Goal: Task Accomplishment & Management: Use online tool/utility

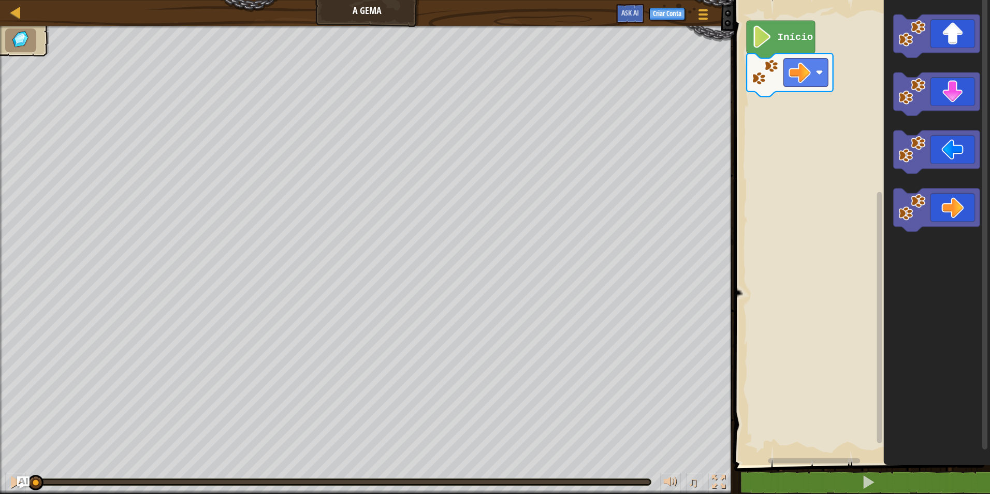
click at [695, 51] on div "Mapa A Gema Menu do Jogo Criar Conta Ask AI 1 ההההההההההההההההההההההההההההההההה…" at bounding box center [495, 247] width 990 height 494
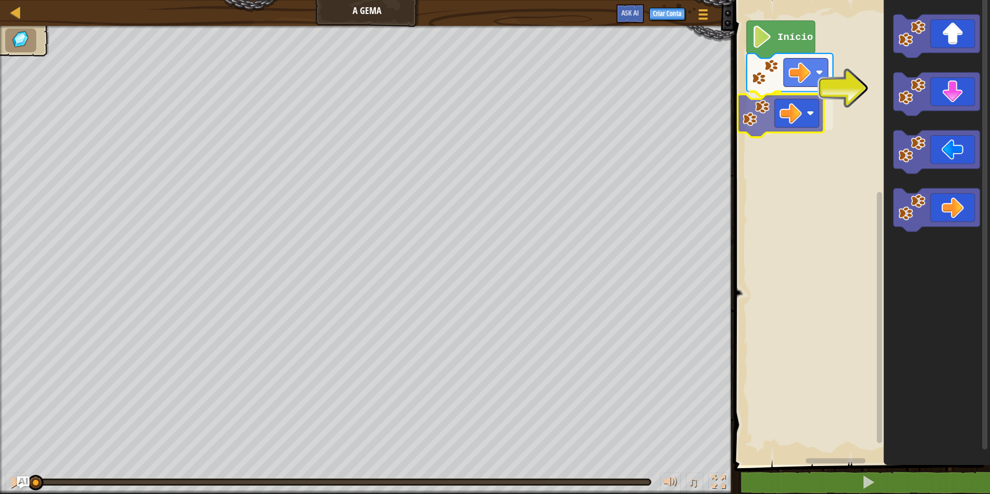
click at [787, 129] on div "Início" at bounding box center [860, 230] width 259 height 470
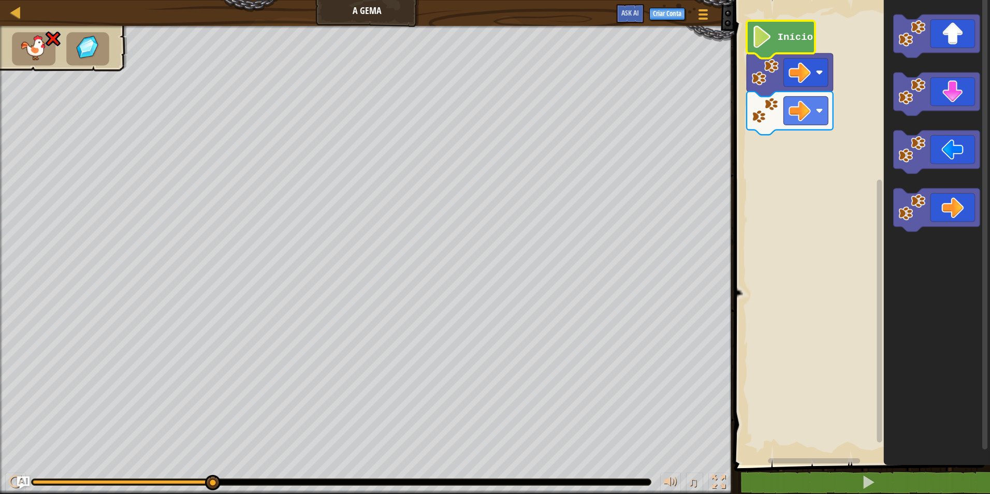
click at [798, 34] on text "Início" at bounding box center [796, 37] width 36 height 11
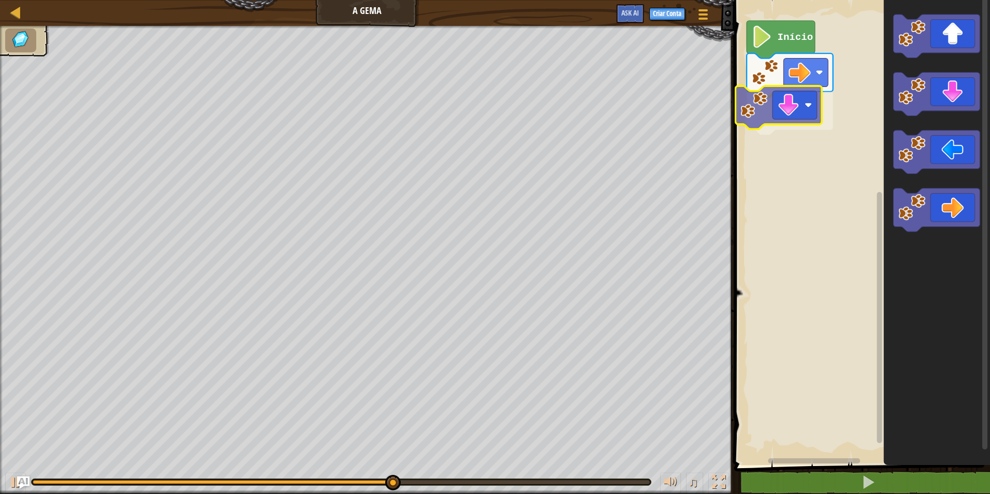
click at [787, 91] on div "Início" at bounding box center [860, 230] width 259 height 470
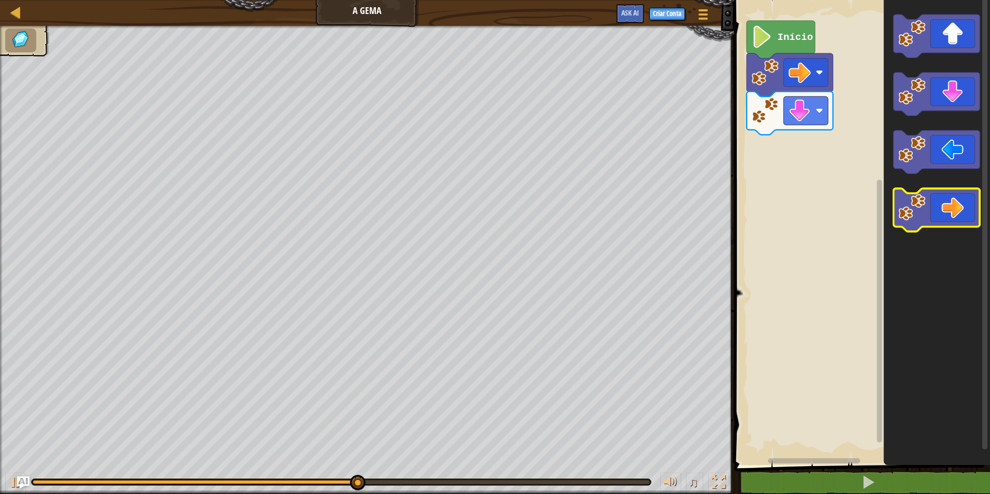
click at [971, 195] on icon "Espaço de trabalho do Blockly" at bounding box center [937, 210] width 87 height 43
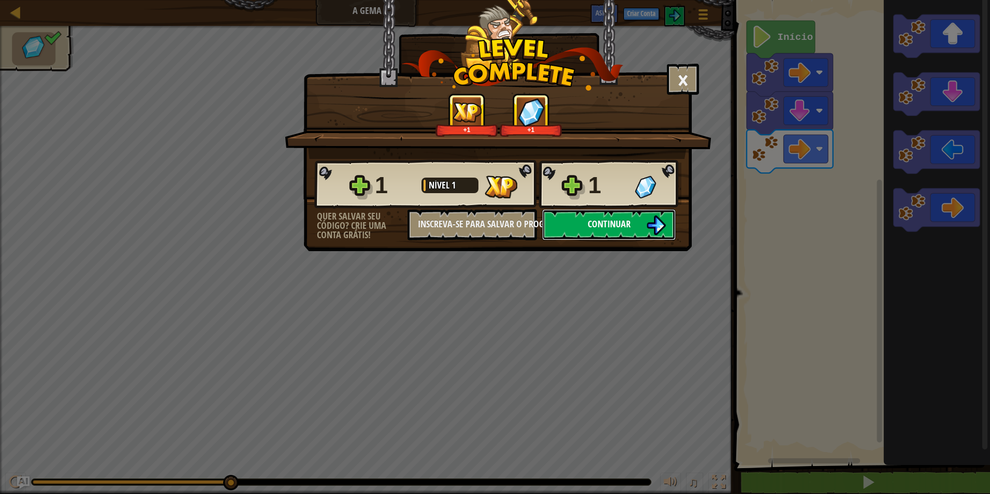
click at [622, 228] on span "Continuar" at bounding box center [609, 224] width 43 height 13
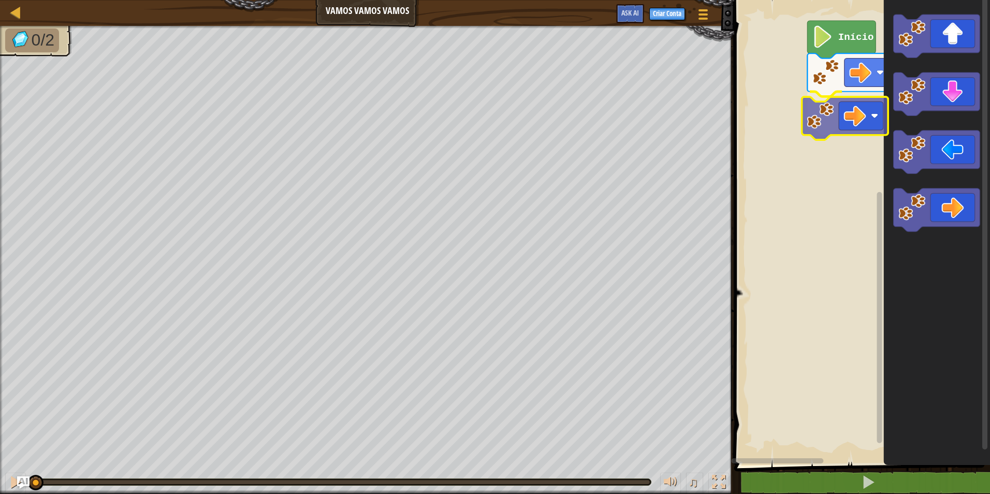
click at [850, 98] on div "Início" at bounding box center [860, 230] width 259 height 470
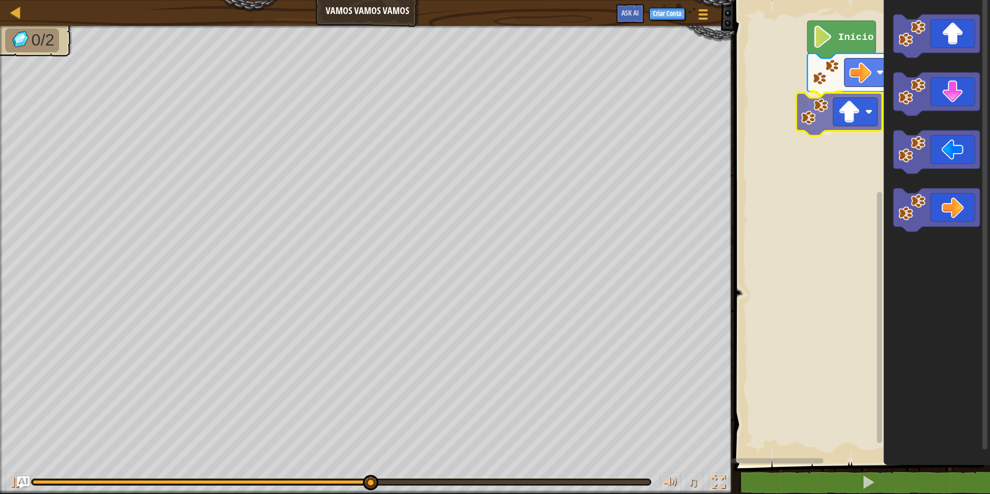
click at [815, 116] on div "Início" at bounding box center [860, 230] width 259 height 470
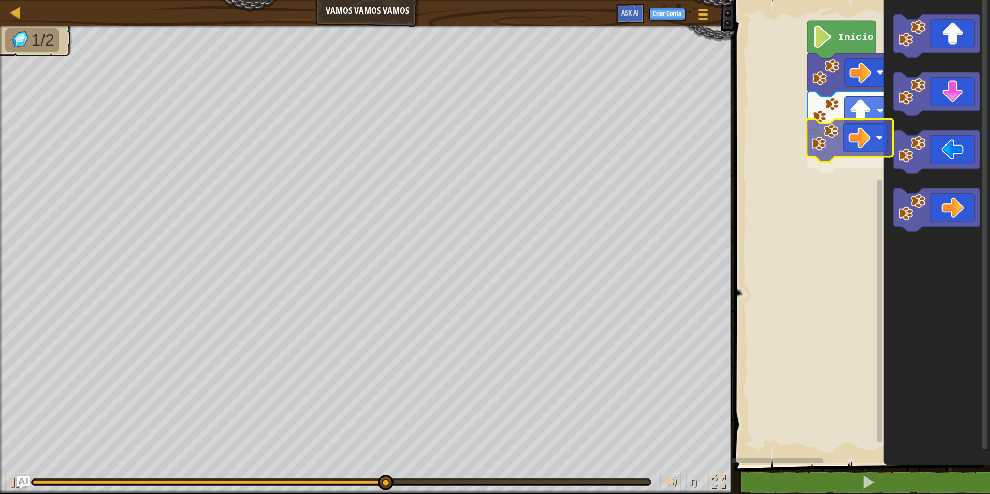
click at [868, 136] on div "Início" at bounding box center [860, 230] width 259 height 470
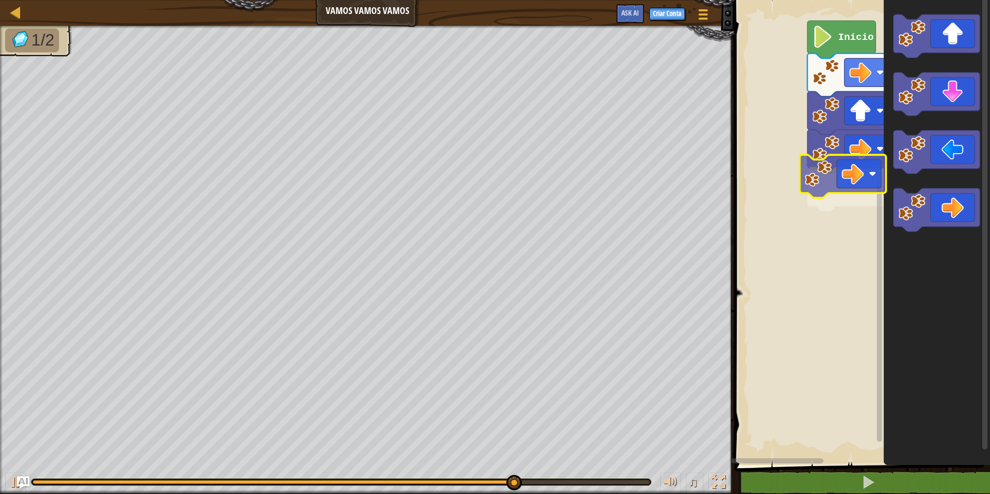
click at [832, 163] on div "Início" at bounding box center [860, 230] width 259 height 470
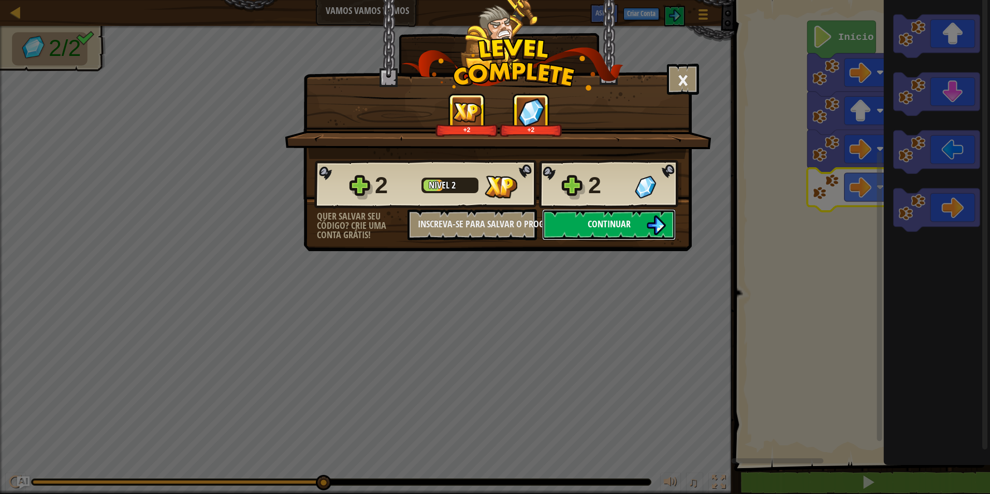
click at [637, 214] on button "Continuar" at bounding box center [609, 224] width 134 height 31
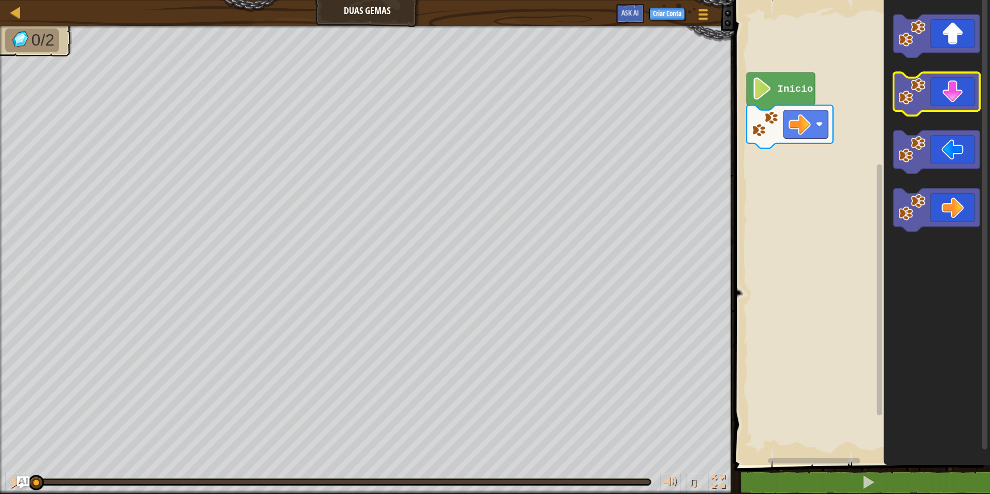
click at [962, 101] on icon "Espaço de trabalho do Blockly" at bounding box center [937, 94] width 87 height 43
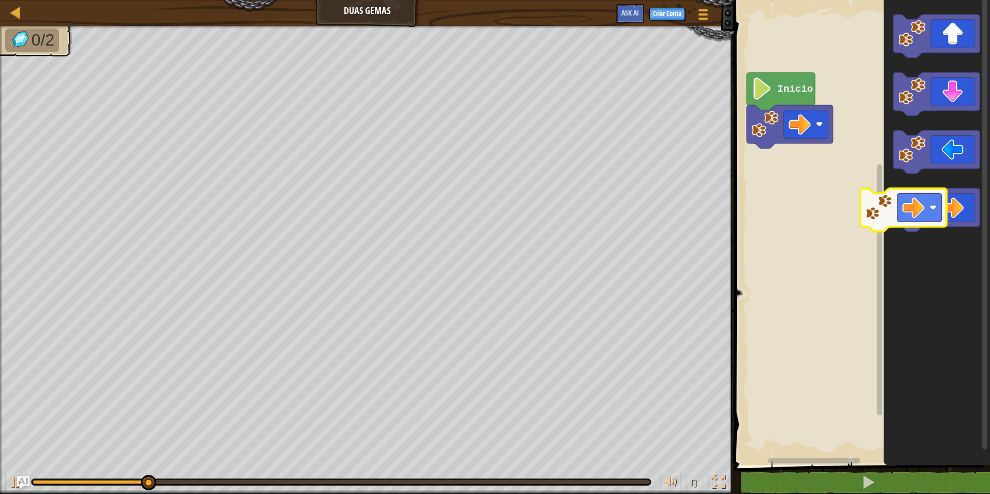
click at [875, 216] on div "Início" at bounding box center [860, 230] width 259 height 470
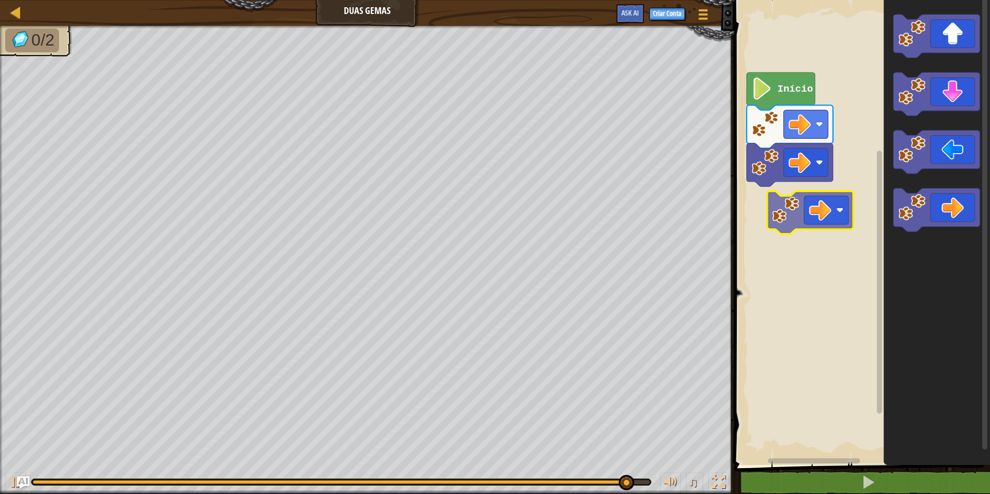
click at [777, 221] on div "Início" at bounding box center [860, 230] width 259 height 470
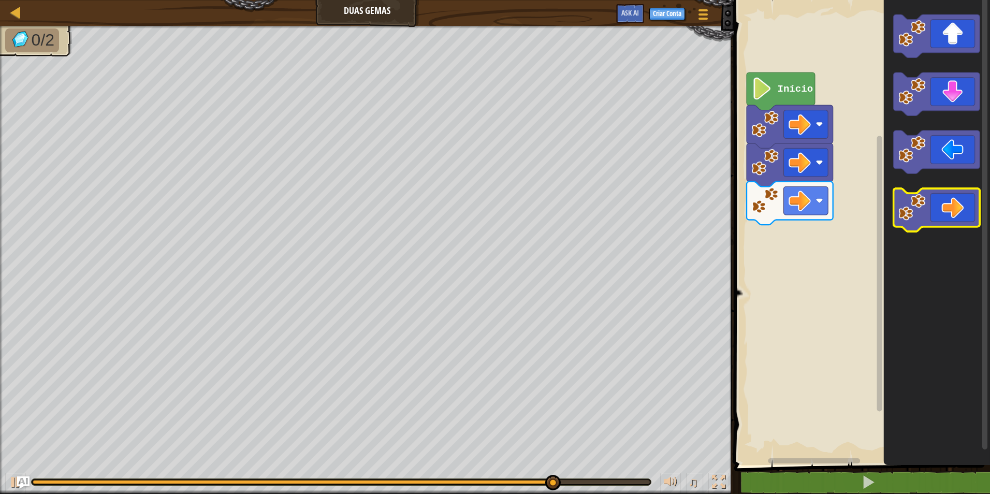
click at [906, 188] on icon "Espaço de trabalho do Blockly" at bounding box center [937, 230] width 106 height 470
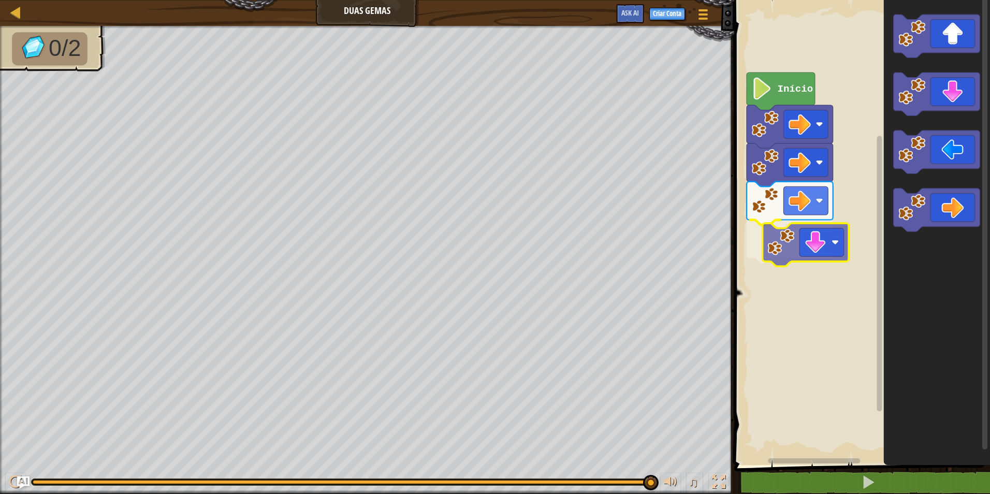
click at [783, 254] on div "Início" at bounding box center [860, 230] width 259 height 470
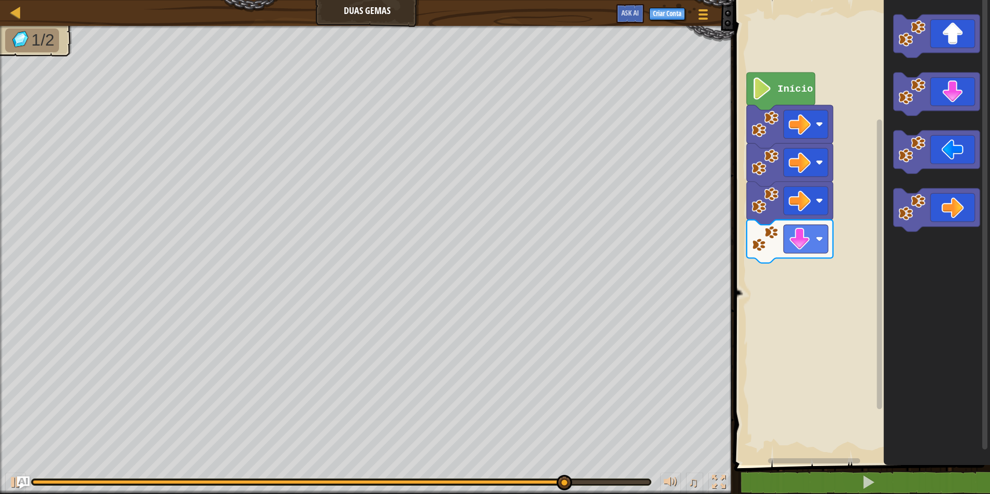
click at [940, 164] on g "Espaço de trabalho do Blockly" at bounding box center [937, 123] width 87 height 217
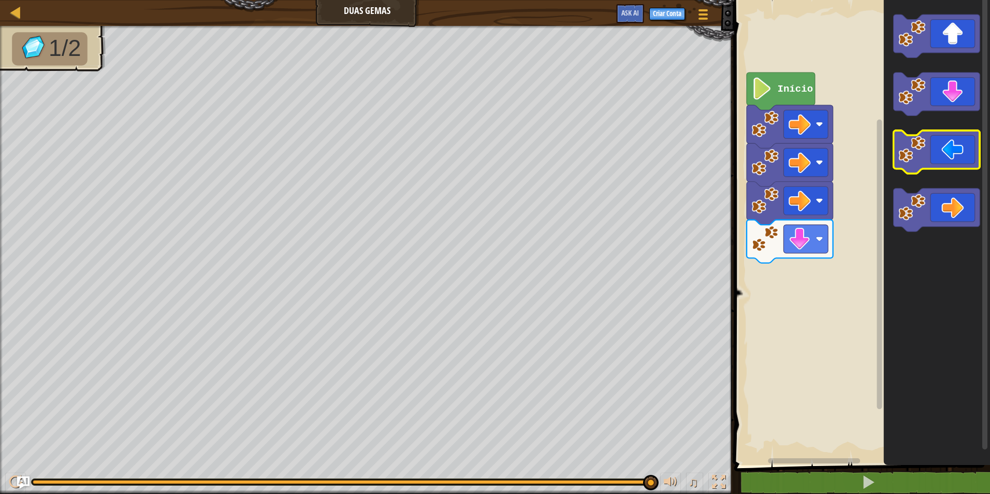
click at [937, 103] on g "Espaço de trabalho do Blockly" at bounding box center [937, 123] width 87 height 217
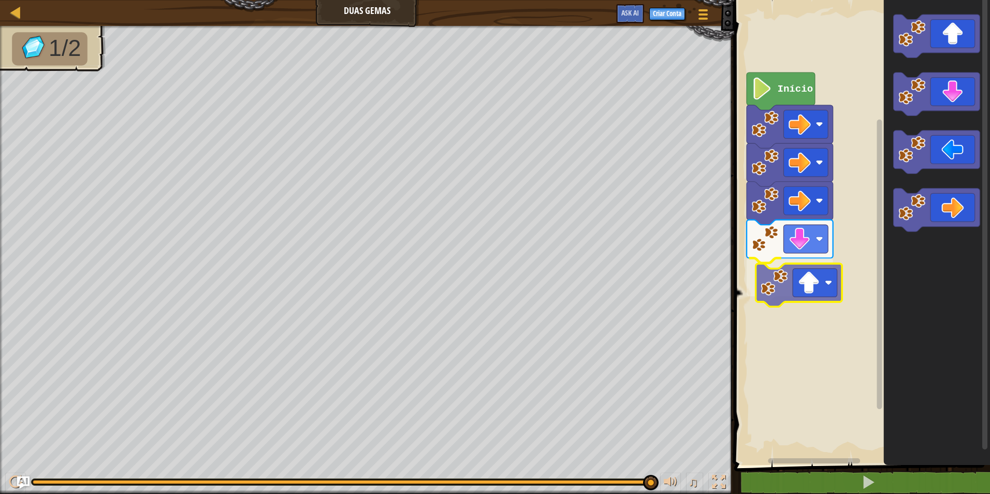
click at [809, 295] on div "Início" at bounding box center [860, 230] width 259 height 470
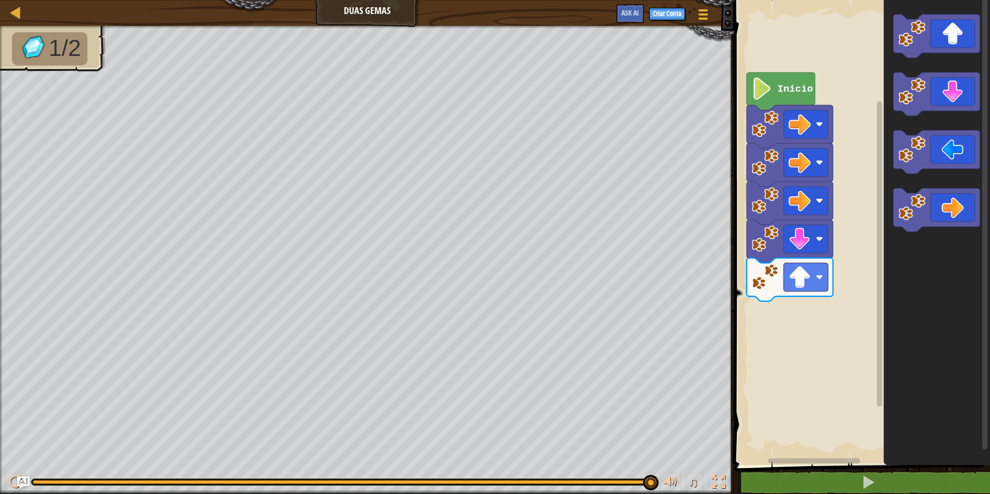
click at [837, 484] on div "1 2 go ( 'right' ) הההההההההההההההההההההההההההההההההההההההההההההההההההההההההההה…" at bounding box center [860, 253] width 259 height 497
click at [897, 77] on g "Espaço de trabalho do Blockly" at bounding box center [937, 123] width 87 height 217
click at [936, 33] on icon "Espaço de trabalho do Blockly" at bounding box center [937, 36] width 87 height 43
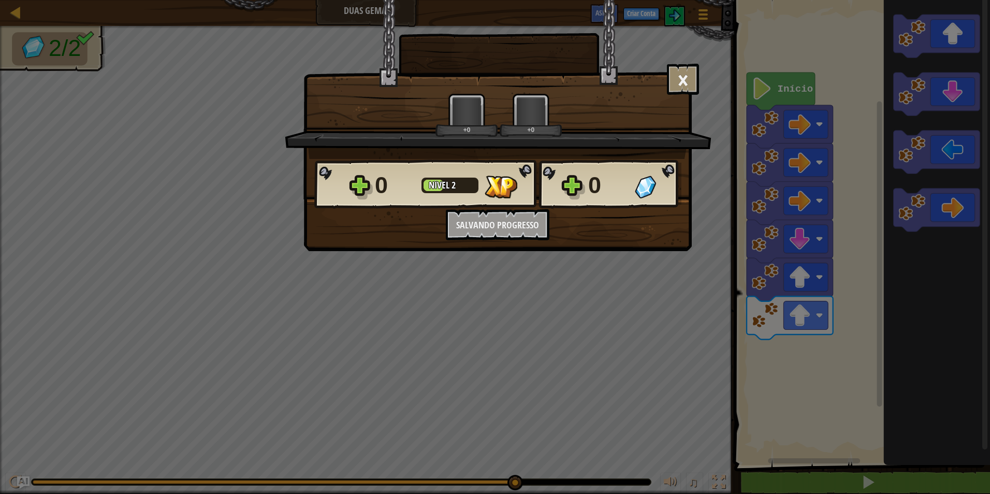
click at [957, 1] on body "Mapa Duas Gemas Menu do Jogo Criar Conta Ask AI 1 ההההההההההההההההההההההההההההה…" at bounding box center [495, 0] width 990 height 1
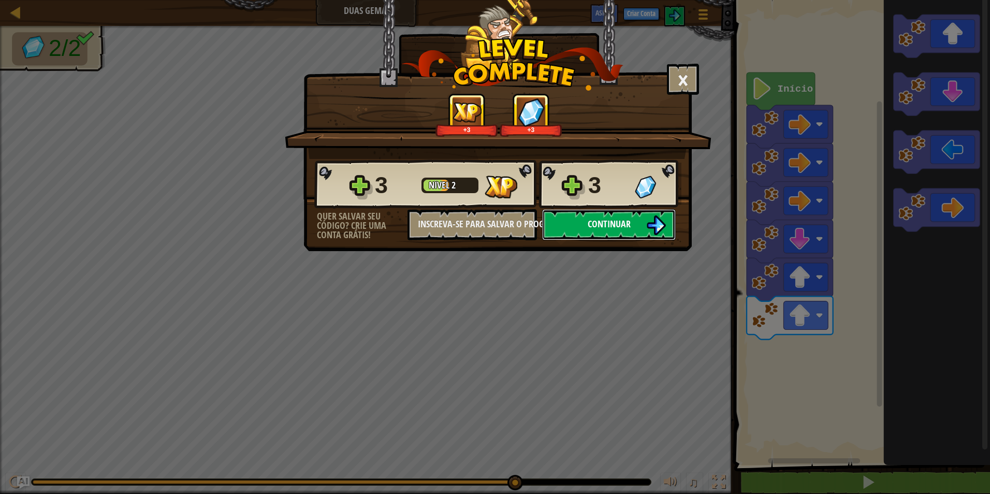
click at [635, 215] on button "Continuar" at bounding box center [609, 224] width 134 height 31
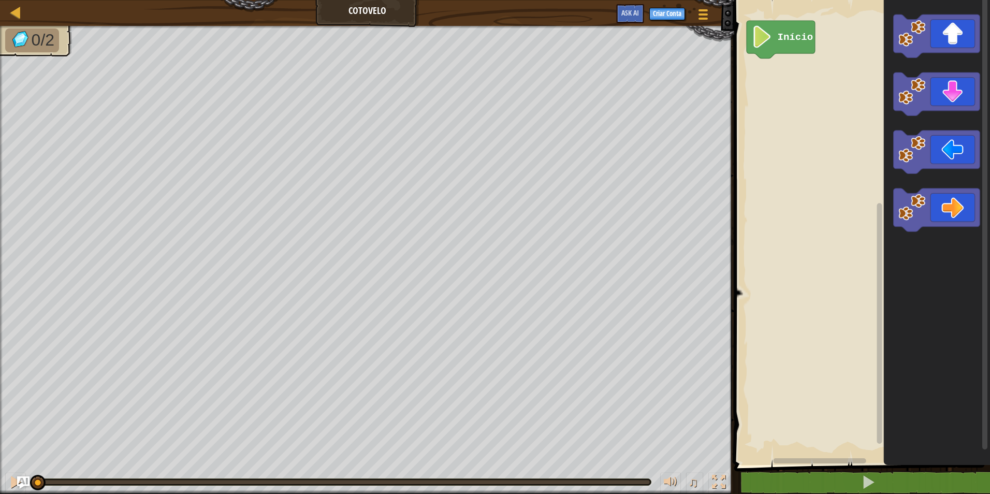
click at [865, 166] on div "Início" at bounding box center [860, 230] width 259 height 470
click at [903, 207] on image "Espaço de trabalho do Blockly" at bounding box center [912, 207] width 27 height 27
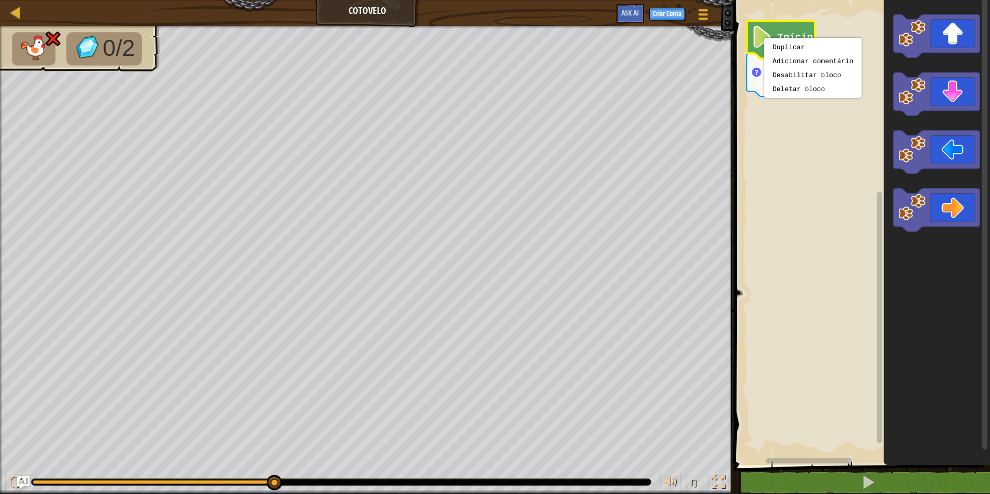
drag, startPoint x: 776, startPoint y: 78, endPoint x: 811, endPoint y: 323, distance: 247.5
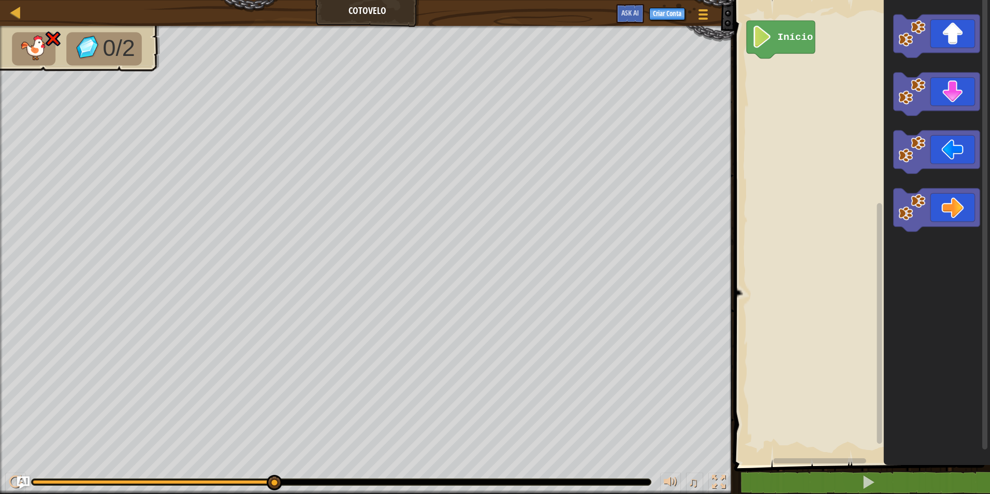
click at [904, 129] on icon "Espaço de trabalho do Blockly" at bounding box center [937, 230] width 106 height 470
click at [744, 50] on div "Início" at bounding box center [860, 230] width 259 height 470
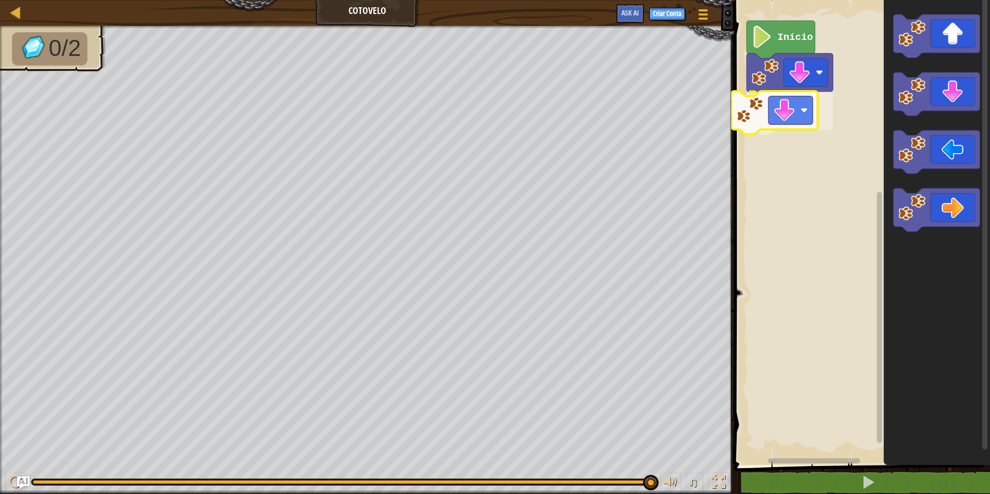
click at [757, 108] on div "Início" at bounding box center [860, 230] width 259 height 470
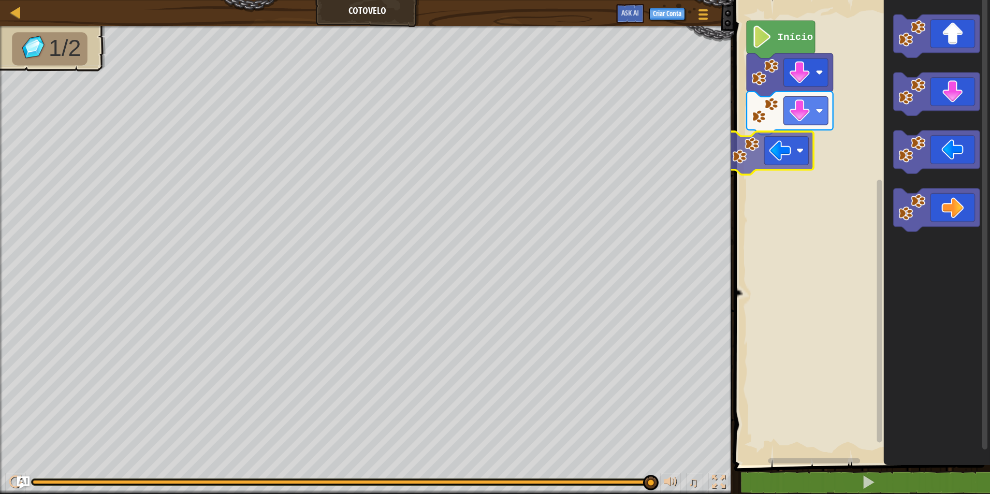
click at [757, 162] on div "Início" at bounding box center [860, 230] width 259 height 470
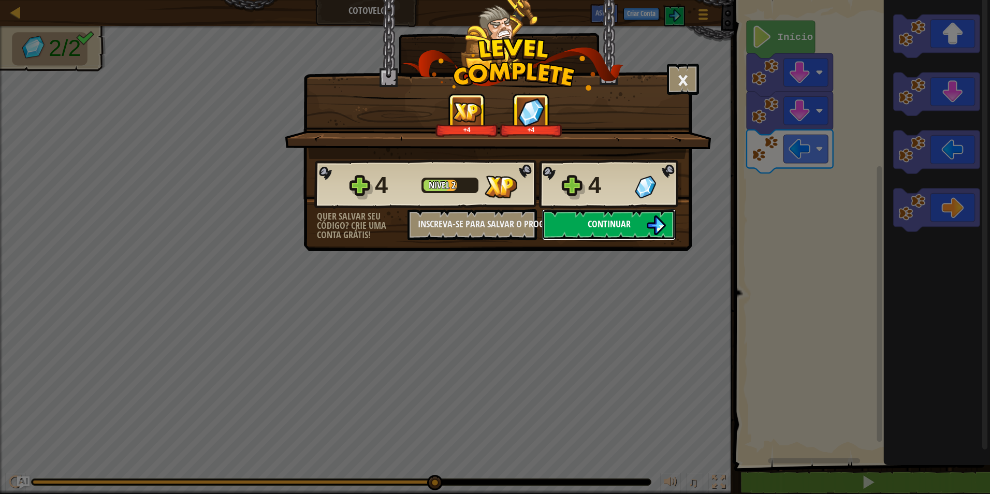
click at [657, 224] on img at bounding box center [656, 225] width 20 height 20
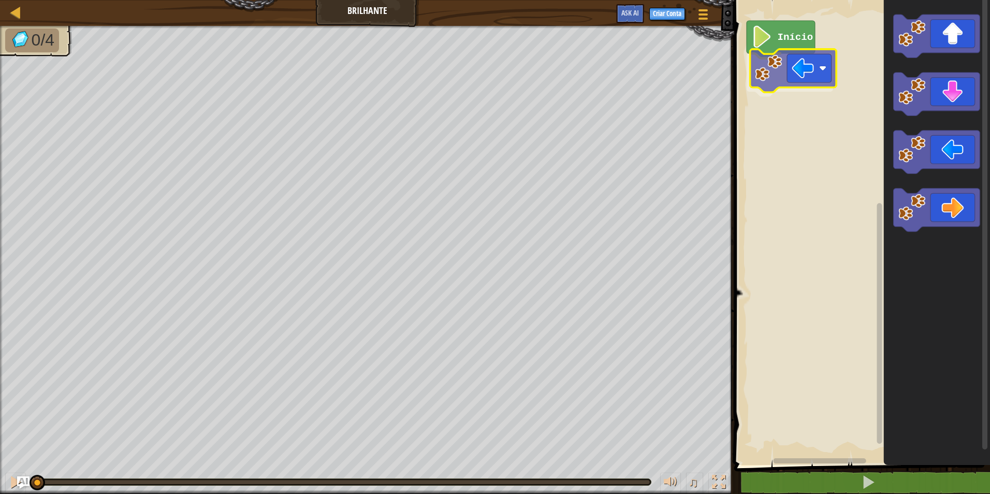
click at [800, 64] on div "Início" at bounding box center [860, 230] width 259 height 470
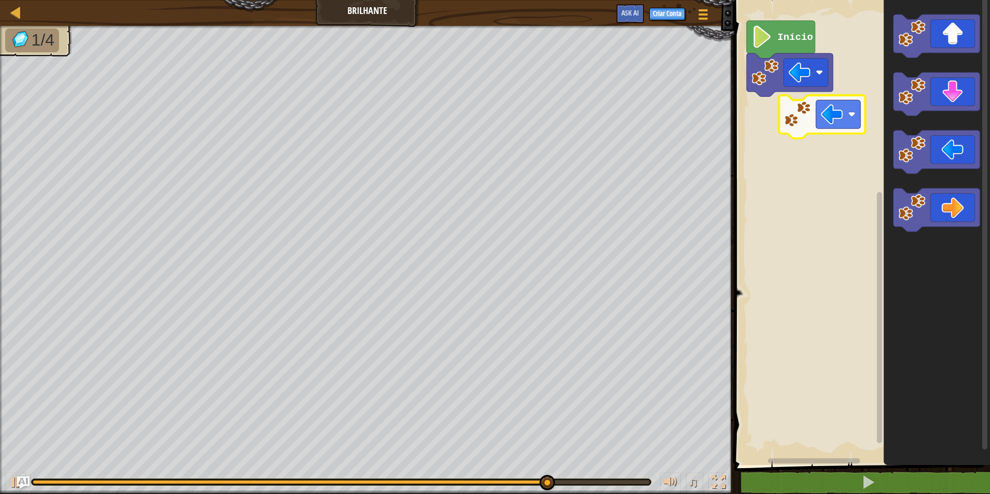
click at [813, 103] on div "Início" at bounding box center [860, 230] width 259 height 470
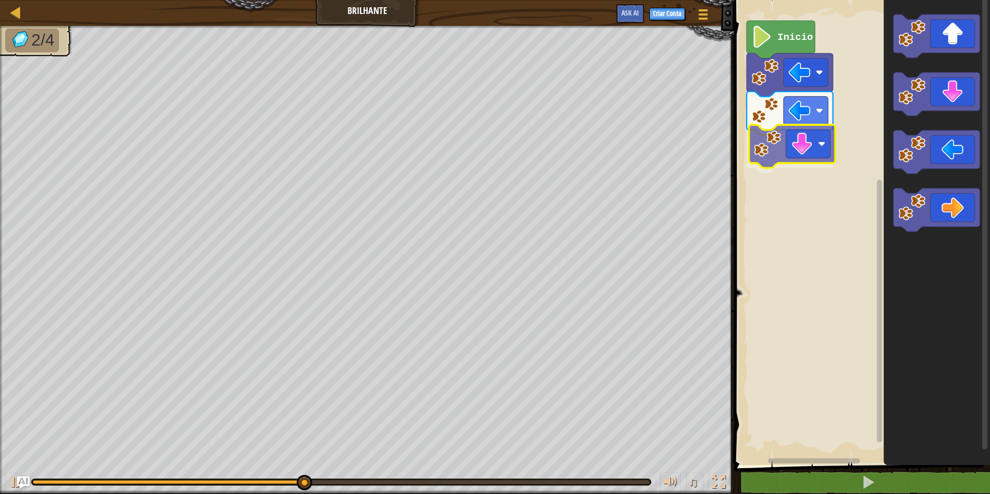
click at [759, 144] on div "Início" at bounding box center [860, 230] width 259 height 470
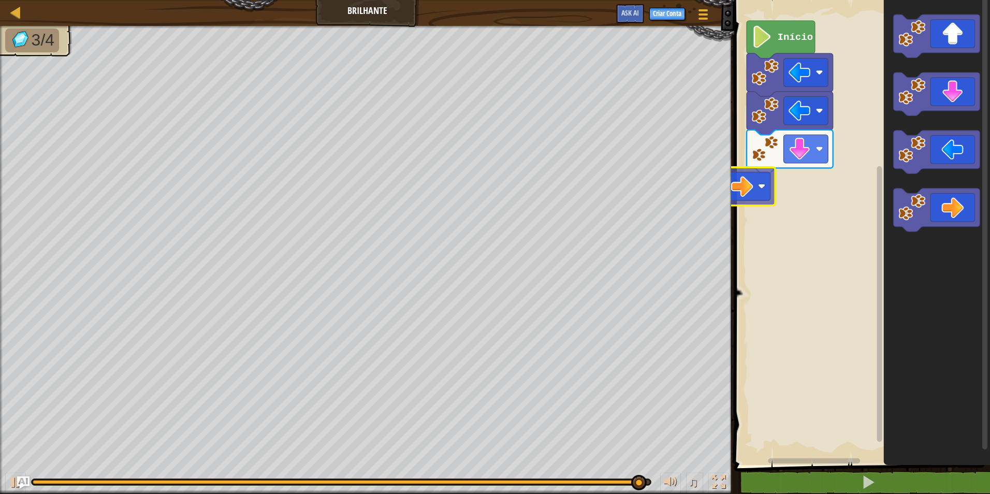
click at [754, 177] on div "Início" at bounding box center [860, 230] width 259 height 470
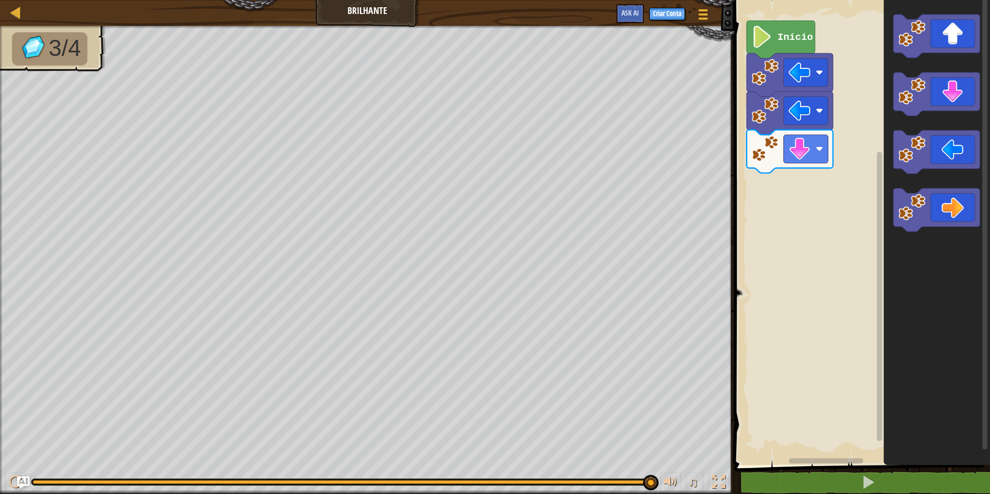
click at [927, 190] on icon "Espaço de trabalho do Blockly" at bounding box center [937, 230] width 106 height 470
click at [781, 181] on div "Início" at bounding box center [860, 230] width 259 height 470
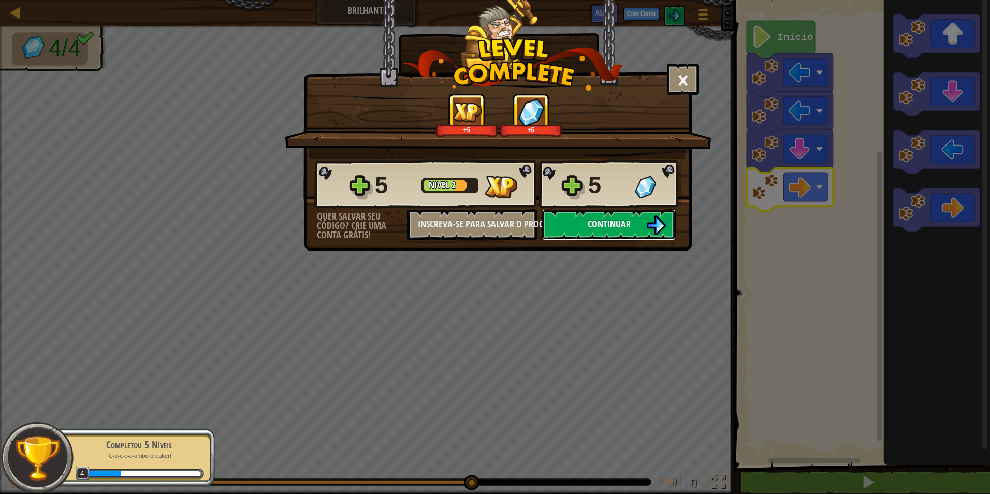
click at [610, 236] on button "Continuar" at bounding box center [609, 224] width 134 height 31
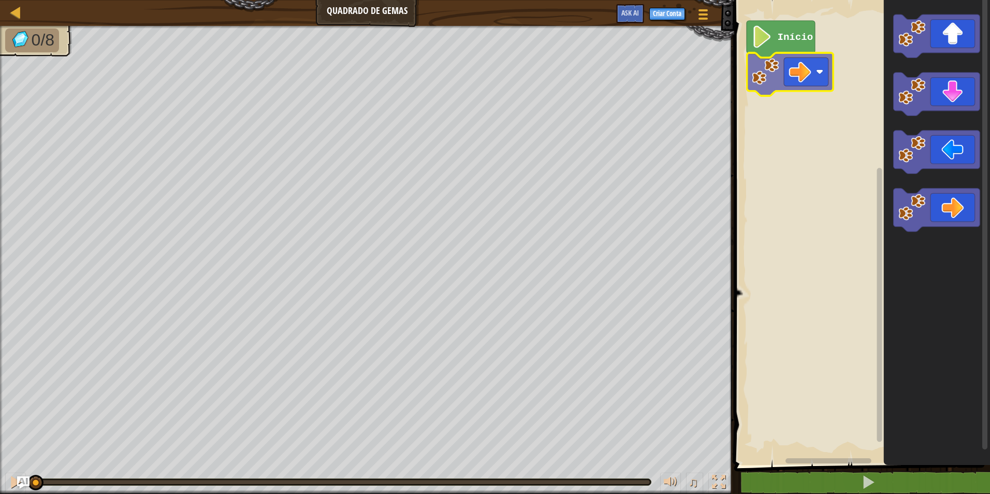
click at [794, 79] on div "Início" at bounding box center [860, 230] width 259 height 470
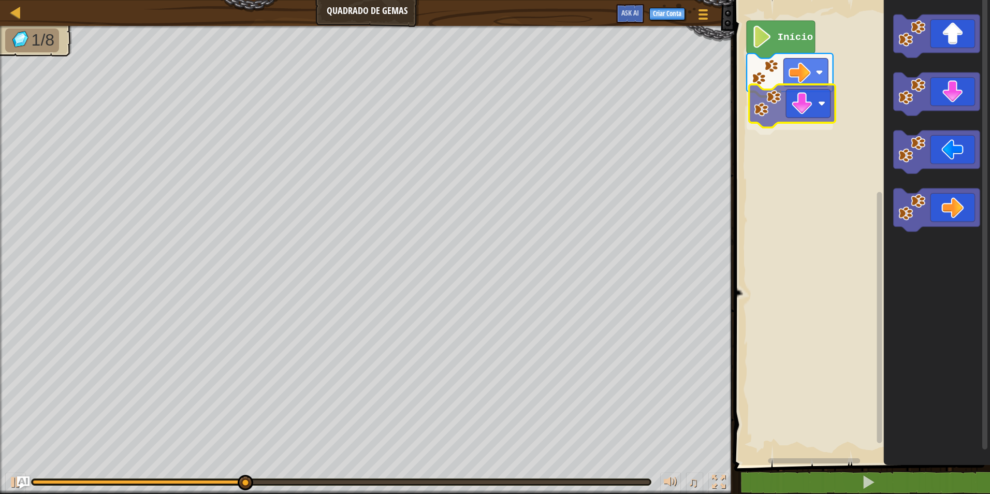
click at [804, 114] on div "Início" at bounding box center [860, 230] width 259 height 470
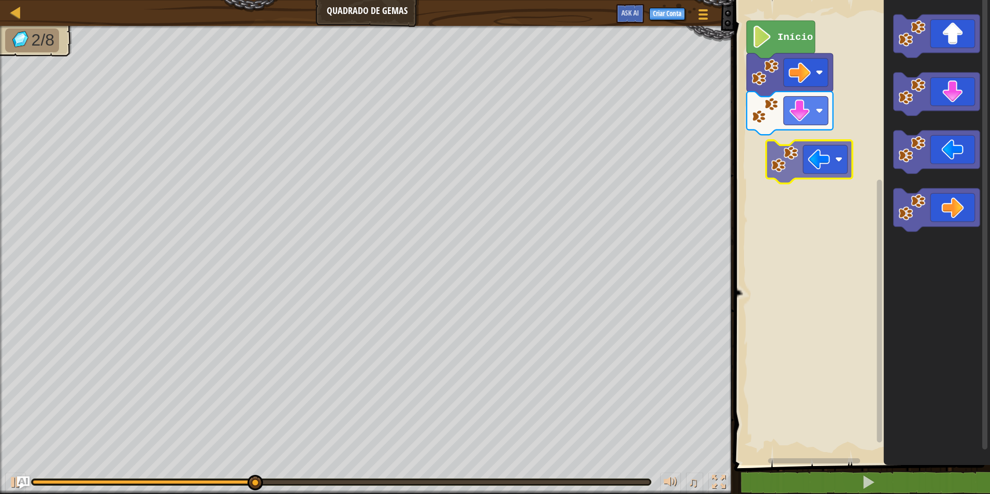
click at [767, 162] on div "Início" at bounding box center [860, 230] width 259 height 470
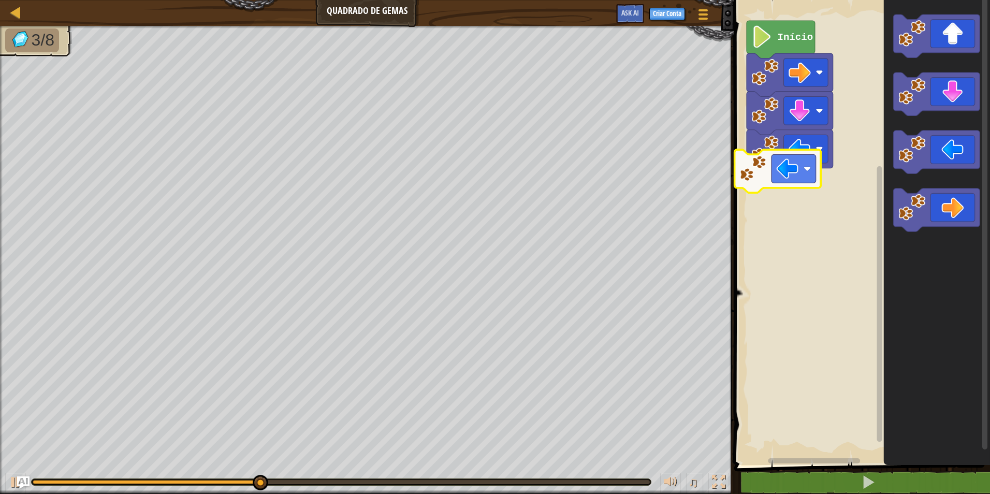
click at [743, 195] on div "Início" at bounding box center [860, 230] width 259 height 470
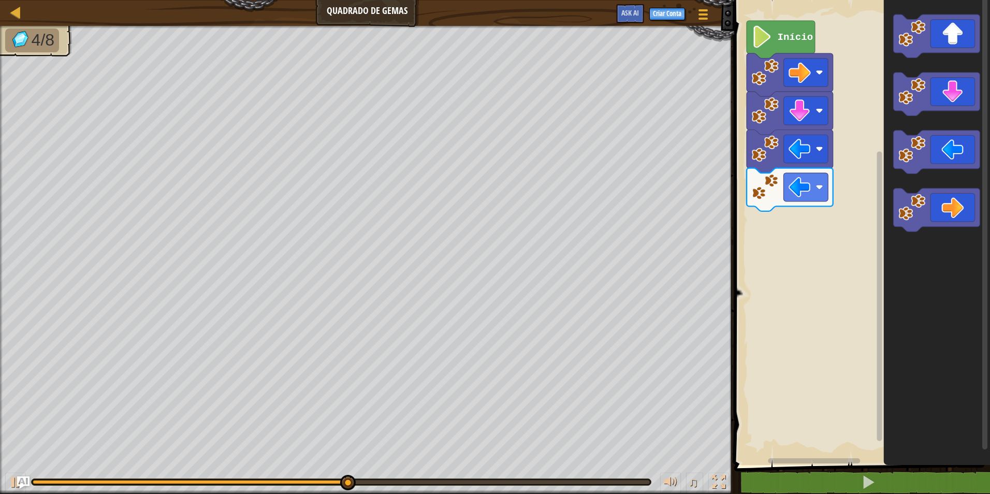
click at [786, 233] on div "Início" at bounding box center [860, 230] width 259 height 470
click at [869, 139] on div "Início" at bounding box center [860, 230] width 259 height 470
click at [923, 35] on image "Espaço de trabalho do Blockly" at bounding box center [912, 33] width 27 height 27
click at [925, 30] on image "Espaço de trabalho do Blockly" at bounding box center [912, 33] width 27 height 27
click at [926, 29] on image "Espaço de trabalho do Blockly" at bounding box center [912, 33] width 27 height 27
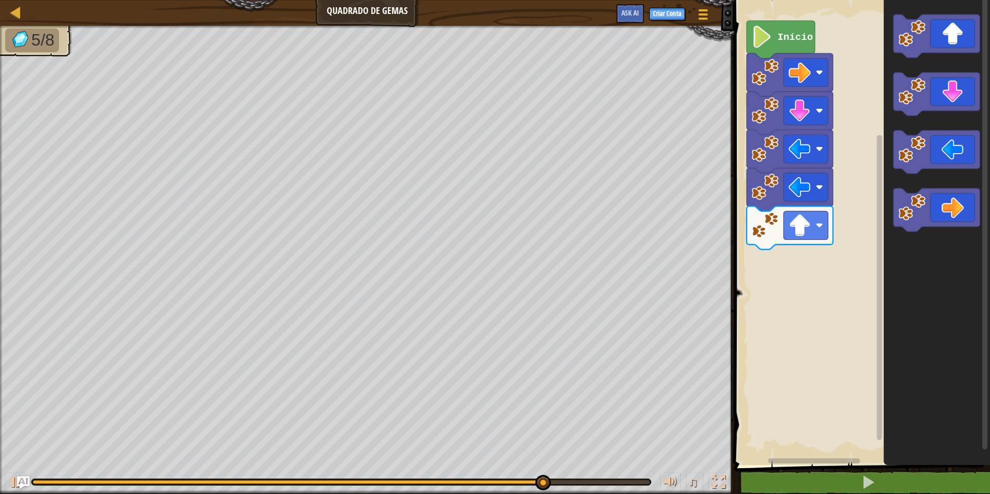
click at [893, 149] on icon "Espaço de trabalho do Blockly" at bounding box center [937, 230] width 106 height 470
click at [905, 46] on image "Espaço de trabalho do Blockly" at bounding box center [912, 33] width 27 height 27
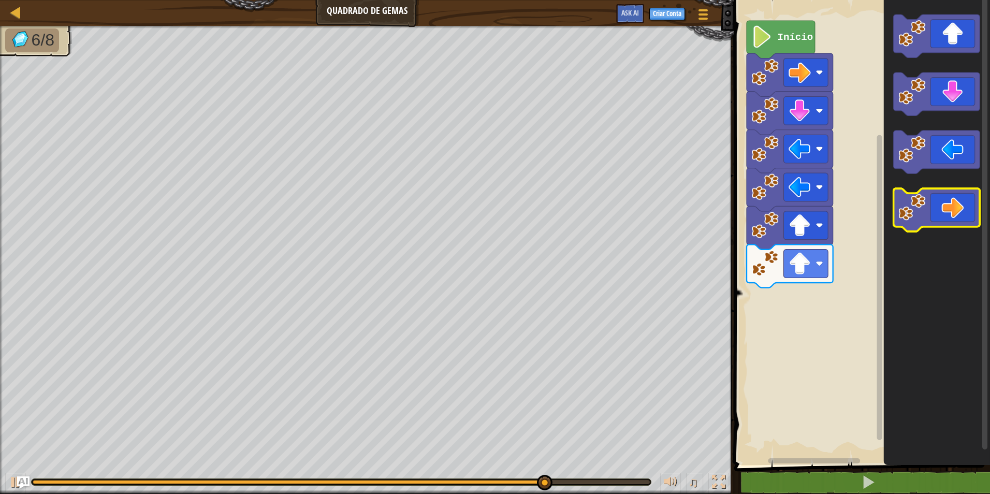
click at [921, 205] on image "Espaço de trabalho do Blockly" at bounding box center [912, 207] width 27 height 27
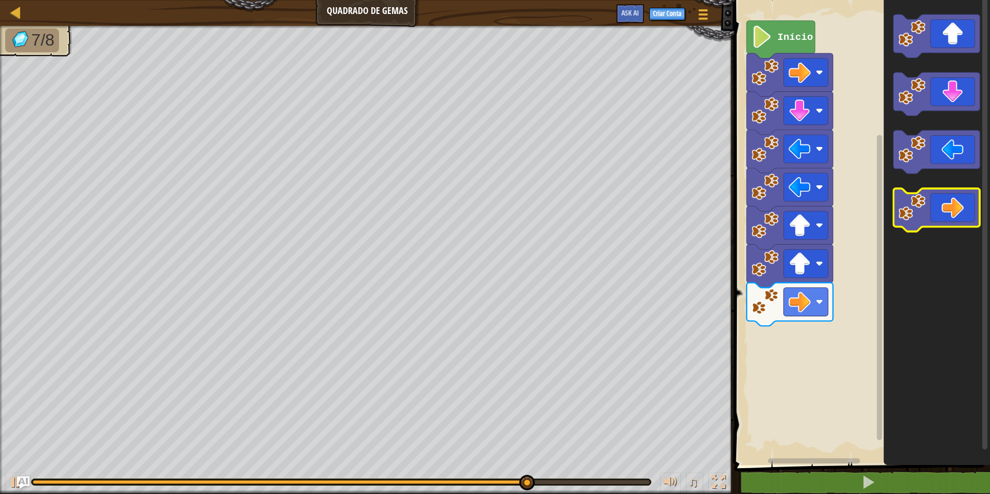
click at [926, 203] on icon "Espaço de trabalho do Blockly" at bounding box center [937, 210] width 87 height 43
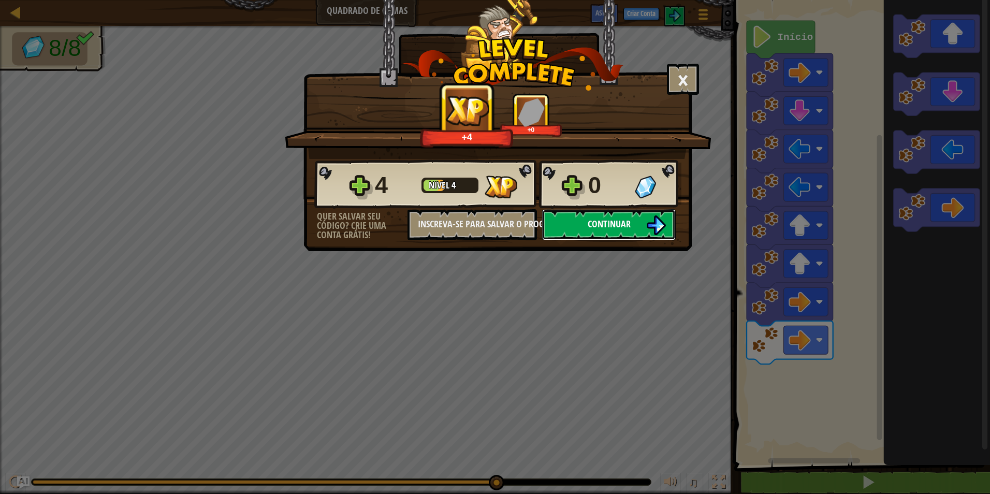
click at [675, 219] on button "Continuar" at bounding box center [609, 224] width 134 height 31
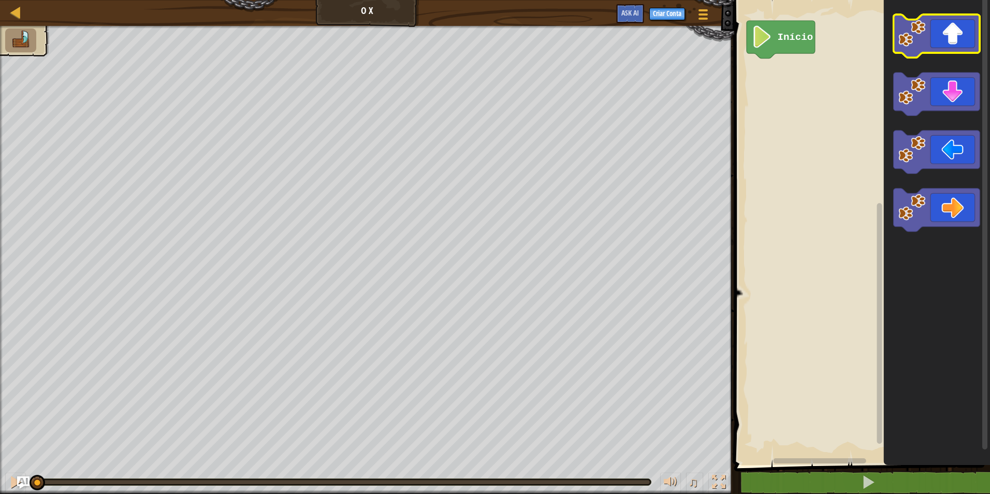
click at [917, 22] on image "Espaço de trabalho do Blockly" at bounding box center [912, 33] width 27 height 27
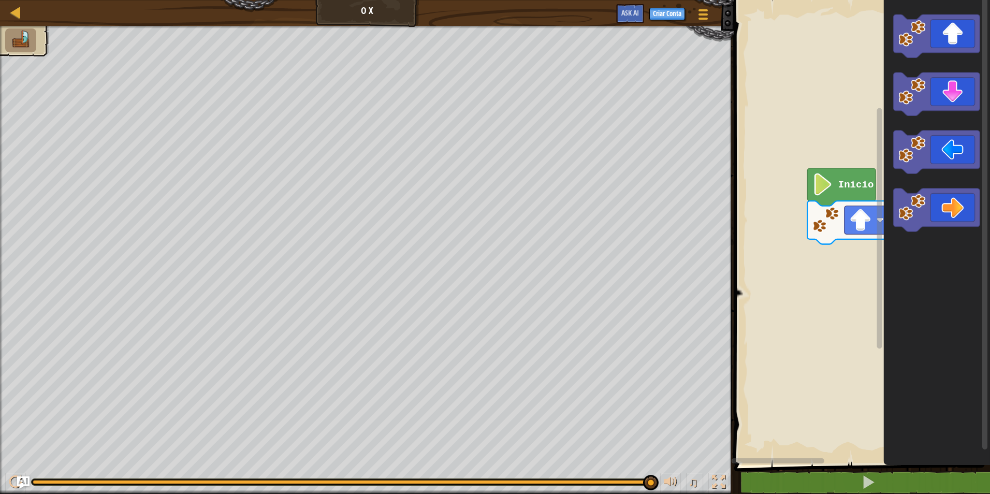
click at [990, 0] on html "Mapa O X Menu do Jogo Criar Conta Ask AI 1 הההההההההההההההההההההההההההההההההההה…" at bounding box center [495, 0] width 990 height 0
click at [861, 296] on div "Início" at bounding box center [860, 230] width 259 height 470
click at [949, 225] on icon "Espaço de trabalho do Blockly" at bounding box center [937, 210] width 87 height 43
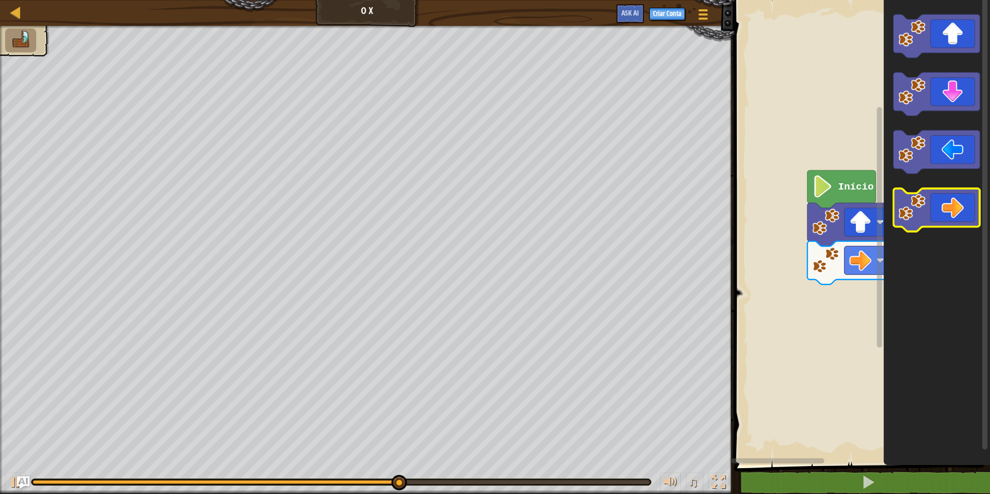
click at [971, 222] on icon "Espaço de trabalho do Blockly" at bounding box center [937, 210] width 87 height 43
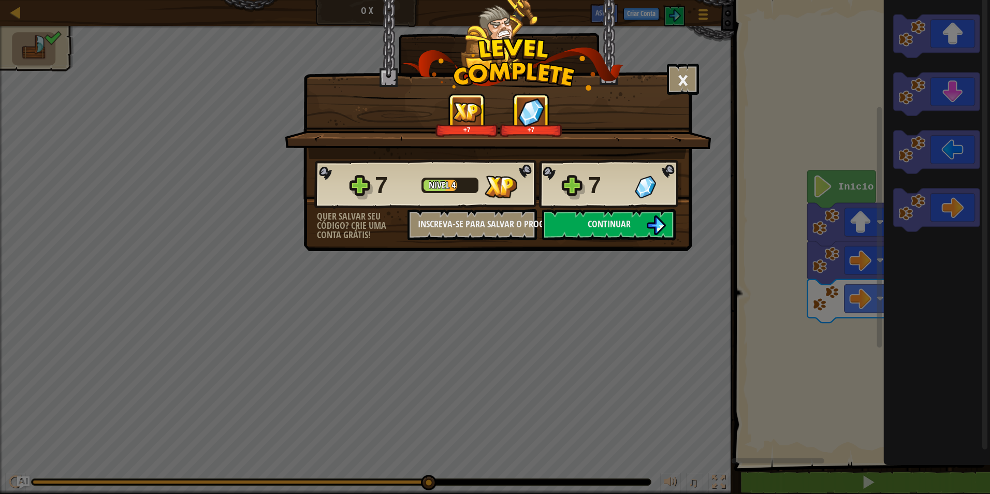
drag, startPoint x: 652, startPoint y: 229, endPoint x: 690, endPoint y: 199, distance: 48.7
click at [687, 200] on div "7 Nível 4 7 Quer salvar seu código? Crie uma conta grátis! Inscreva-se para sal…" at bounding box center [497, 199] width 387 height 81
click at [654, 225] on img at bounding box center [656, 225] width 20 height 20
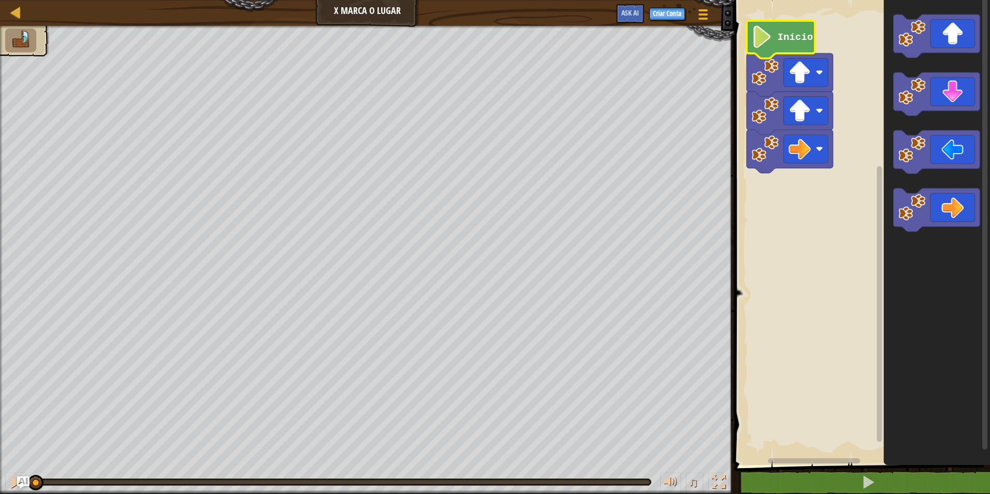
click at [766, 33] on image "Espaço de trabalho do Blockly" at bounding box center [762, 37] width 21 height 22
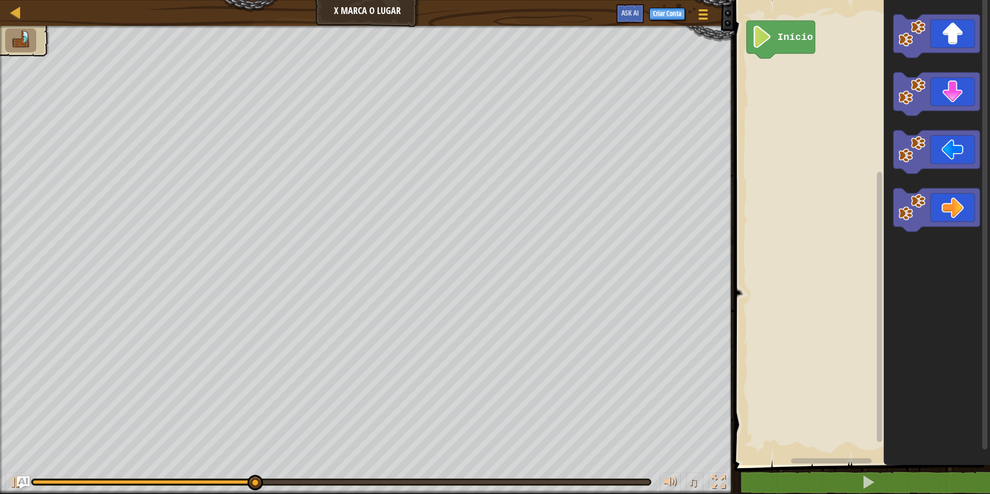
click at [863, 75] on div "Início" at bounding box center [860, 230] width 259 height 470
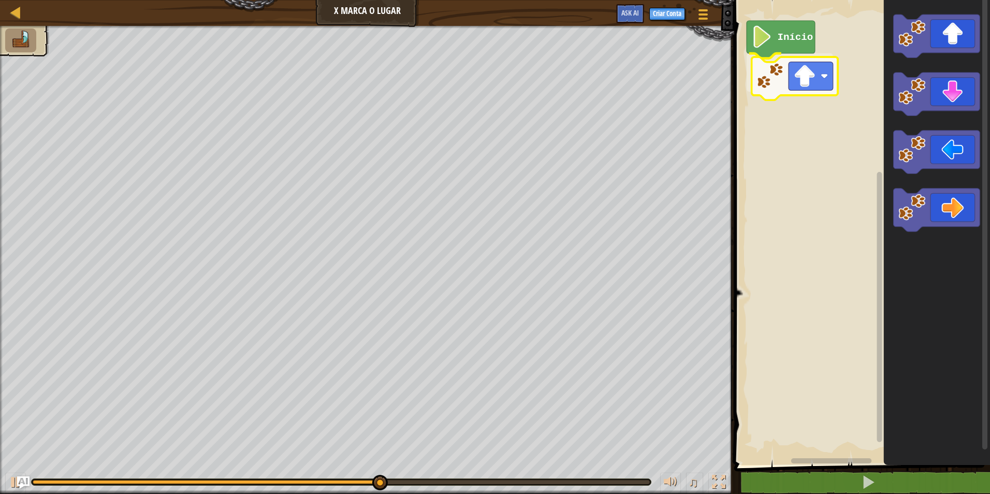
click at [759, 68] on div "Início" at bounding box center [860, 230] width 259 height 470
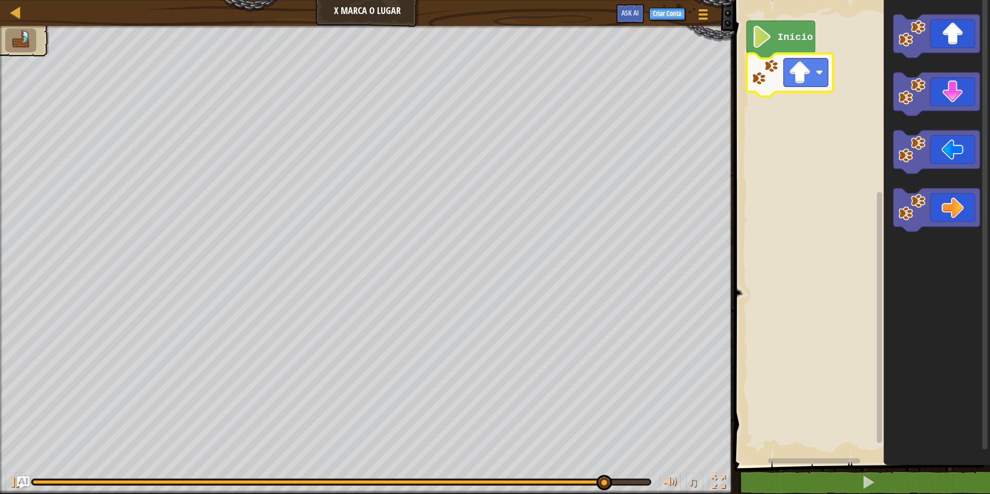
click at [828, 81] on g "Espaço de trabalho do Blockly" at bounding box center [790, 74] width 87 height 43
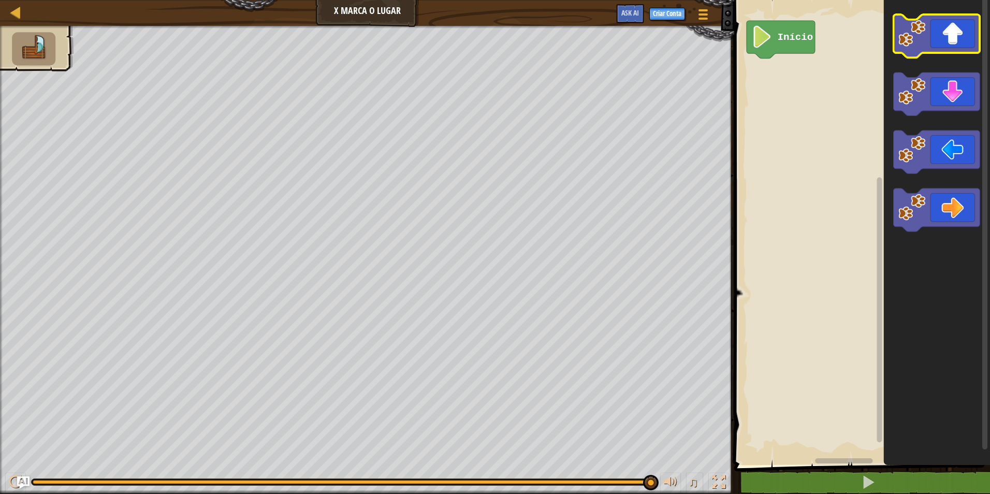
click at [931, 22] on icon "Espaço de trabalho do Blockly" at bounding box center [937, 36] width 87 height 43
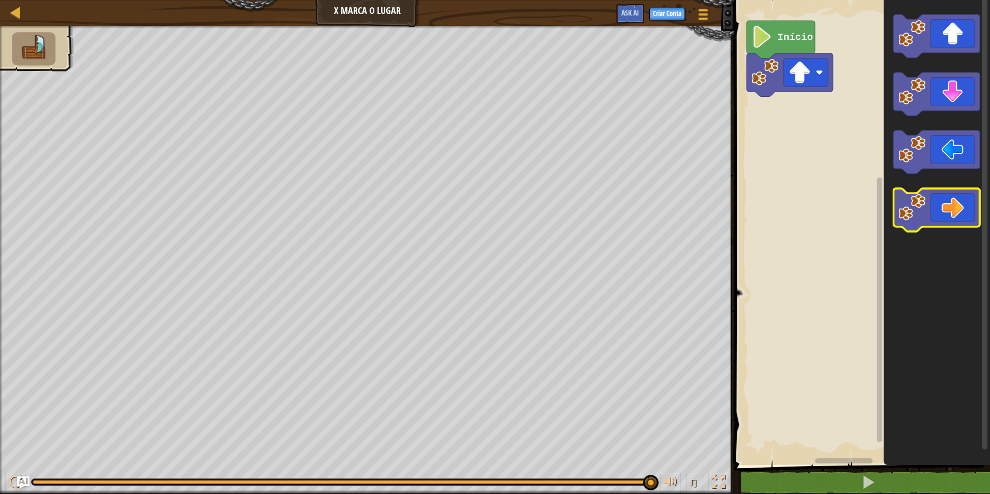
click at [978, 205] on icon "Espaço de trabalho do Blockly" at bounding box center [937, 210] width 87 height 43
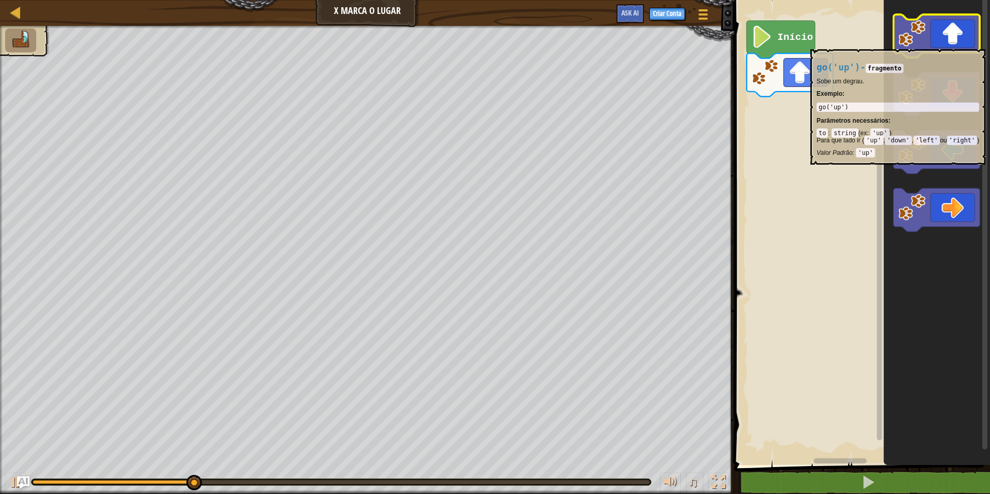
click at [919, 44] on image "Espaço de trabalho do Blockly" at bounding box center [912, 33] width 27 height 27
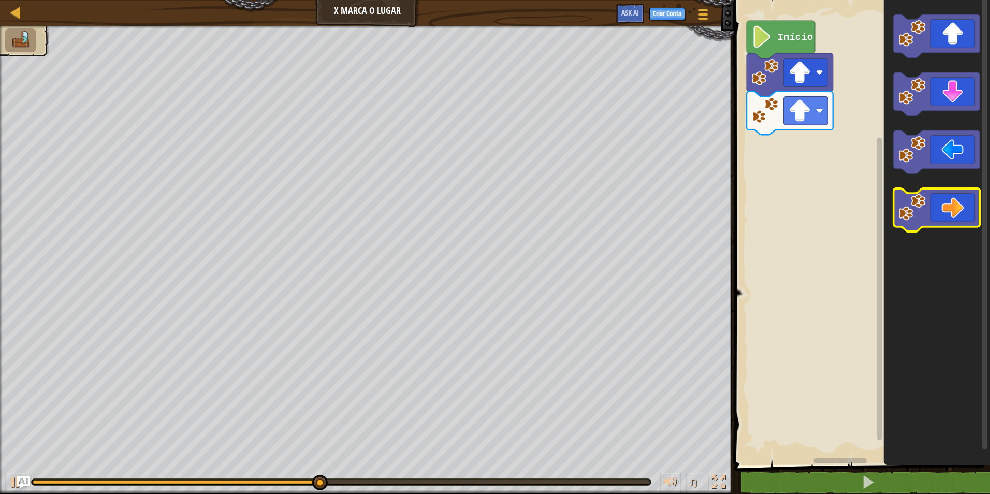
click at [962, 214] on icon "Espaço de trabalho do Blockly" at bounding box center [937, 210] width 87 height 43
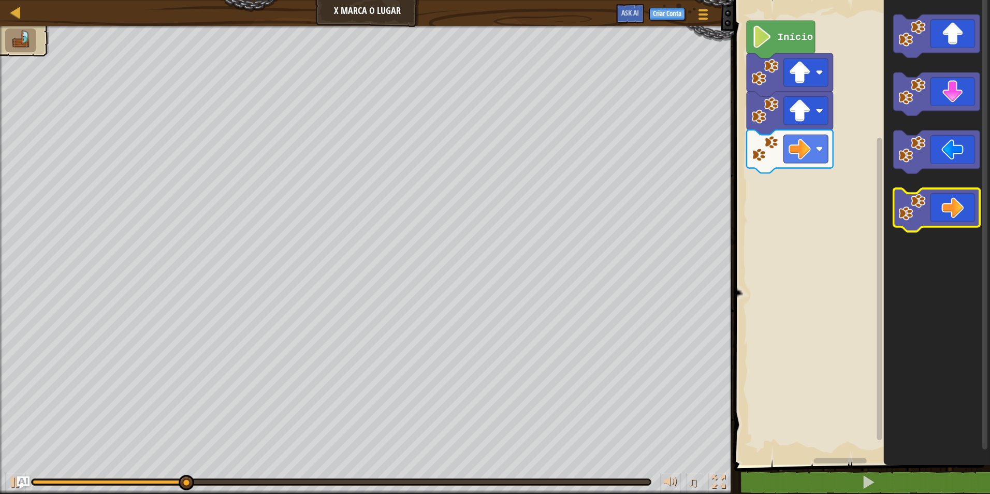
click at [966, 217] on icon "Espaço de trabalho do Blockly" at bounding box center [937, 210] width 87 height 43
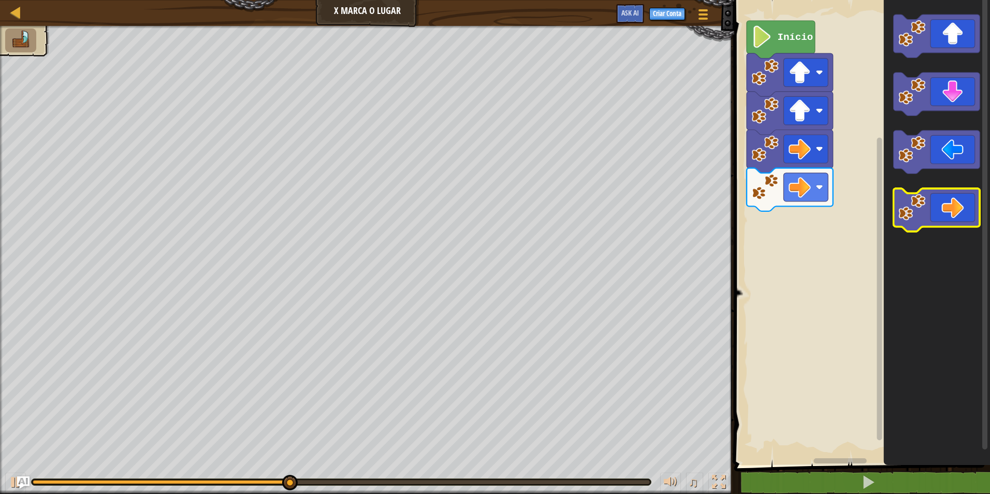
click at [968, 223] on icon "Espaço de trabalho do Blockly" at bounding box center [937, 210] width 87 height 43
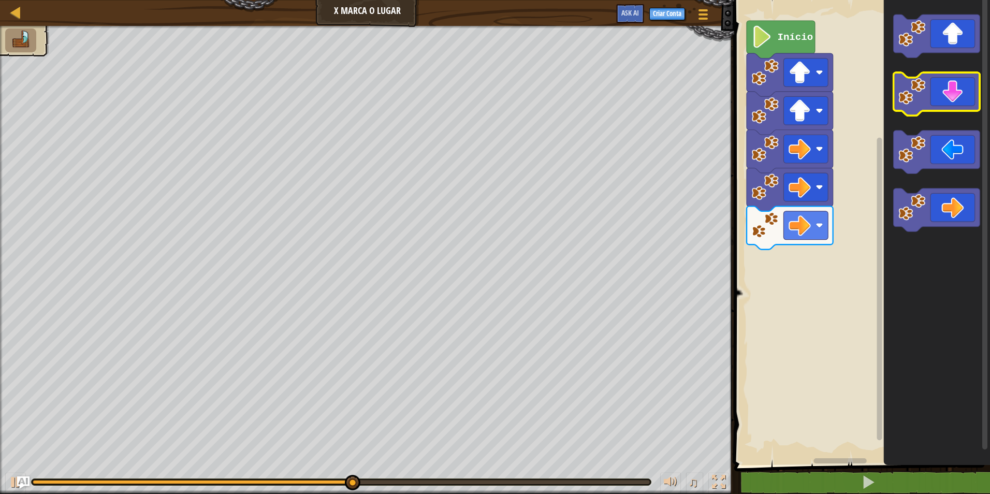
click at [936, 102] on icon "Espaço de trabalho do Blockly" at bounding box center [937, 94] width 87 height 43
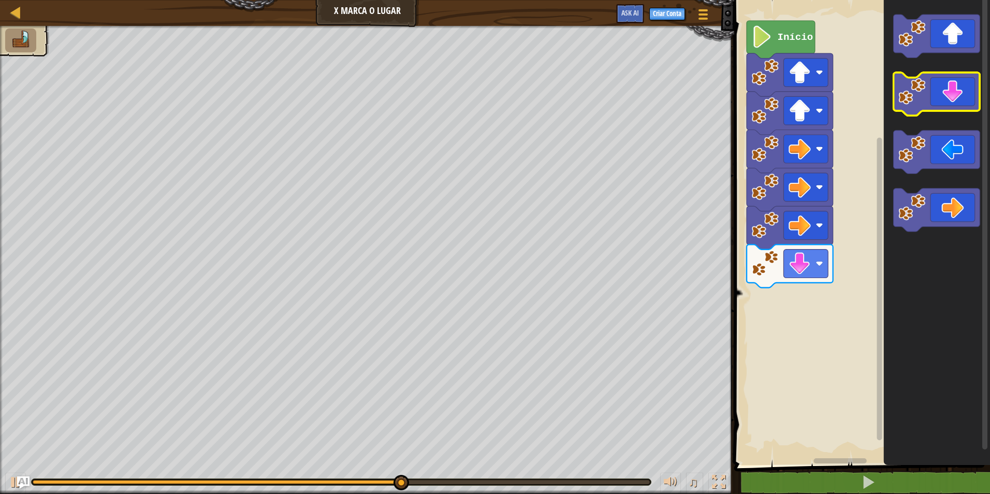
click at [936, 102] on icon "Espaço de trabalho do Blockly" at bounding box center [937, 94] width 87 height 43
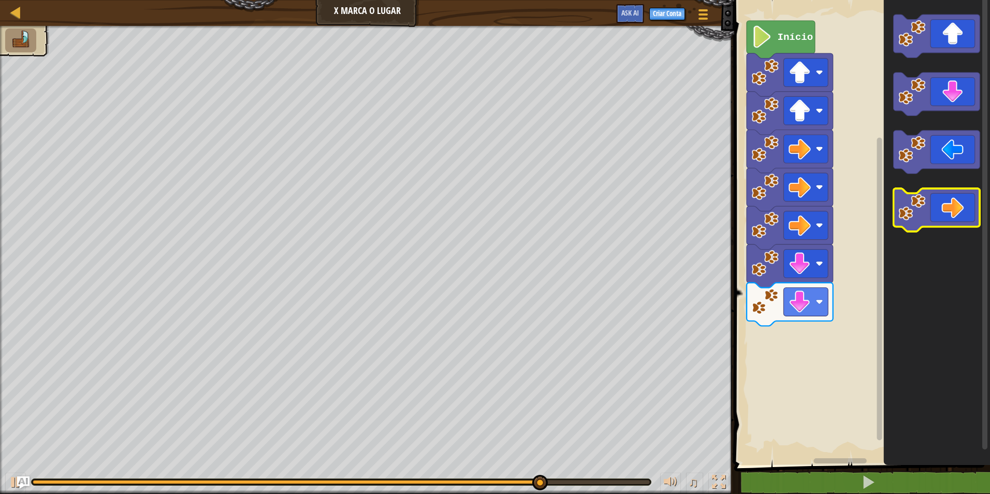
click at [969, 191] on icon "Espaço de trabalho do Blockly" at bounding box center [937, 210] width 87 height 43
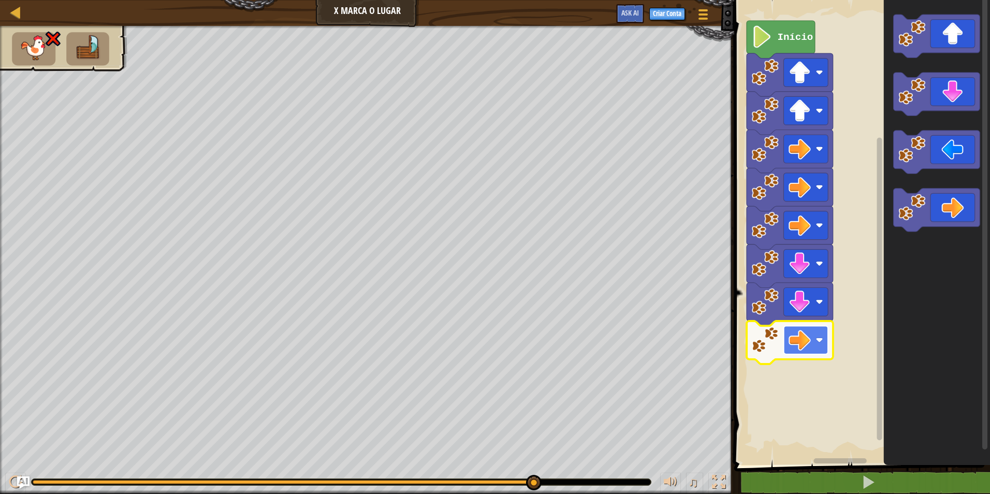
click at [785, 344] on rect "Espaço de trabalho do Blockly" at bounding box center [806, 340] width 45 height 28
click at [785, 342] on rect "Espaço de trabalho do Blockly" at bounding box center [806, 340] width 45 height 28
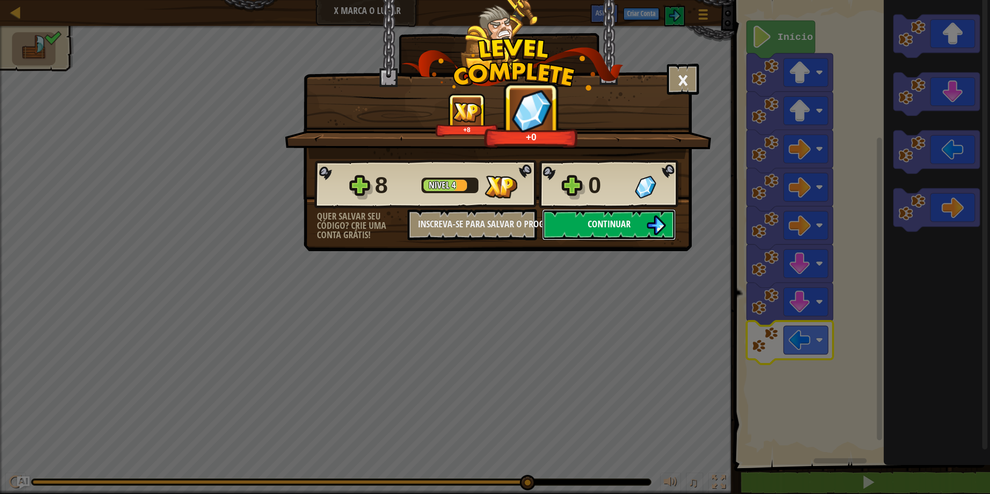
click at [624, 234] on button "Continuar" at bounding box center [609, 224] width 134 height 31
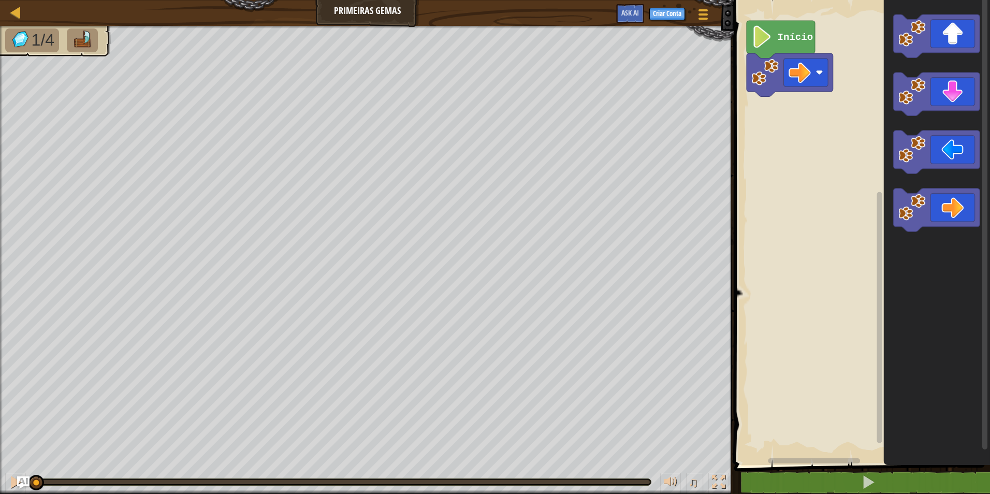
click at [716, 467] on div "♫" at bounding box center [367, 479] width 735 height 31
click at [714, 479] on div at bounding box center [718, 482] width 13 height 13
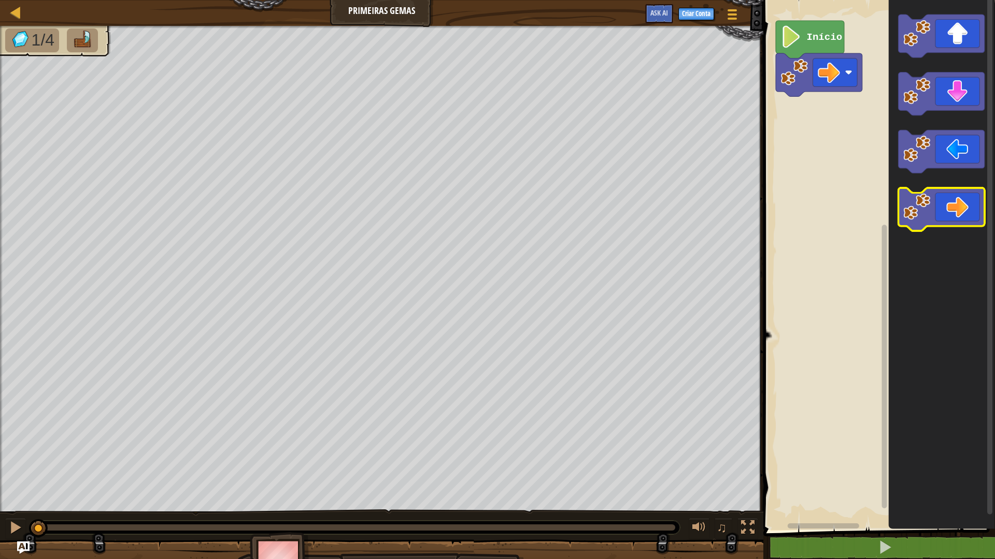
click at [950, 195] on icon "Espaço de trabalho do Blockly" at bounding box center [941, 210] width 87 height 43
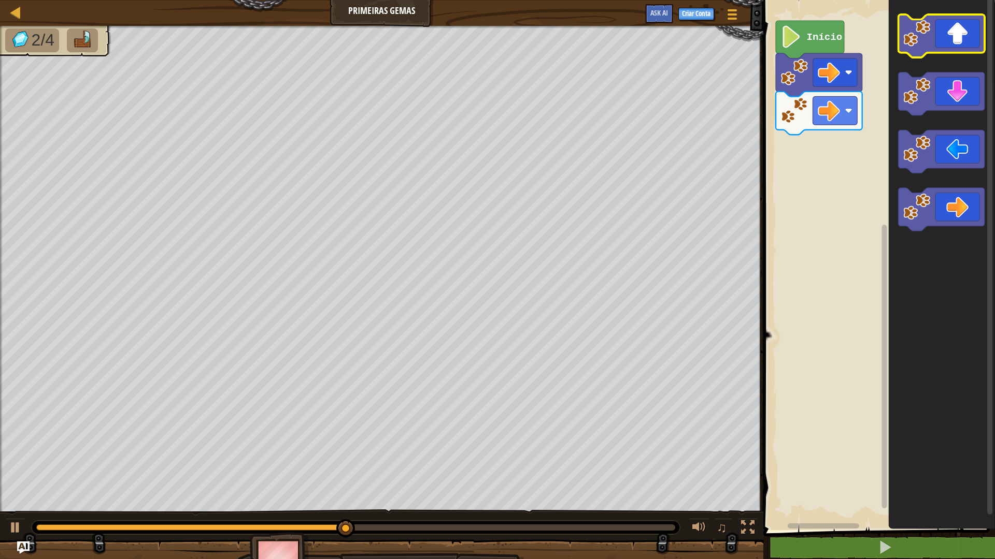
click at [958, 44] on icon "Espaço de trabalho do Blockly" at bounding box center [941, 36] width 87 height 43
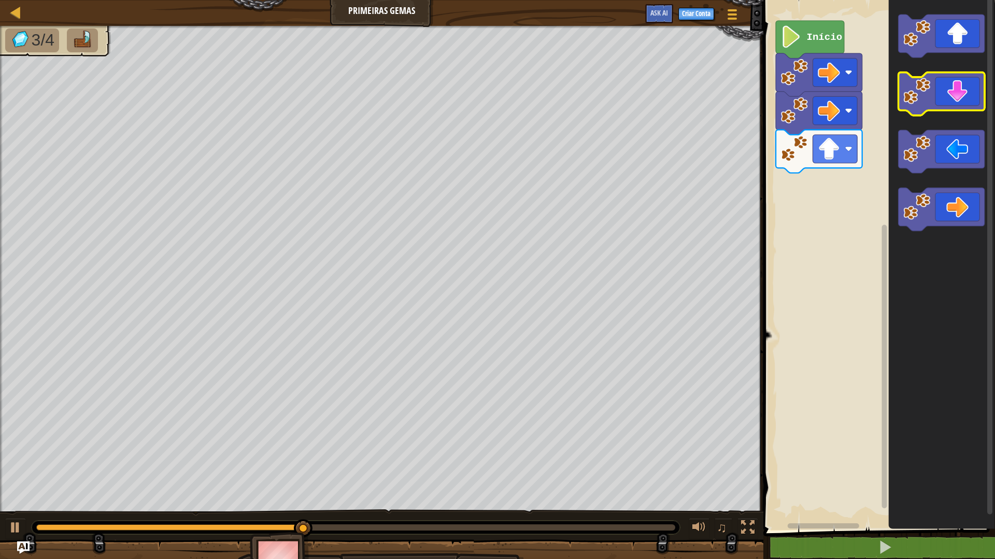
click at [970, 111] on icon "Espaço de trabalho do Blockly" at bounding box center [941, 94] width 87 height 43
click at [970, 85] on icon "Espaço de trabalho do Blockly" at bounding box center [941, 94] width 87 height 43
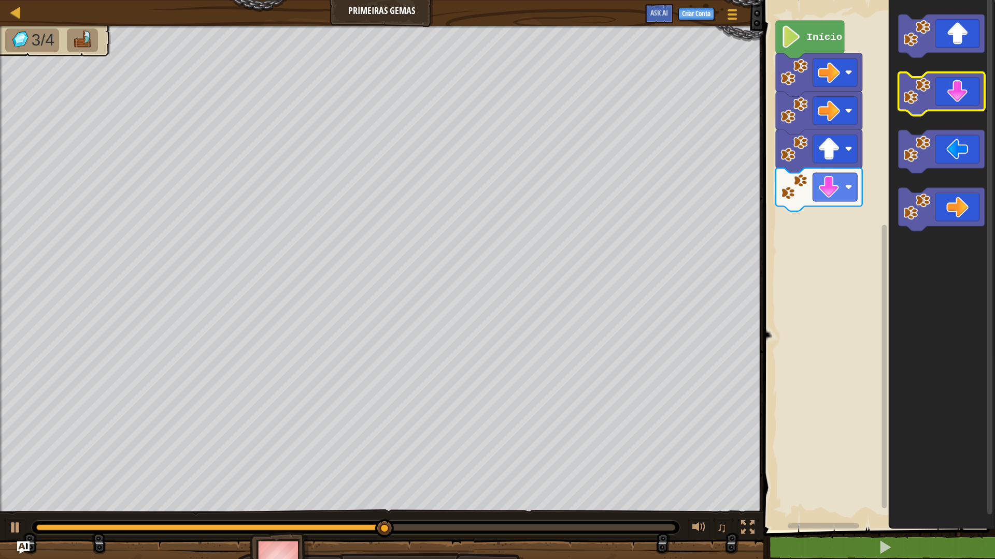
click at [970, 85] on icon "Espaço de trabalho do Blockly" at bounding box center [941, 94] width 87 height 43
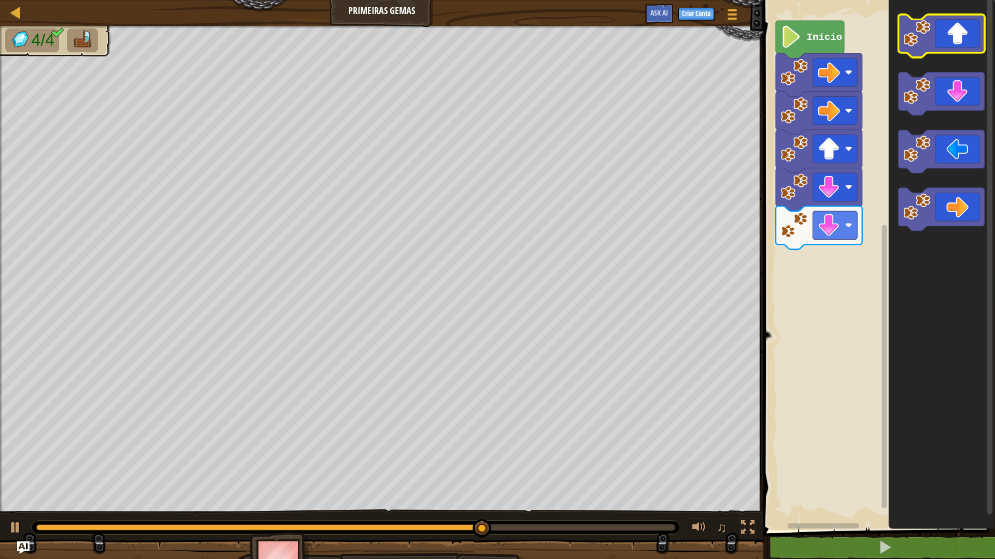
click at [969, 46] on icon "Espaço de trabalho do Blockly" at bounding box center [941, 36] width 87 height 43
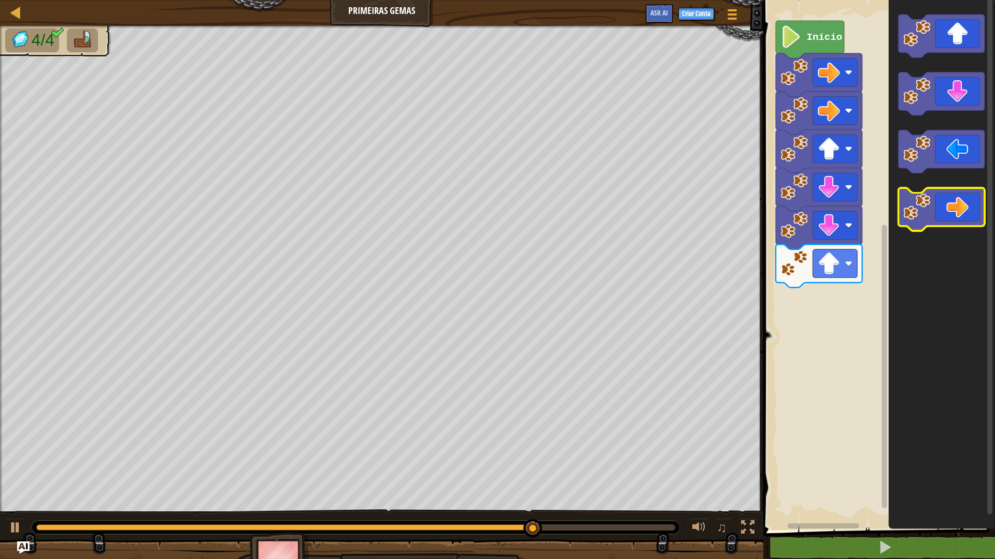
click at [963, 200] on icon "Espaço de trabalho do Blockly" at bounding box center [941, 210] width 87 height 43
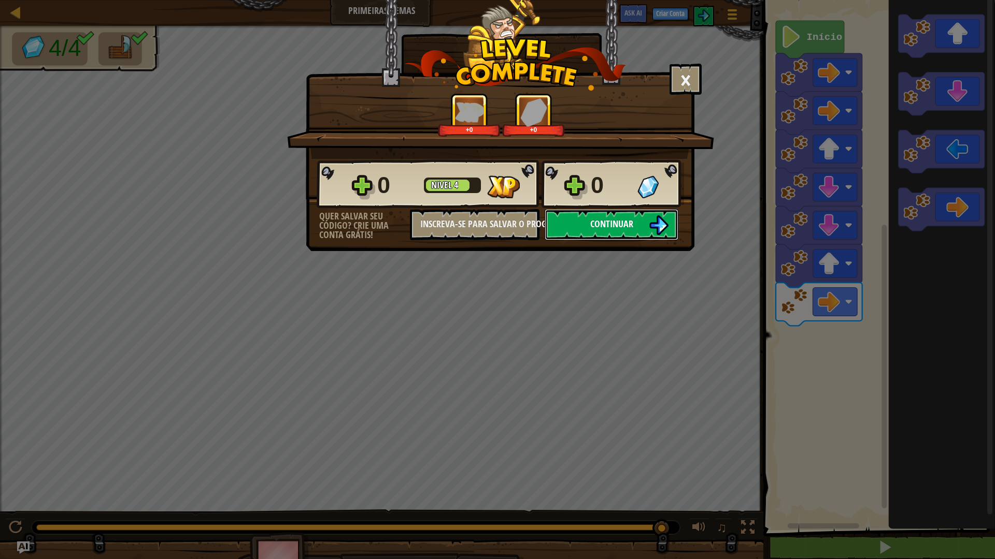
click at [673, 219] on button "Continuar" at bounding box center [611, 224] width 134 height 31
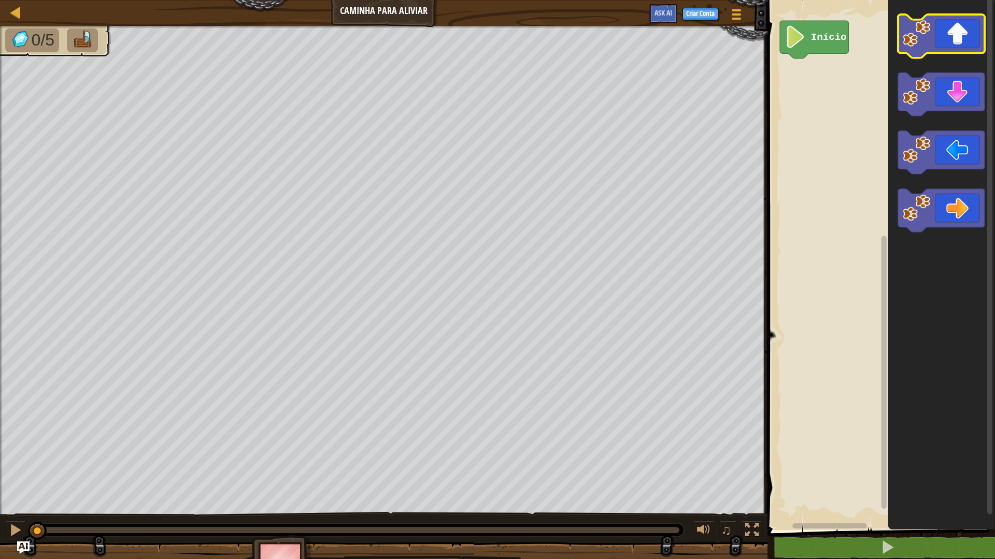
click at [959, 35] on icon "Espaço de trabalho do Blockly" at bounding box center [941, 37] width 87 height 44
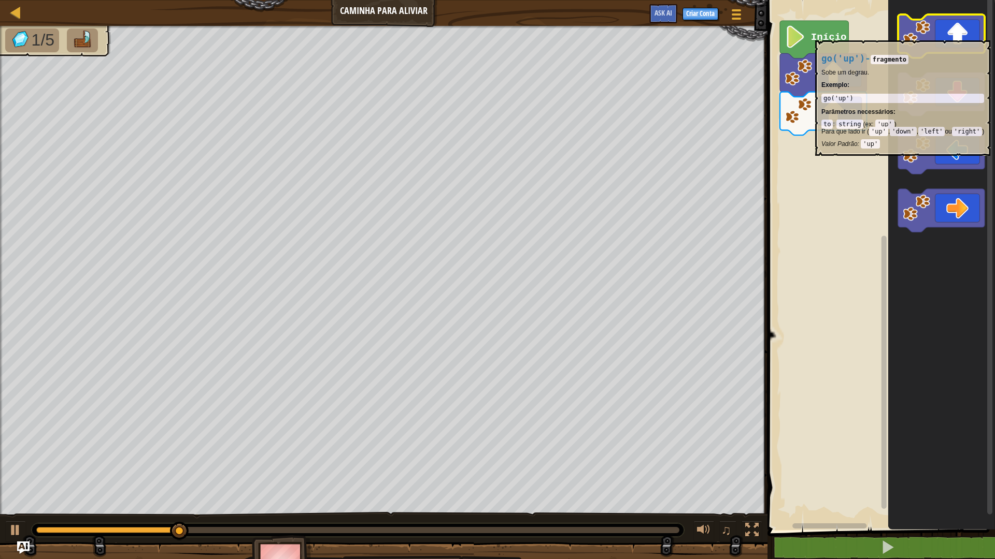
click at [959, 35] on icon "Espaço de trabalho do Blockly" at bounding box center [941, 37] width 87 height 44
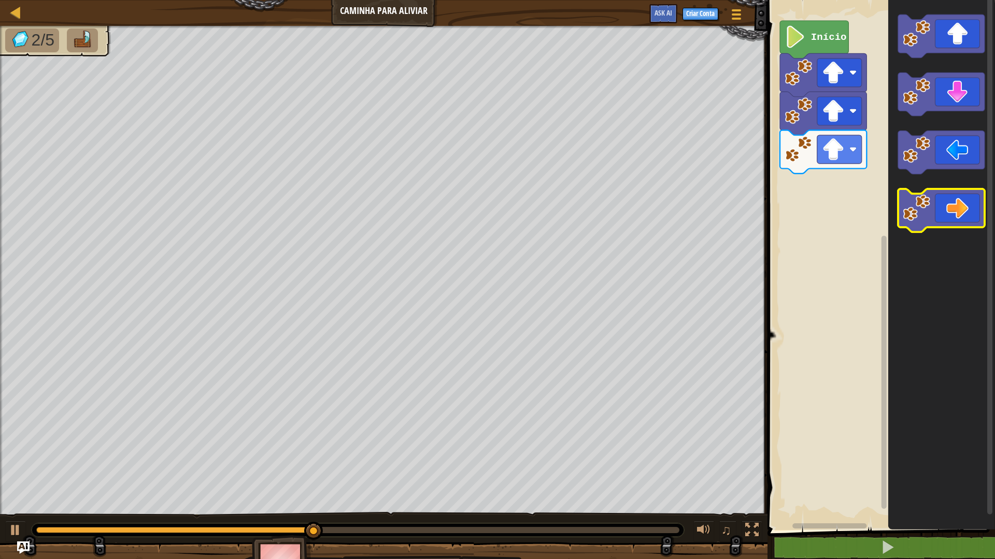
click at [958, 195] on icon "Espaço de trabalho do Blockly" at bounding box center [941, 211] width 87 height 44
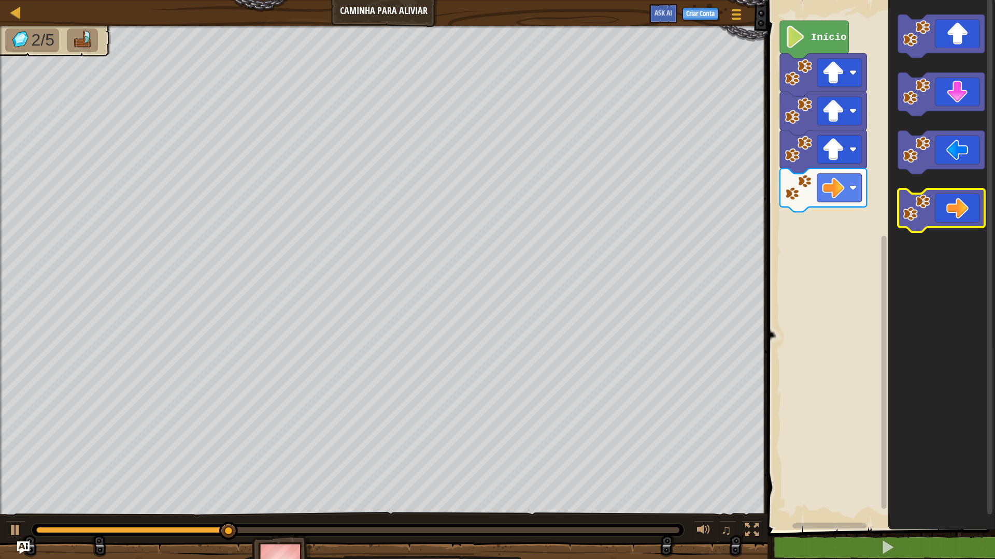
click at [958, 195] on icon "Espaço de trabalho do Blockly" at bounding box center [941, 211] width 87 height 44
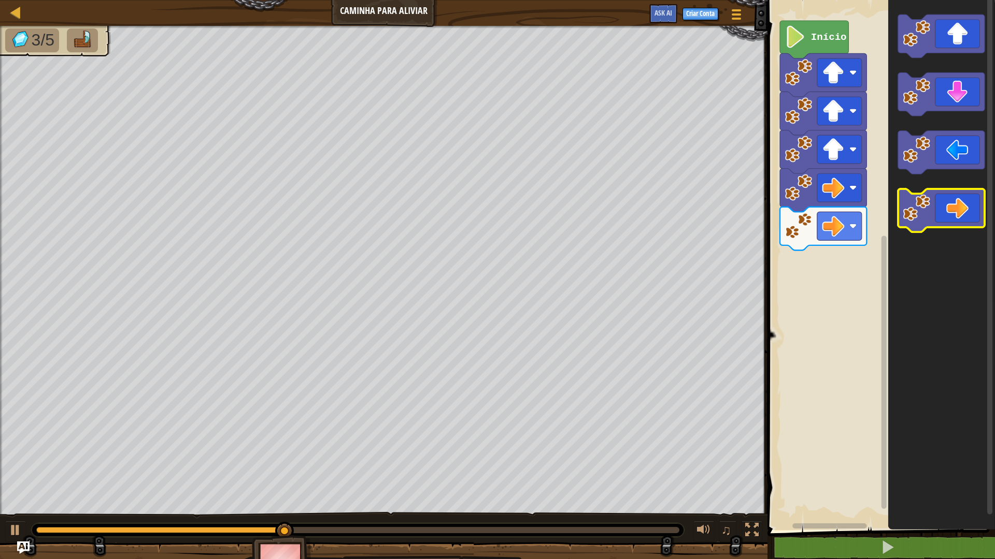
click at [958, 195] on icon "Espaço de trabalho do Blockly" at bounding box center [941, 211] width 87 height 44
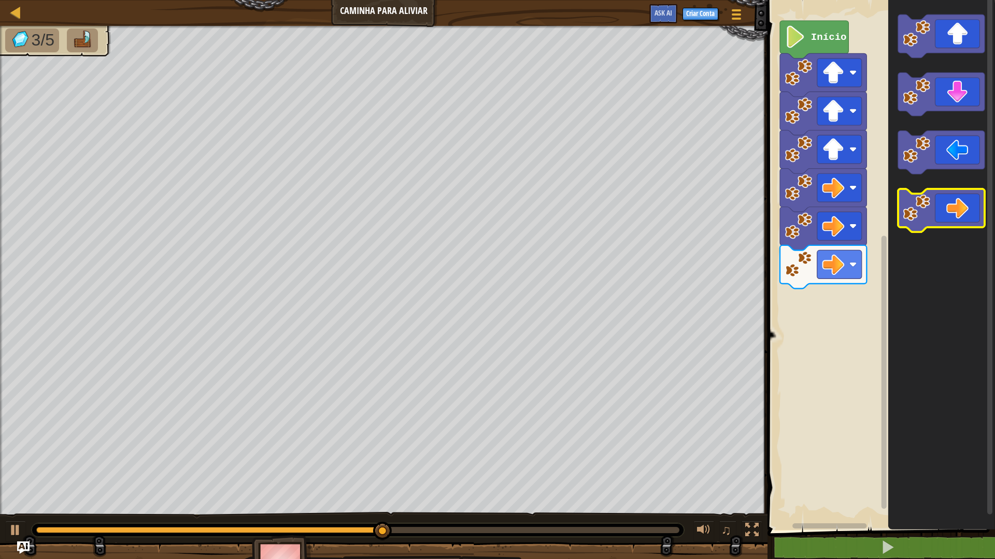
click at [958, 196] on icon "Espaço de trabalho do Blockly" at bounding box center [941, 211] width 87 height 44
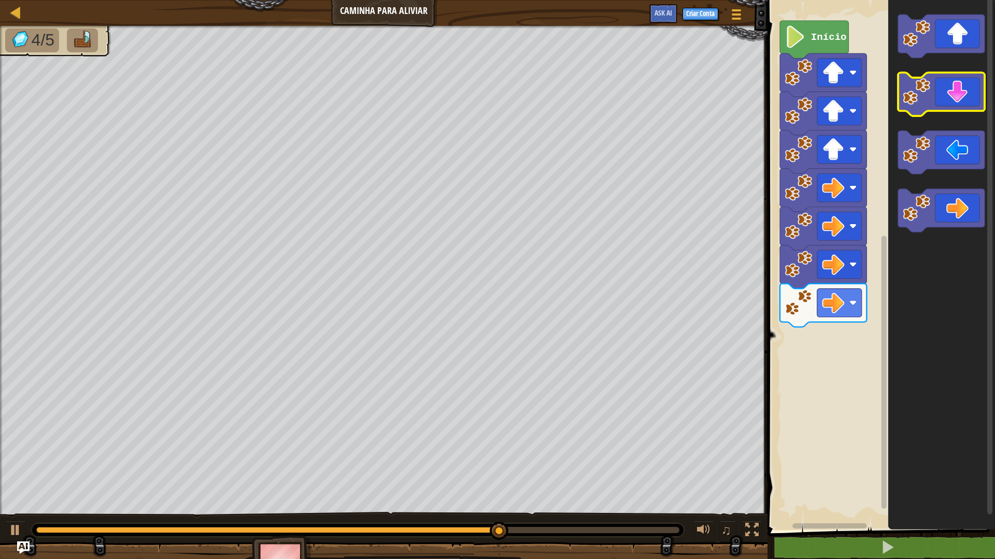
click at [953, 89] on icon "Espaço de trabalho do Blockly" at bounding box center [941, 95] width 87 height 44
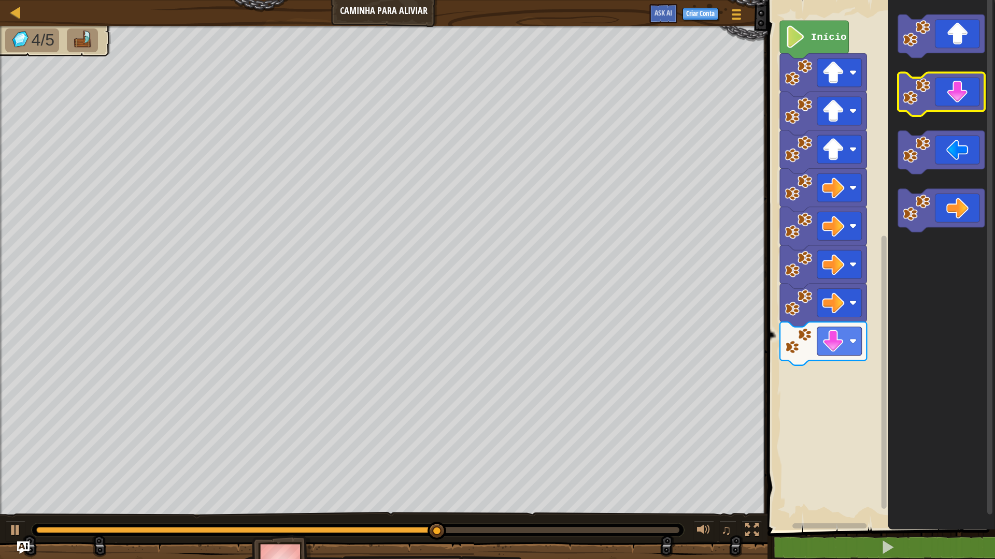
click at [953, 89] on icon "Espaço de trabalho do Blockly" at bounding box center [941, 95] width 87 height 44
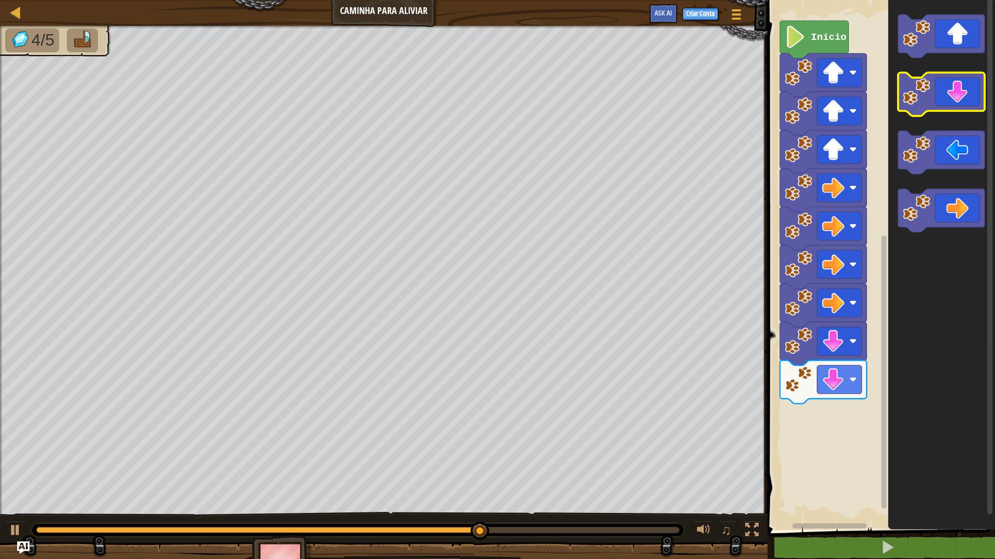
click at [953, 89] on icon "Espaço de trabalho do Blockly" at bounding box center [941, 95] width 87 height 44
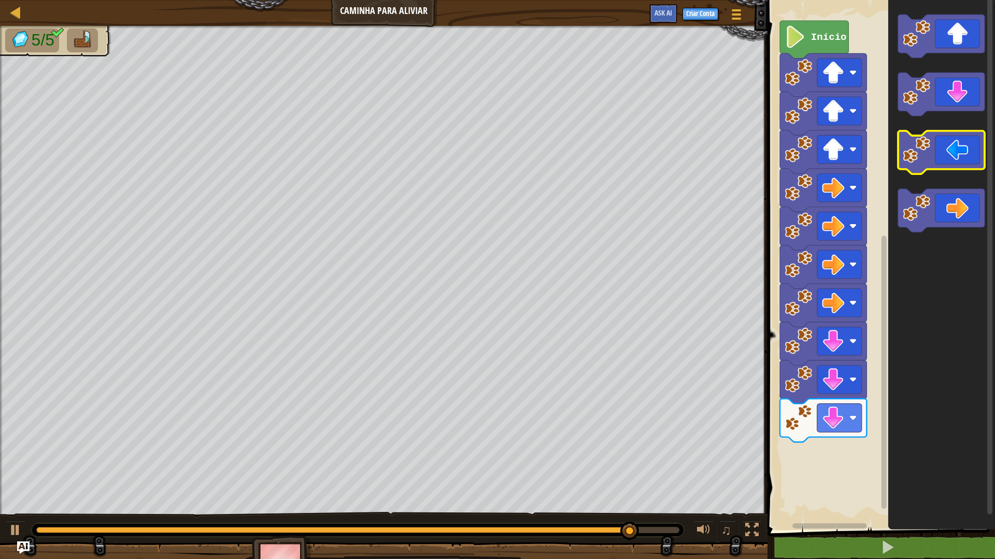
click at [947, 141] on icon "Espaço de trabalho do Blockly" at bounding box center [941, 153] width 87 height 44
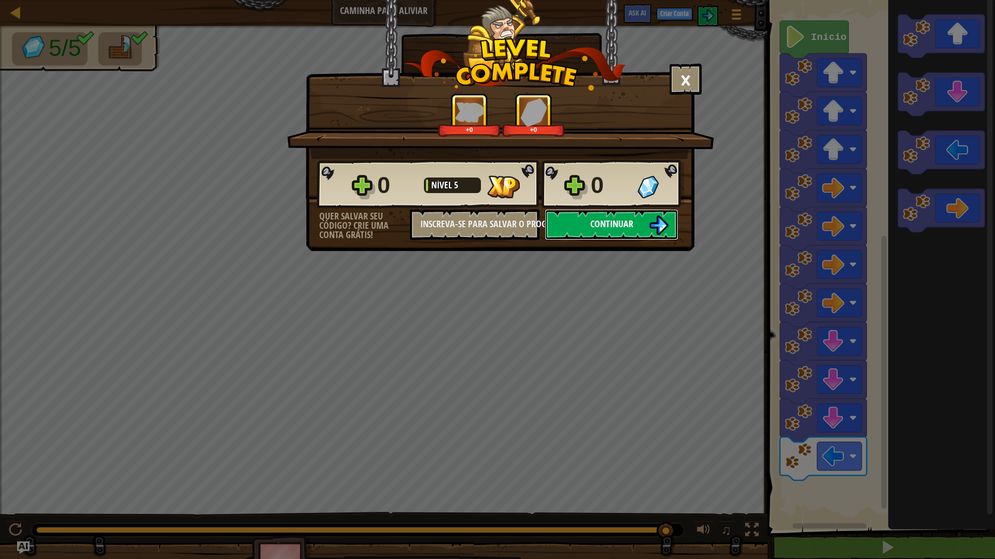
click at [600, 233] on button "Continuar" at bounding box center [611, 224] width 134 height 31
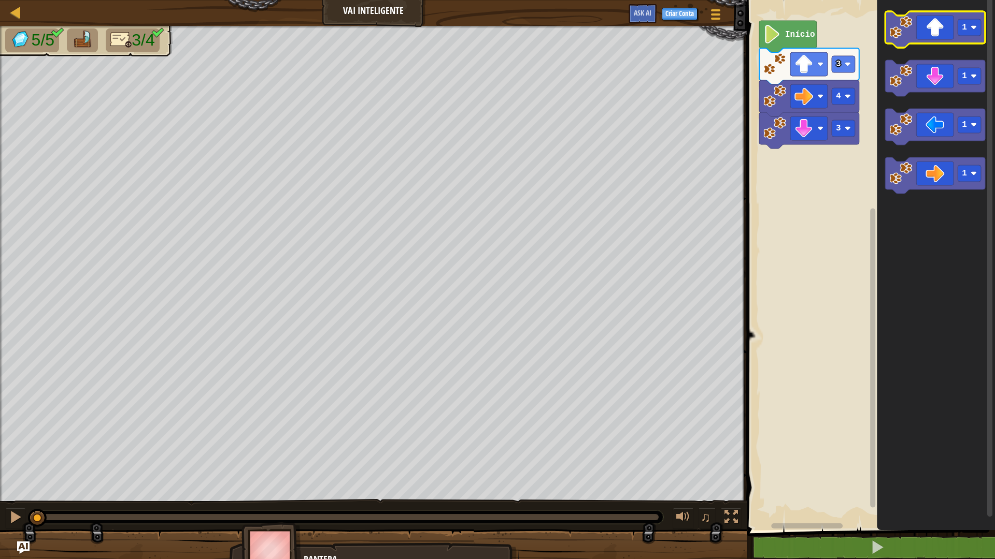
click at [902, 42] on icon "Espaço de trabalho do Blockly" at bounding box center [935, 29] width 100 height 36
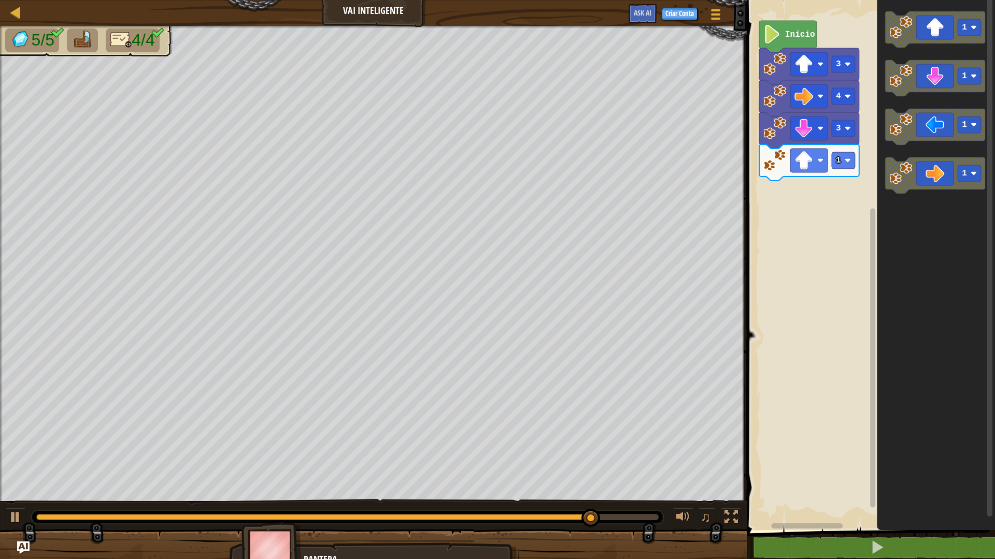
click at [990, 442] on div "3 1 4 3 Início 1 1 1 1" at bounding box center [868, 263] width 251 height 536
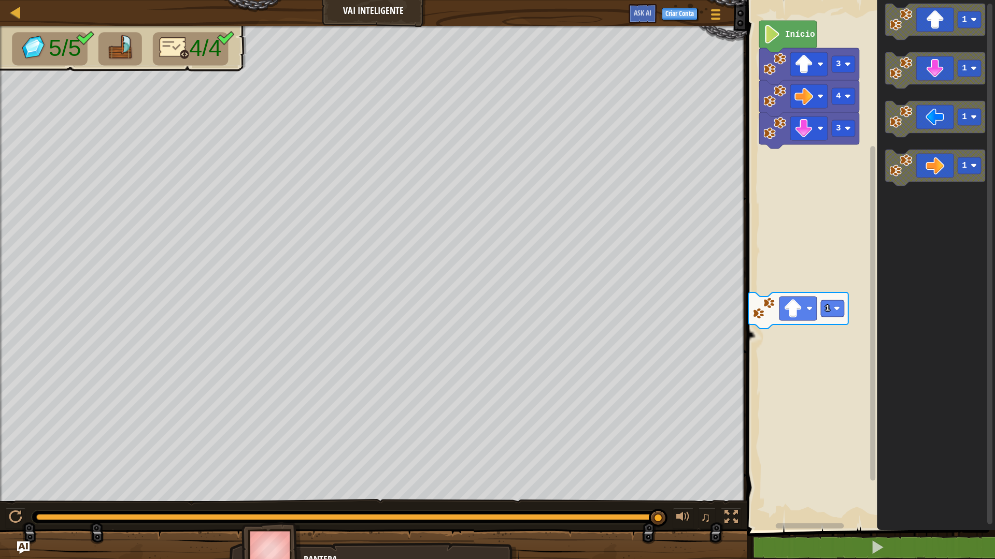
click at [974, 93] on icon "Espaço de trabalho do Blockly" at bounding box center [935, 263] width 118 height 536
click at [973, 65] on icon "Espaço de trabalho do Blockly" at bounding box center [935, 70] width 100 height 36
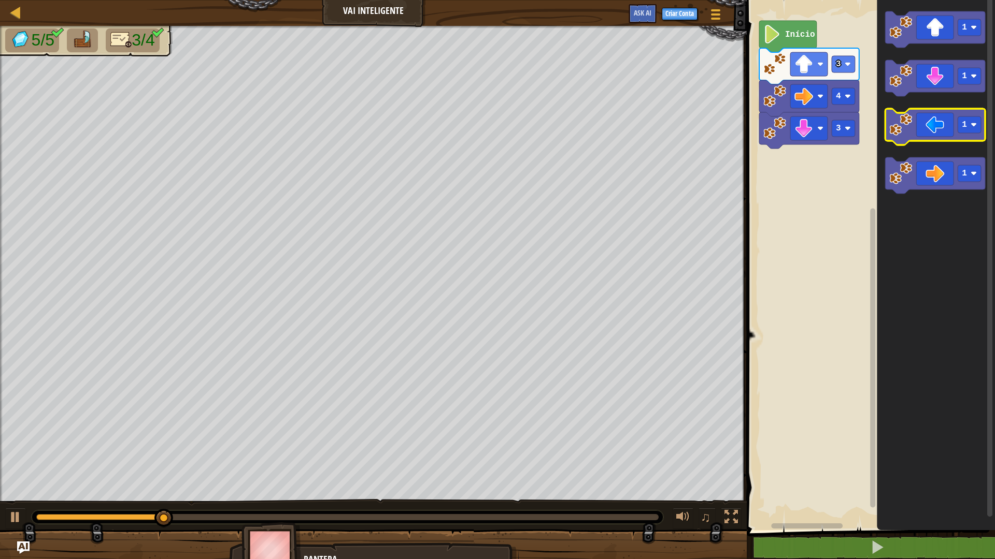
click at [913, 126] on g "1 1 1 1" at bounding box center [935, 102] width 100 height 182
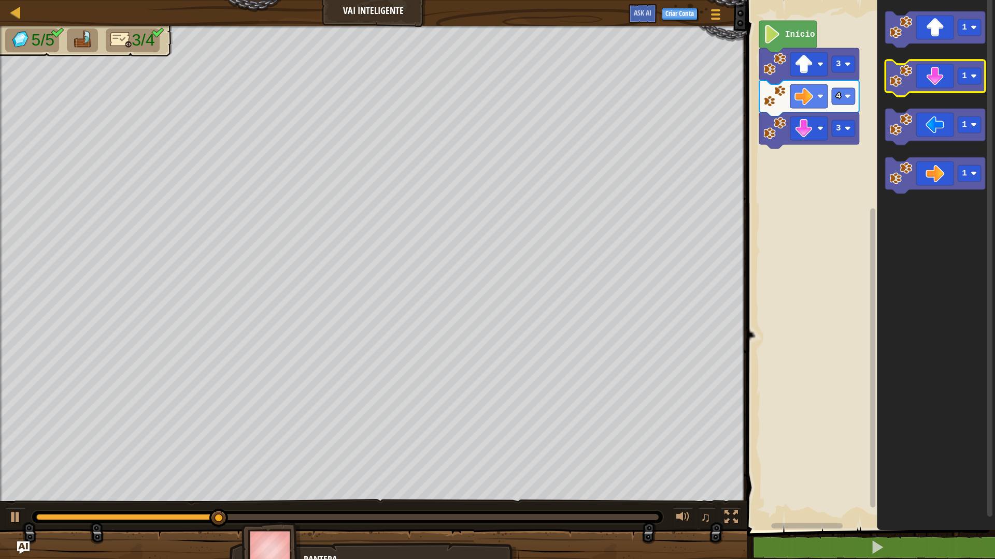
click at [924, 91] on icon "Espaço de trabalho do Blockly" at bounding box center [935, 78] width 100 height 36
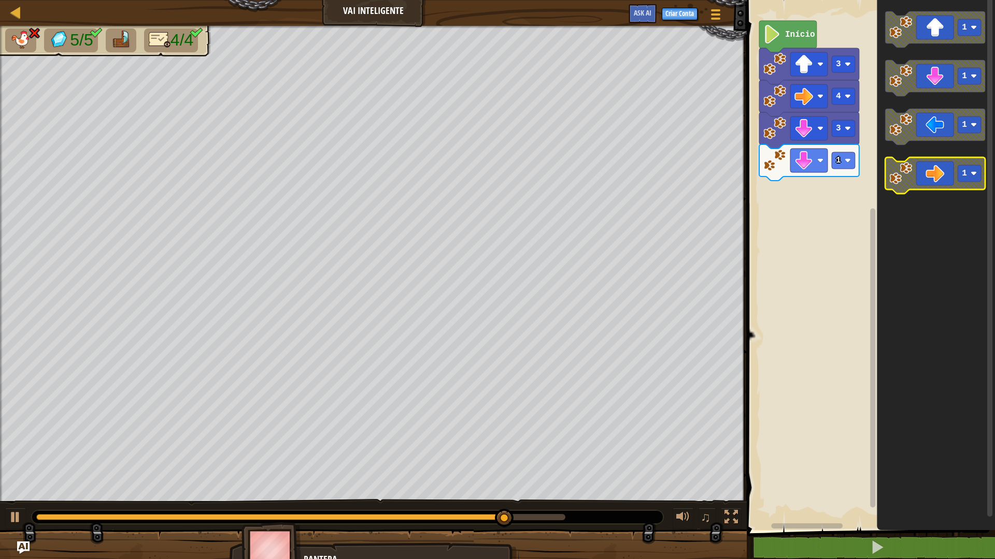
click at [895, 166] on image "Espaço de trabalho do Blockly" at bounding box center [900, 173] width 23 height 23
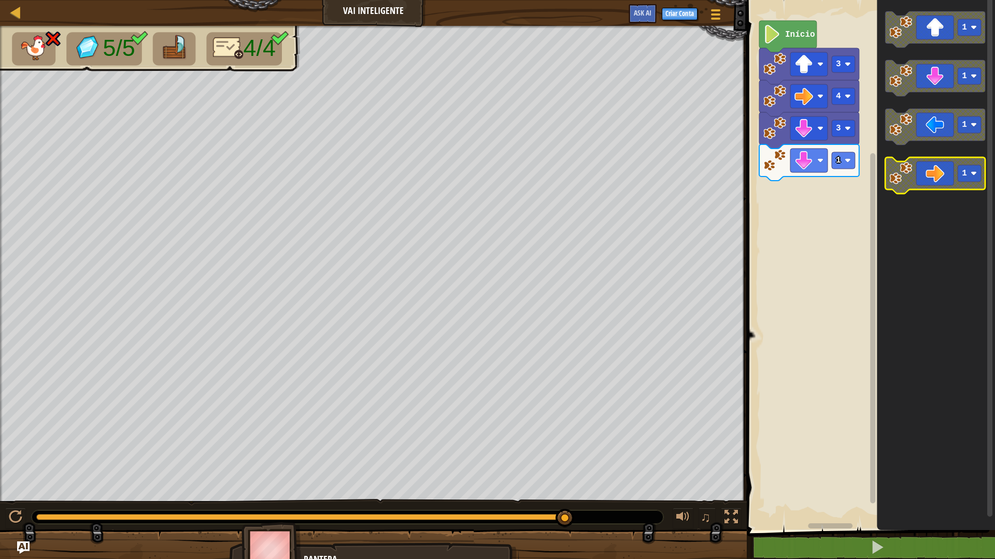
click at [928, 163] on icon "Espaço de trabalho do Blockly" at bounding box center [935, 175] width 100 height 36
click at [862, 206] on rect "Espaço de trabalho do Blockly" at bounding box center [868, 263] width 251 height 536
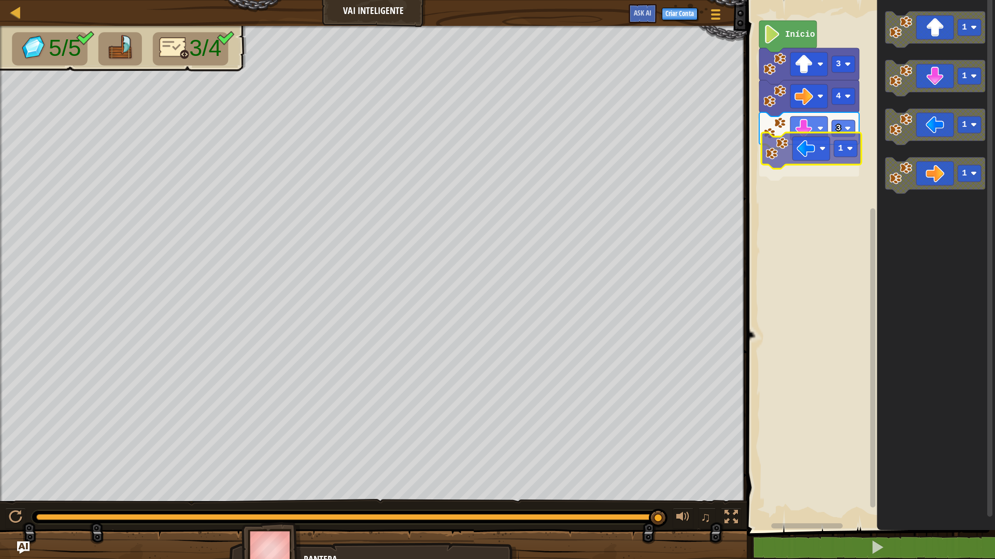
click at [785, 154] on div "3 1 4 3 Início 1 1 1 1 1" at bounding box center [868, 263] width 251 height 536
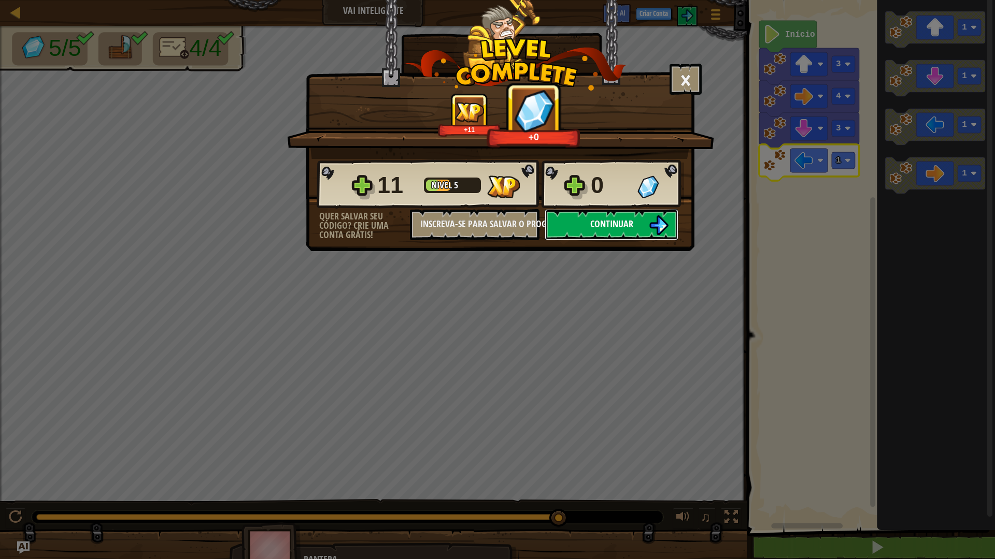
click at [674, 231] on button "Continuar" at bounding box center [611, 224] width 134 height 31
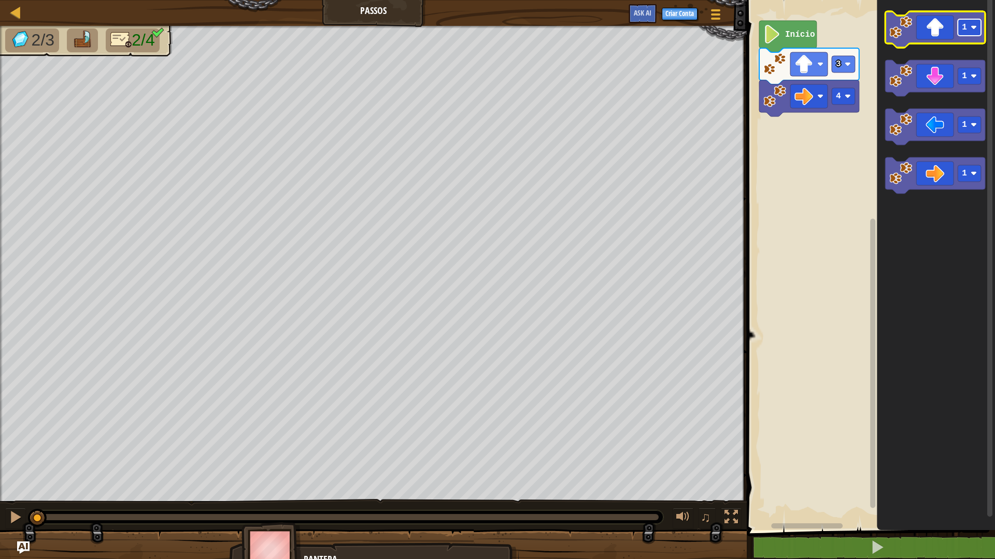
click at [962, 23] on text "1" at bounding box center [963, 27] width 5 height 9
click at [952, 22] on icon "Espaço de trabalho do Blockly" at bounding box center [935, 29] width 100 height 36
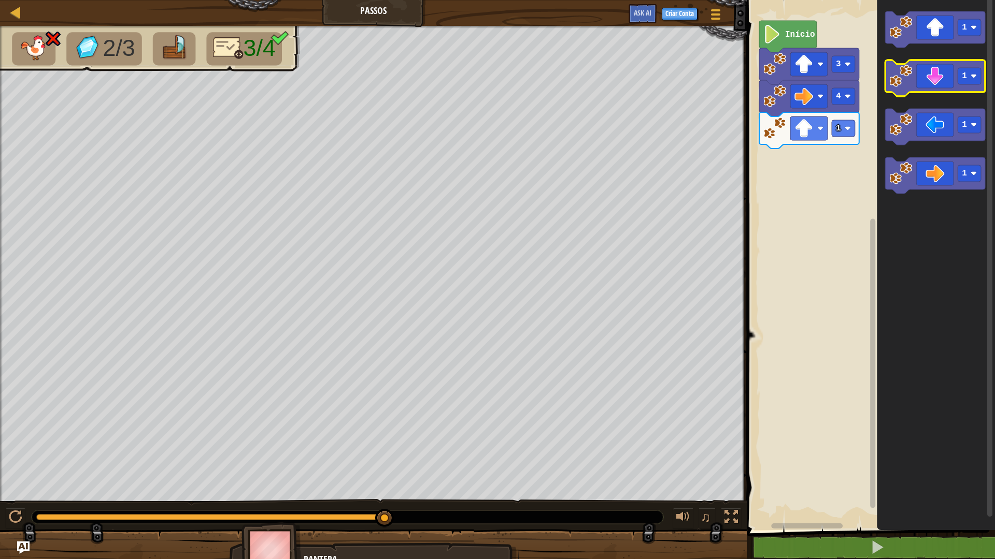
click at [922, 80] on icon "Espaço de trabalho do Blockly" at bounding box center [935, 78] width 100 height 36
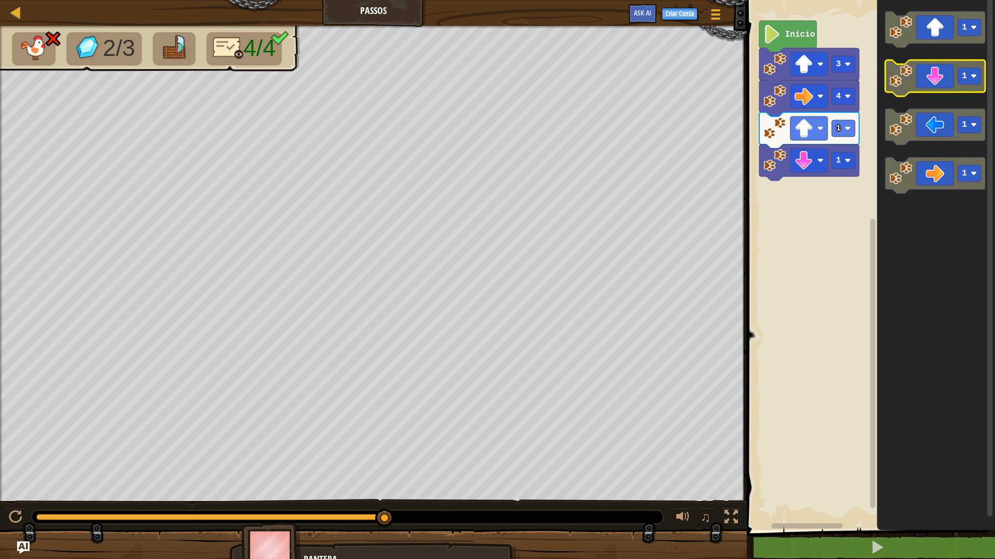
click at [922, 80] on icon "Espaço de trabalho do Blockly" at bounding box center [935, 78] width 100 height 36
click at [918, 124] on g "1 1 1 1" at bounding box center [935, 102] width 100 height 182
click at [926, 90] on icon "Espaço de trabalho do Blockly" at bounding box center [935, 78] width 100 height 36
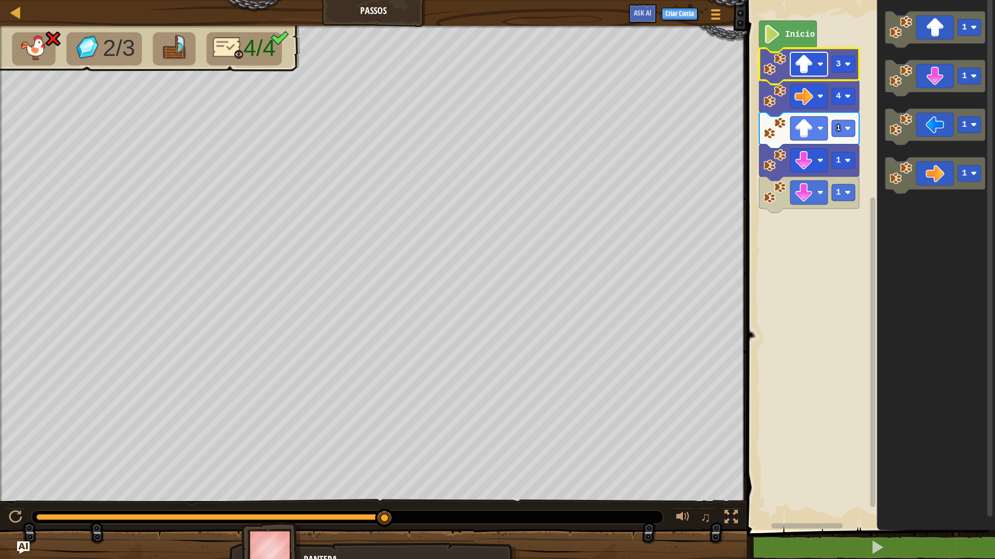
click at [826, 63] on rect "Espaço de trabalho do Blockly" at bounding box center [808, 64] width 37 height 24
click at [809, 217] on rect "Espaço de trabalho do Blockly" at bounding box center [868, 263] width 251 height 536
click at [809, 218] on rect "Espaço de trabalho do Blockly" at bounding box center [868, 263] width 251 height 536
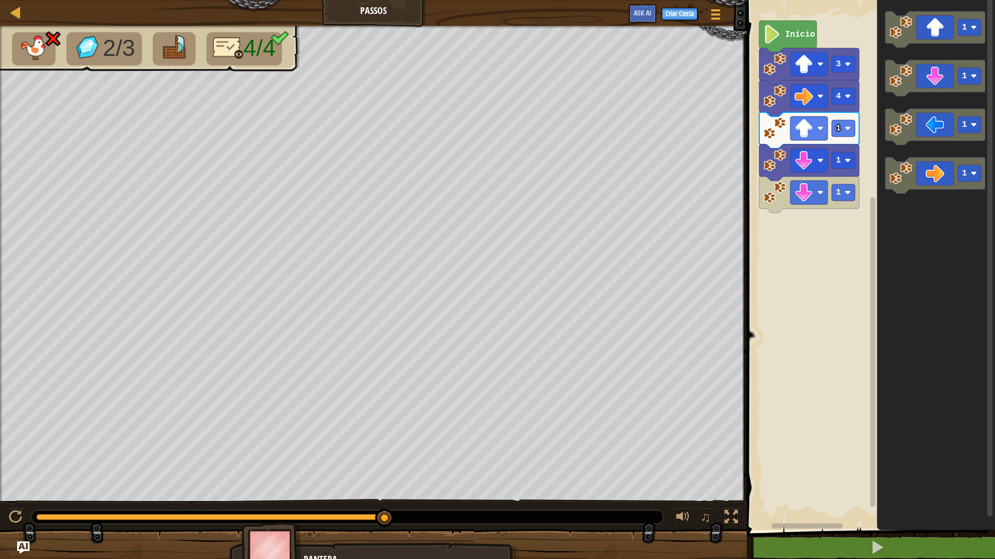
click at [809, 218] on rect "Espaço de trabalho do Blockly" at bounding box center [868, 263] width 251 height 536
click at [810, 218] on rect "Espaço de trabalho do Blockly" at bounding box center [868, 263] width 251 height 536
click at [816, 218] on rect "Espaço de trabalho do Blockly" at bounding box center [868, 263] width 251 height 536
click at [833, 204] on icon "Espaço de trabalho do Blockly" at bounding box center [809, 195] width 100 height 36
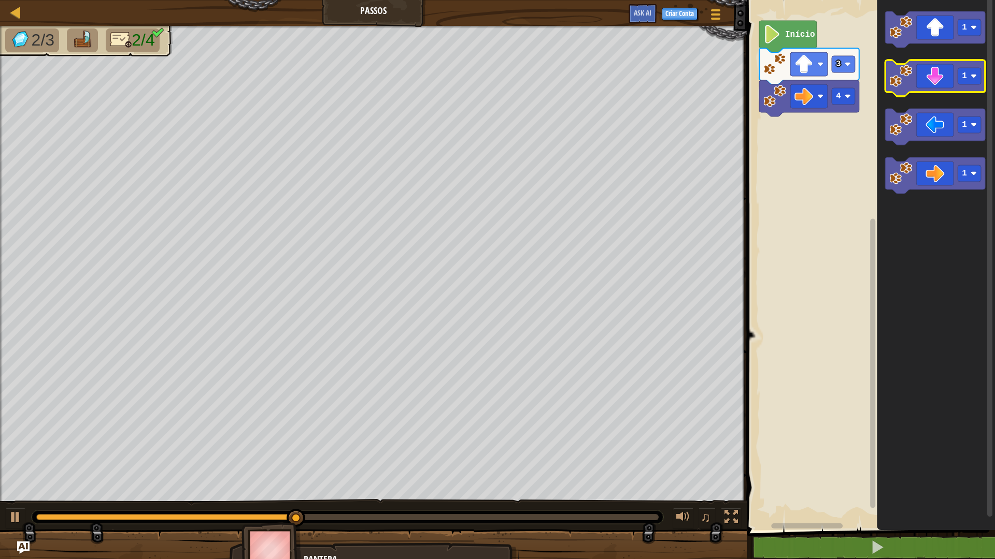
click at [959, 89] on icon "Espaço de trabalho do Blockly" at bounding box center [935, 78] width 100 height 36
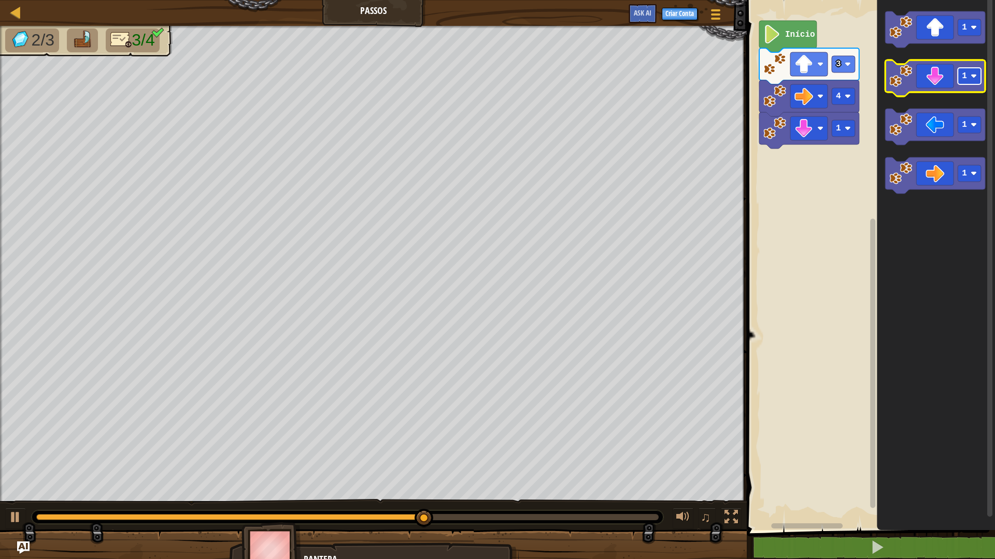
click at [975, 80] on rect "Espaço de trabalho do Blockly" at bounding box center [968, 76] width 23 height 17
click at [948, 79] on icon "Espaço de trabalho do Blockly" at bounding box center [935, 78] width 100 height 36
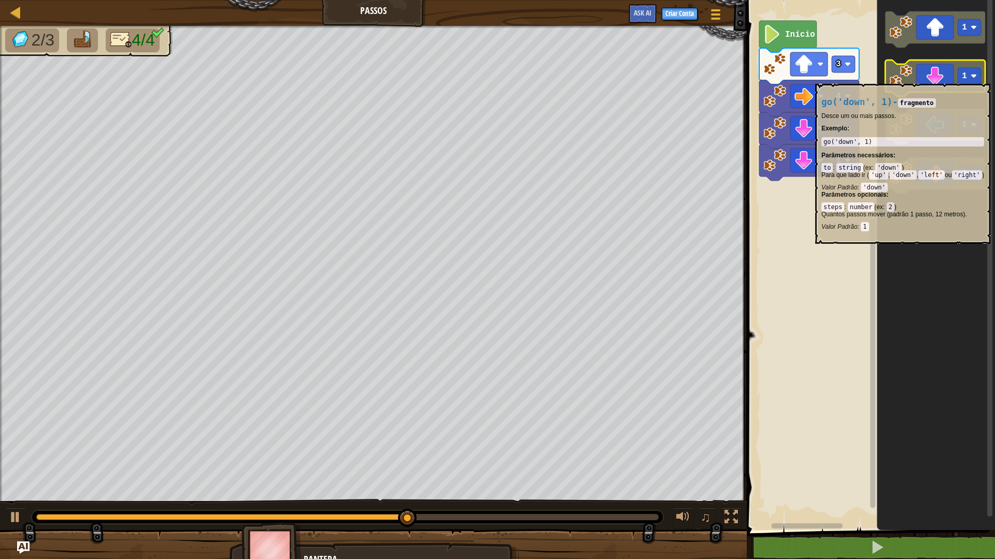
click at [947, 79] on icon "Espaço de trabalho do Blockly" at bounding box center [935, 78] width 100 height 36
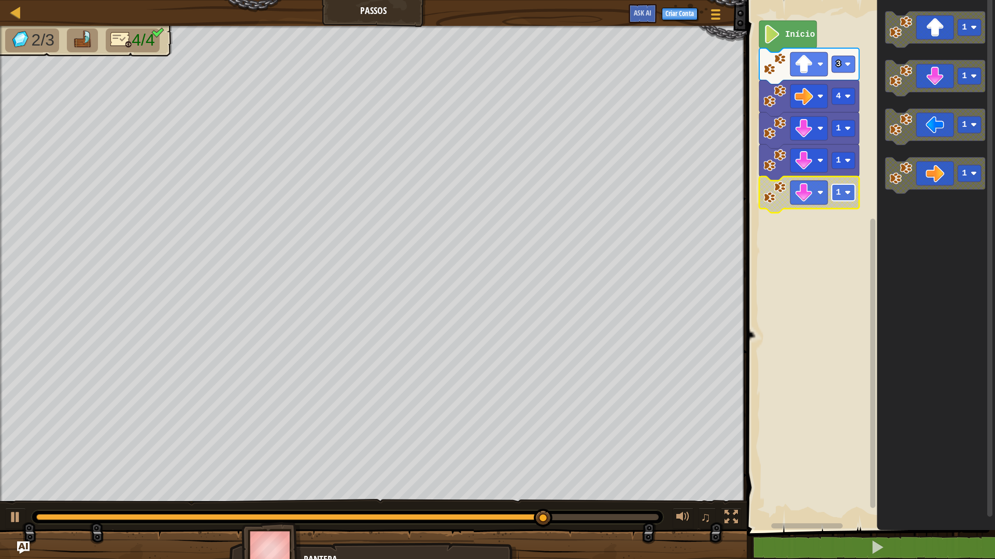
click at [850, 186] on rect "Espaço de trabalho do Blockly" at bounding box center [842, 192] width 23 height 17
click at [836, 204] on icon "Espaço de trabalho do Blockly" at bounding box center [809, 195] width 100 height 36
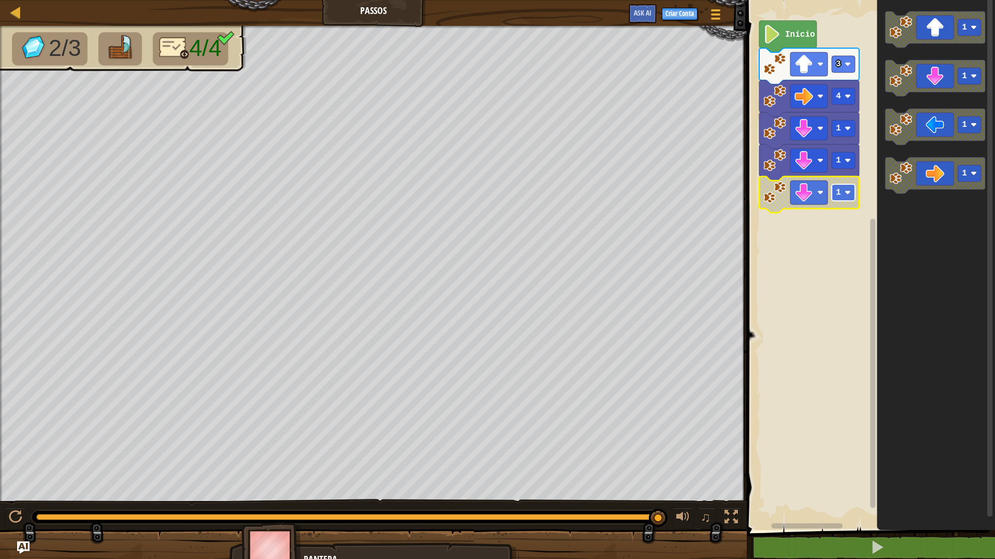
click at [847, 193] on image "Espaço de trabalho do Blockly" at bounding box center [847, 193] width 6 height 6
click at [844, 159] on rect "Espaço de trabalho do Blockly" at bounding box center [842, 160] width 23 height 17
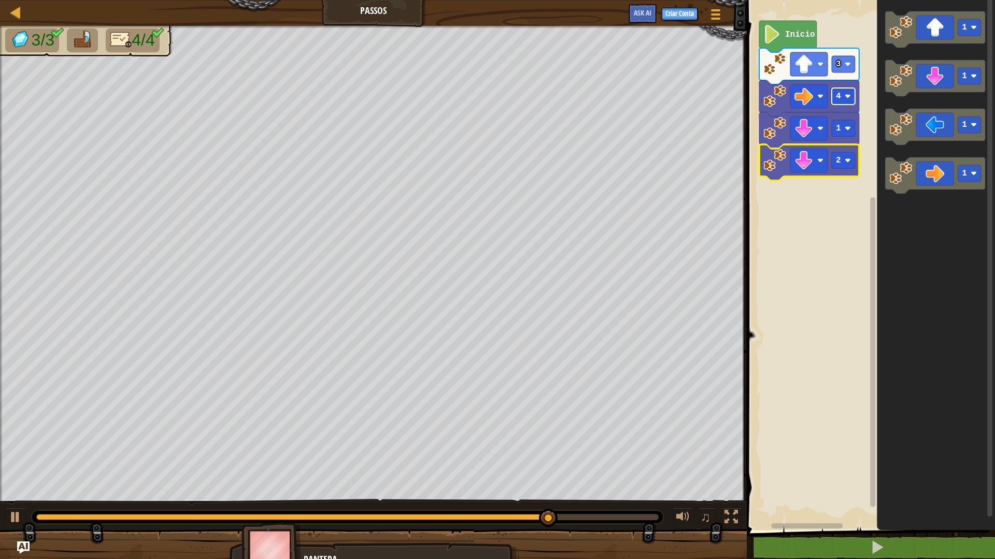
click at [840, 103] on rect "Espaço de trabalho do Blockly" at bounding box center [842, 96] width 23 height 17
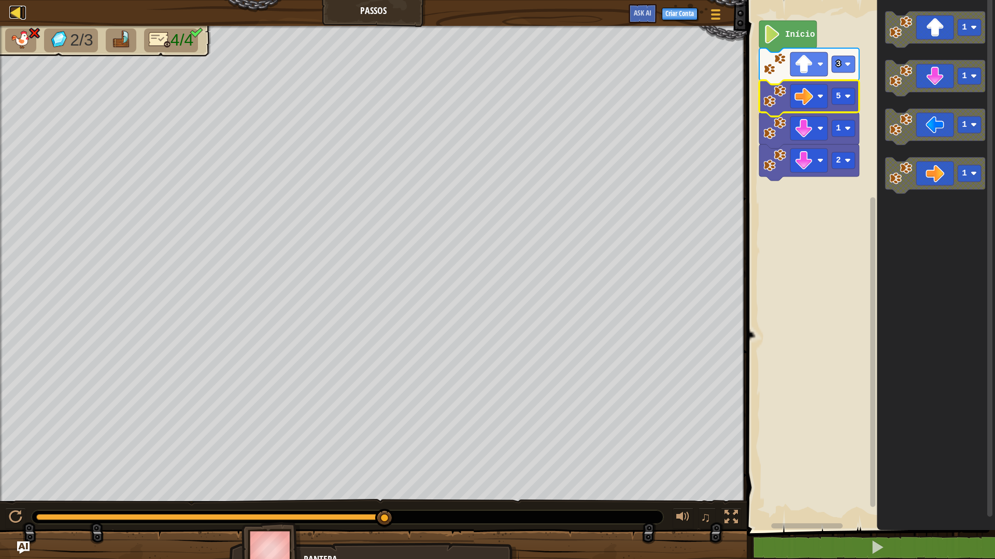
click at [12, 7] on div at bounding box center [15, 12] width 13 height 13
select select "pt-BR"
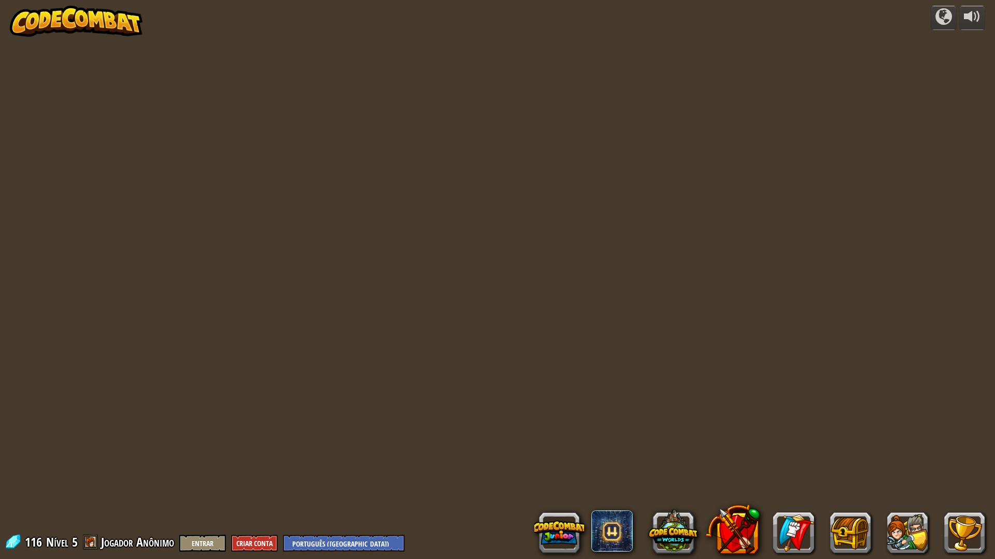
select select "pt-BR"
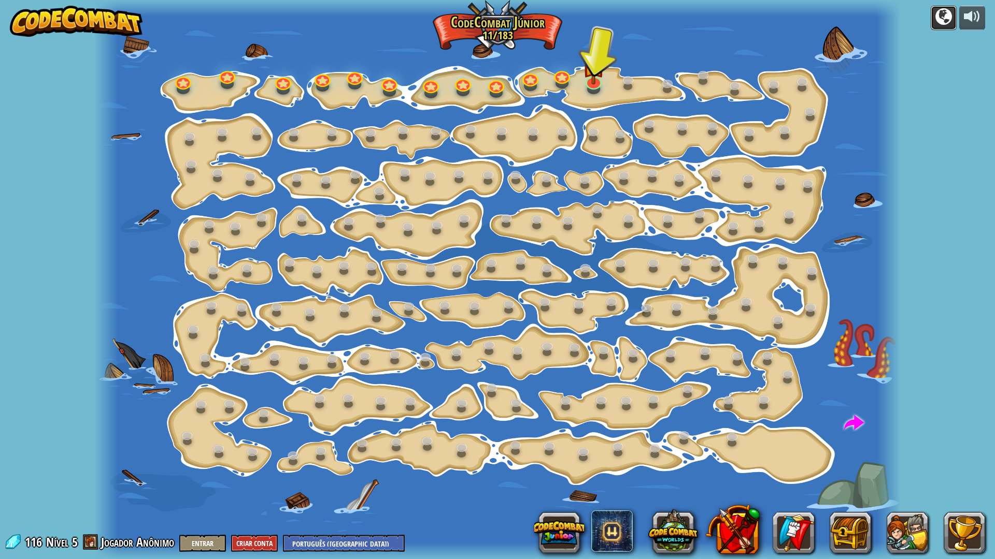
click at [949, 18] on div at bounding box center [943, 16] width 17 height 17
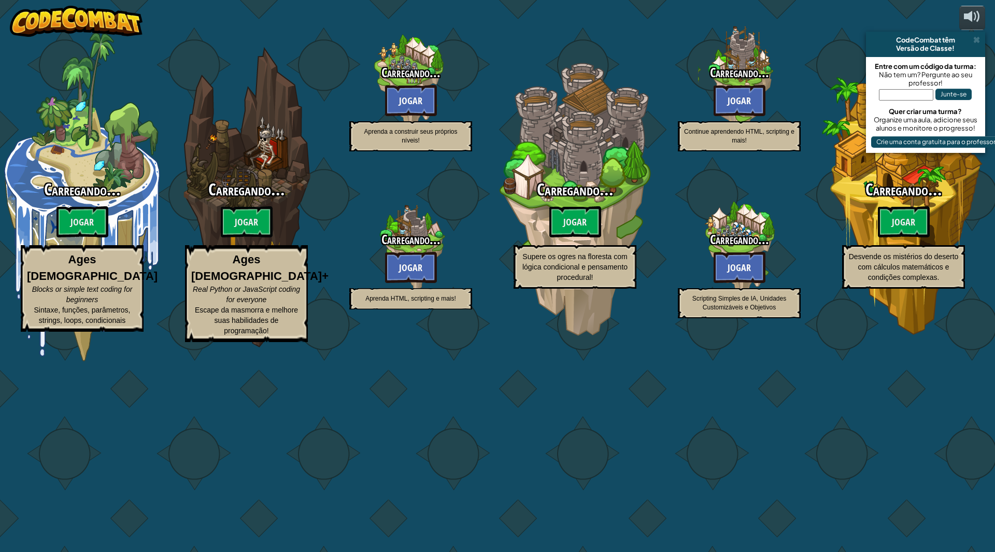
select select "pt-BR"
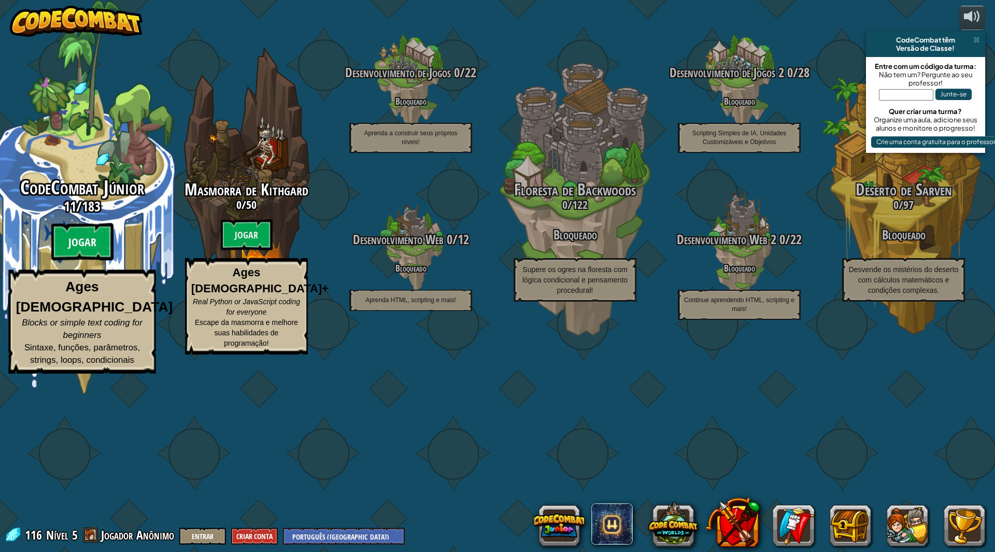
click at [103, 261] on btn "Jogar" at bounding box center [82, 241] width 62 height 37
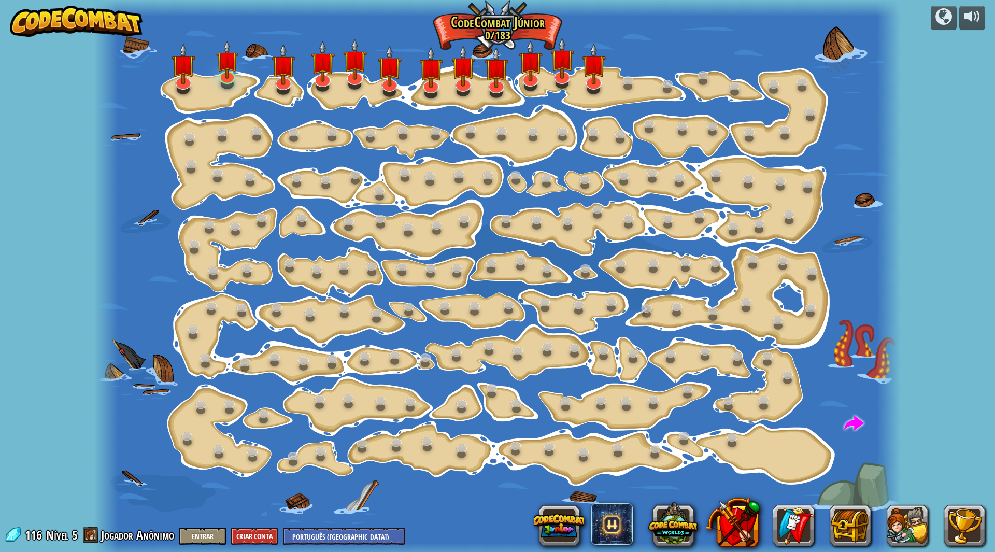
select select "pt-BR"
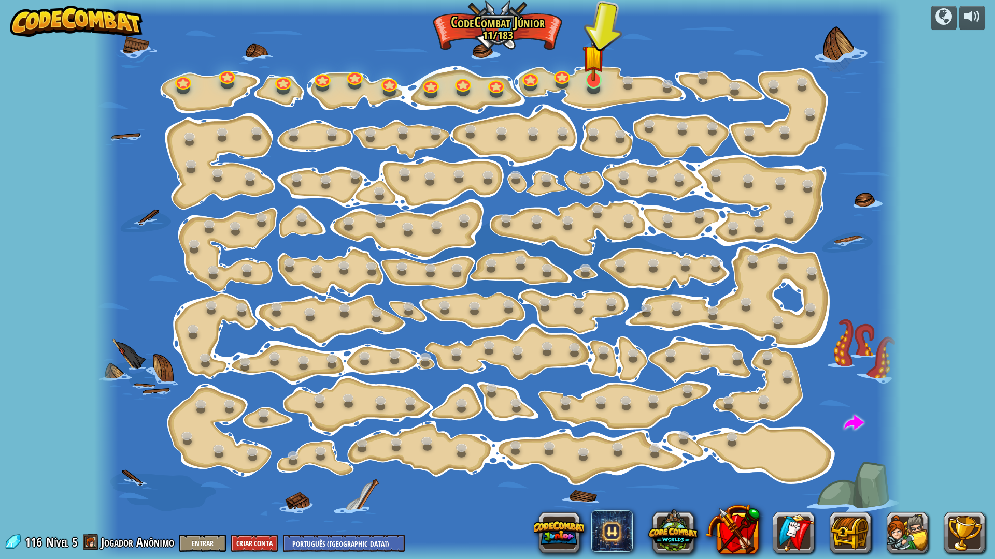
drag, startPoint x: 645, startPoint y: 1, endPoint x: 593, endPoint y: 68, distance: 85.3
click at [635, 59] on div "Mudança de [PERSON_NAME] (Bloqueado) Altera os argumentos de step. Vai Intelige…" at bounding box center [497, 279] width 807 height 559
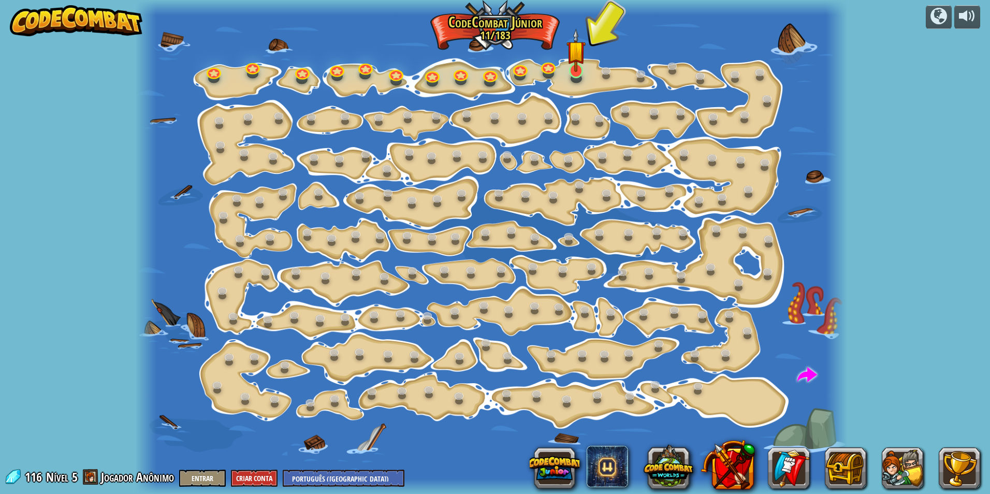
click at [581, 77] on div at bounding box center [576, 78] width 11 height 9
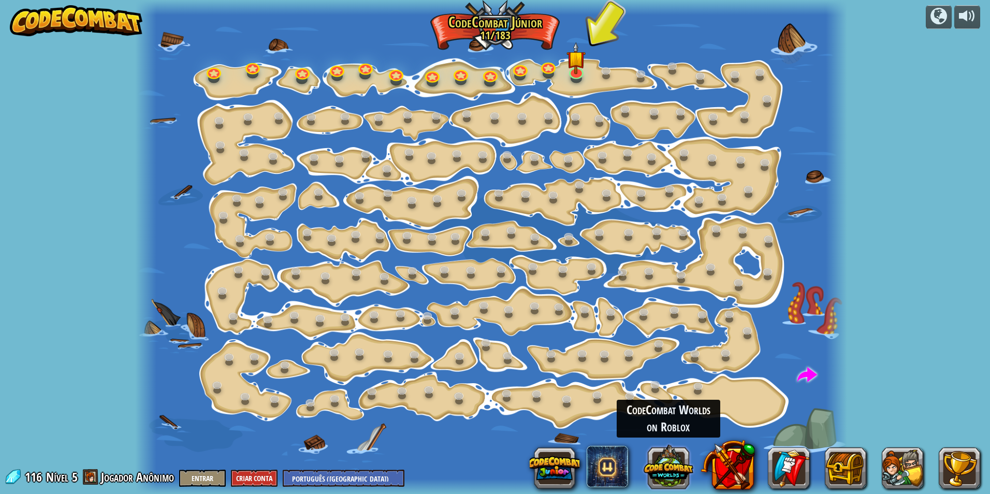
click at [680, 478] on button at bounding box center [669, 467] width 50 height 50
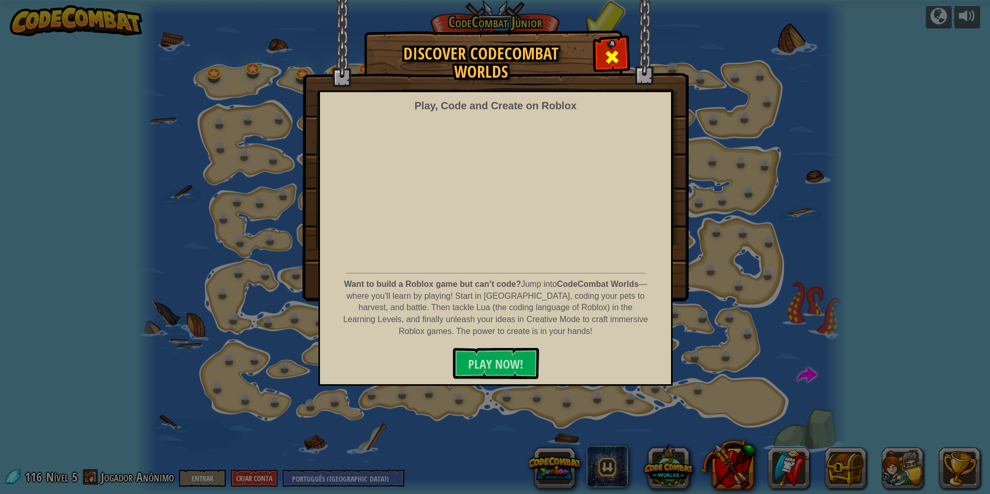
click at [616, 45] on div at bounding box center [612, 55] width 33 height 33
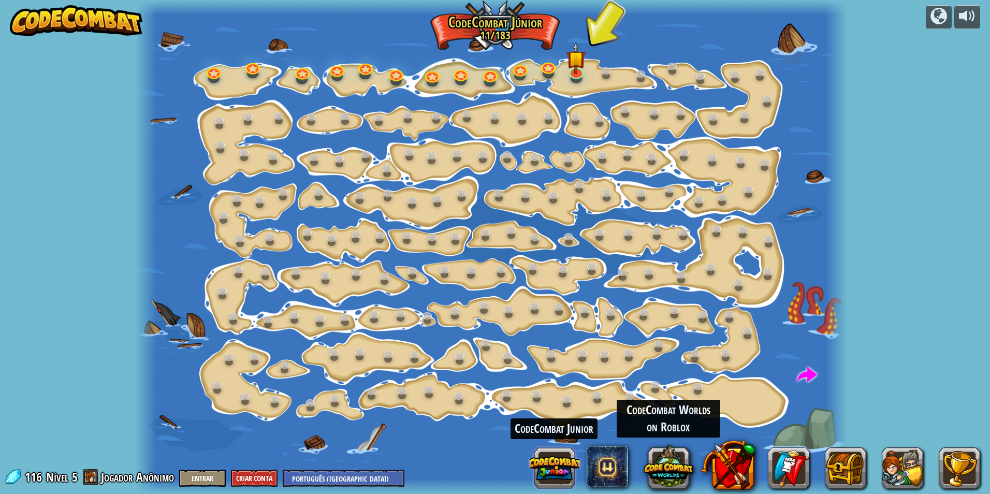
click at [561, 472] on button at bounding box center [555, 468] width 50 height 50
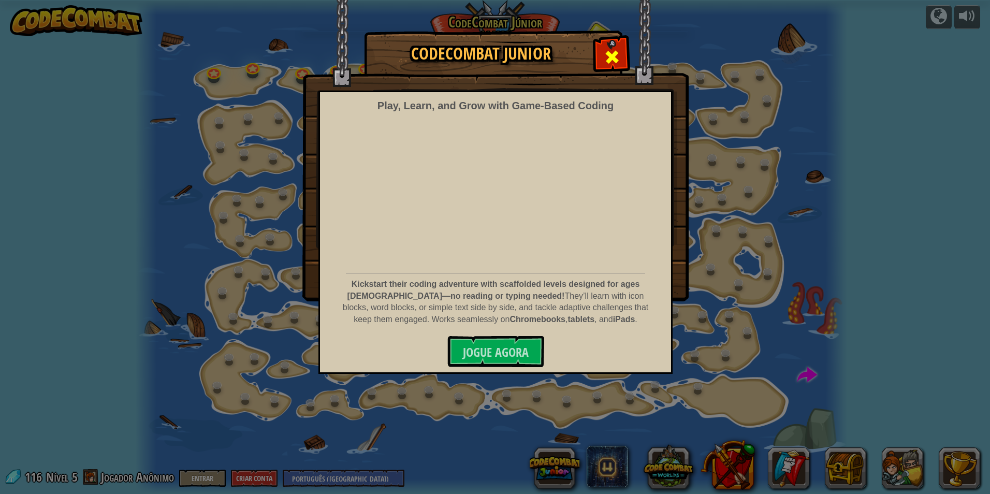
click at [625, 55] on div at bounding box center [612, 55] width 33 height 33
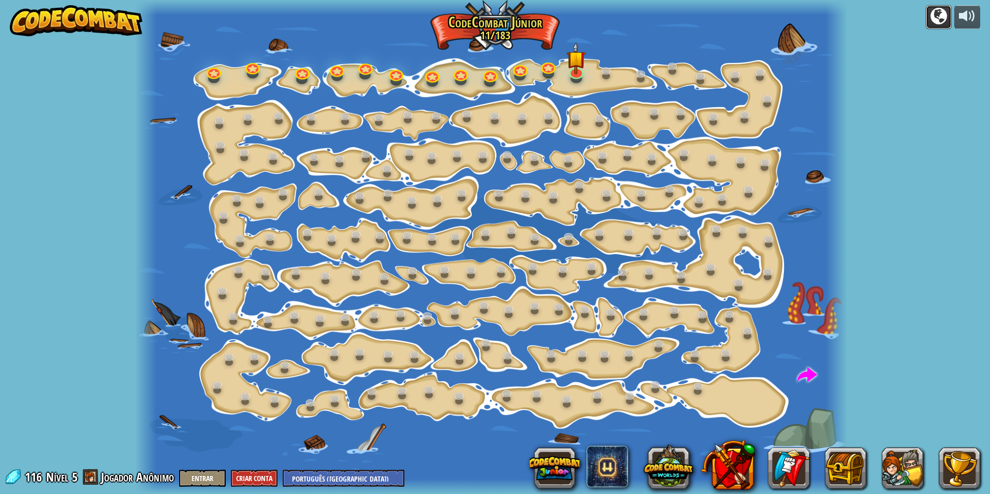
click at [928, 11] on button at bounding box center [939, 17] width 26 height 24
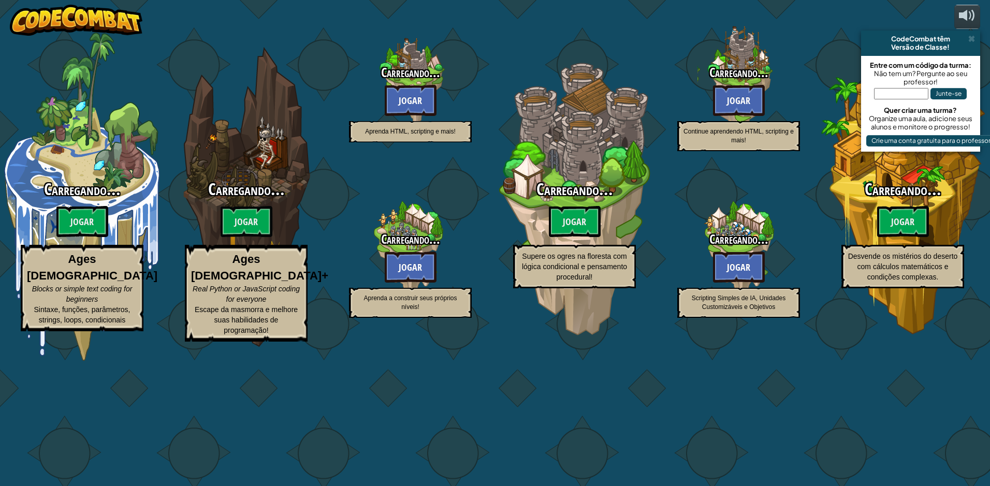
select select "pt-BR"
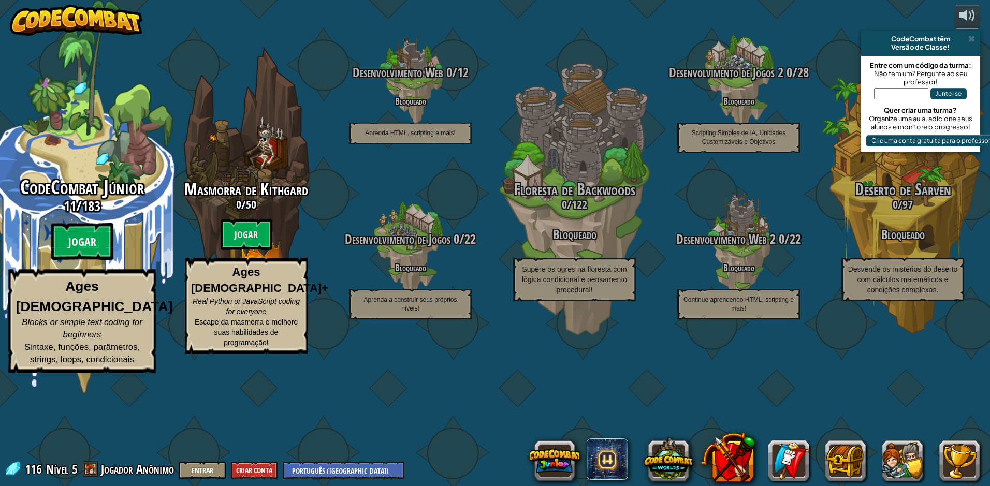
click at [80, 261] on btn "Jogar" at bounding box center [82, 241] width 62 height 37
select select "pt-BR"
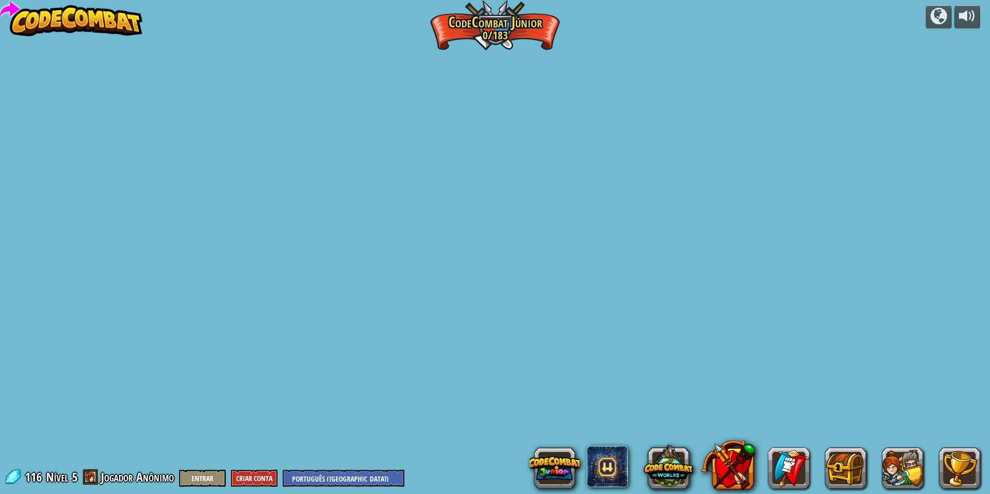
select select "pt-BR"
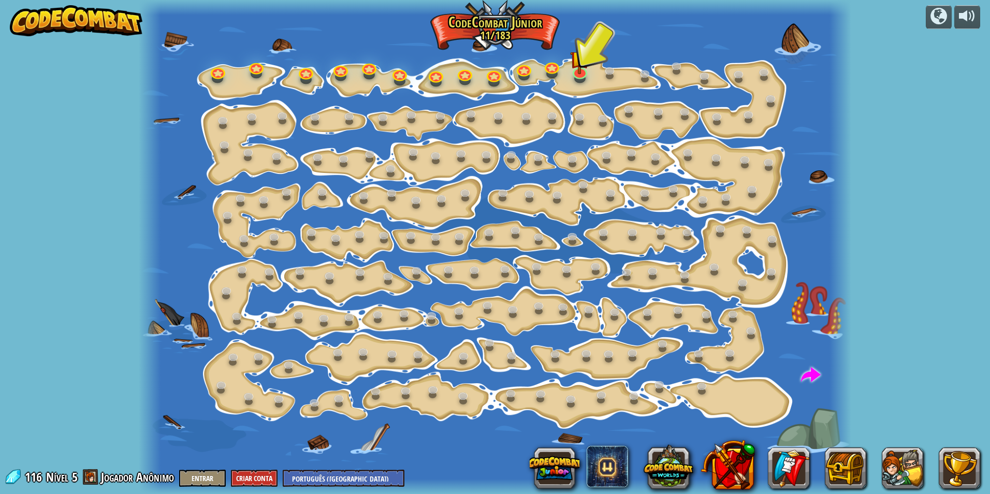
click at [570, 62] on div at bounding box center [495, 247] width 712 height 494
click at [573, 71] on img at bounding box center [580, 50] width 19 height 44
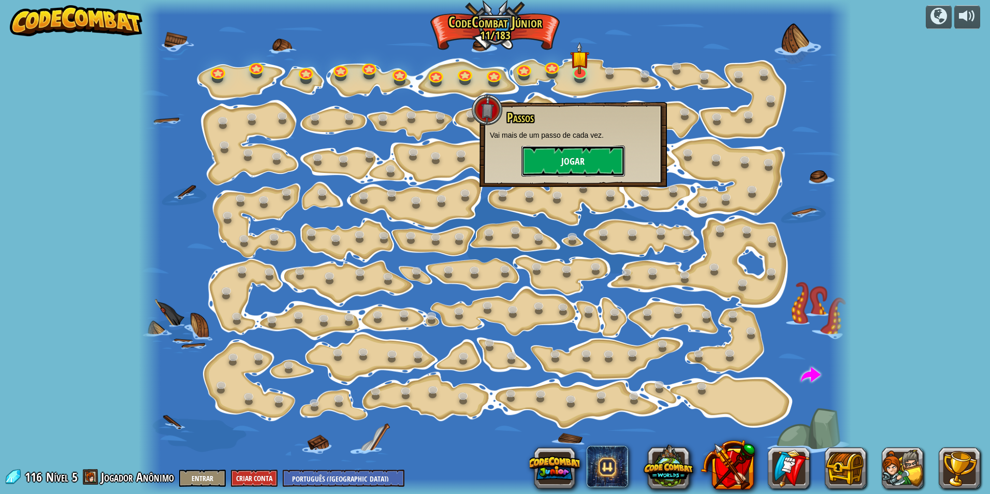
click at [587, 154] on button "Jogar" at bounding box center [574, 161] width 104 height 31
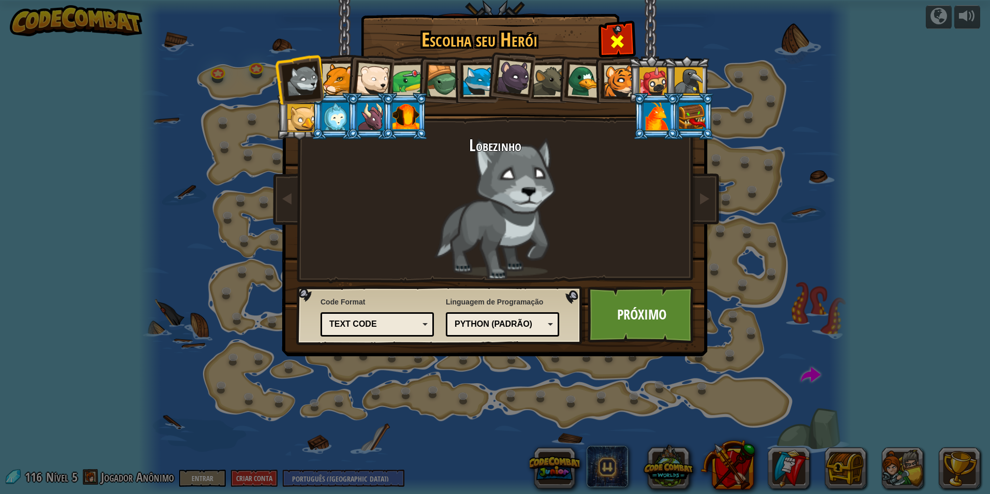
click at [621, 17] on div "Escolha seu Herói 116 Lobezinho Pantera Filhote de Urso Polar Sapo Tartaruga Ra…" at bounding box center [495, 16] width 425 height 1
click at [622, 26] on div at bounding box center [617, 40] width 33 height 33
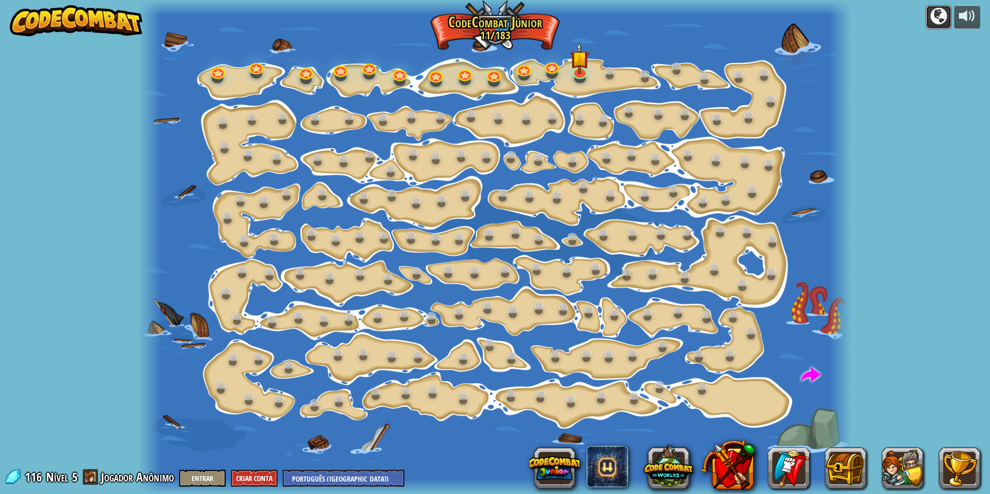
click at [926, 16] on button at bounding box center [939, 17] width 26 height 24
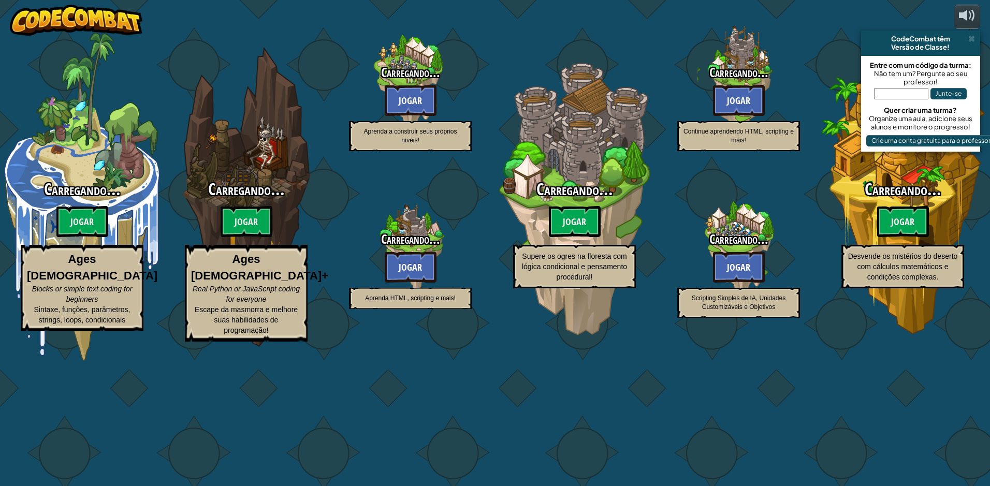
select select "pt-BR"
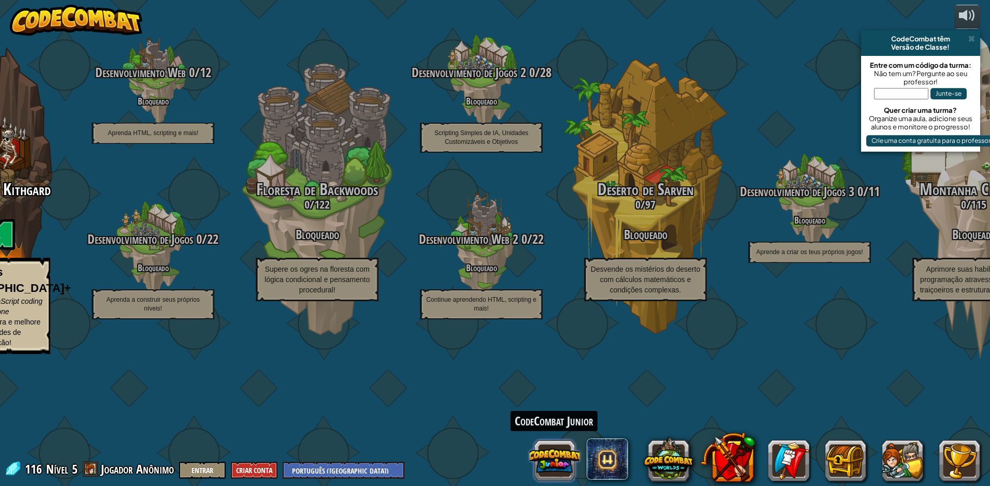
click at [550, 471] on button at bounding box center [555, 461] width 50 height 50
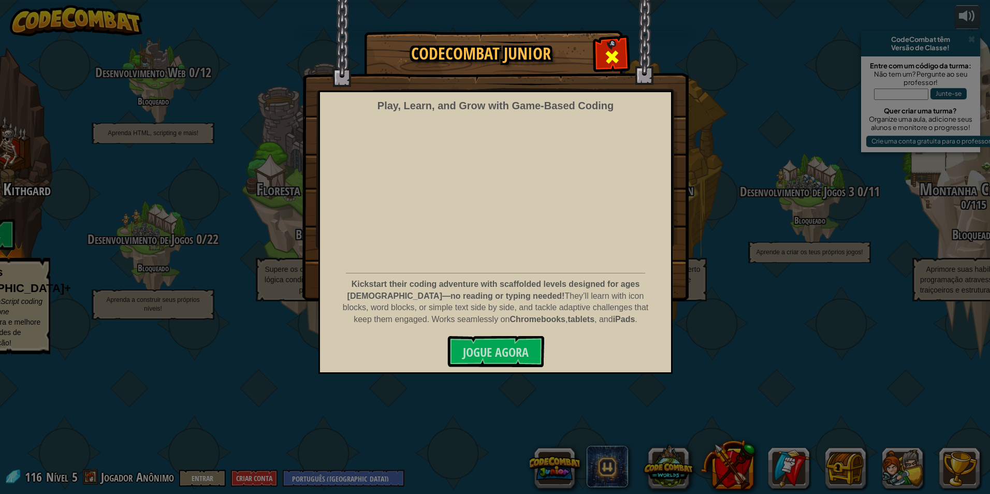
click at [599, 55] on div at bounding box center [612, 55] width 33 height 33
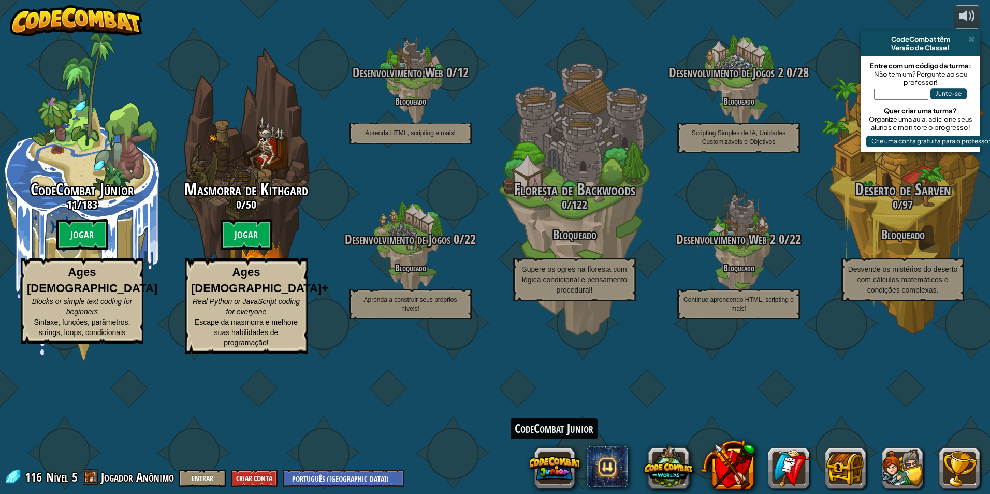
select select "pt-BR"
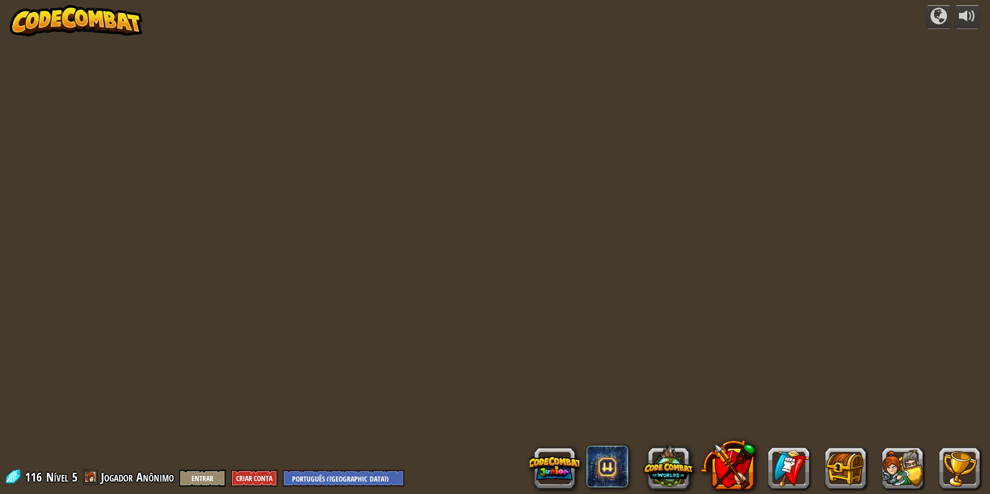
select select "pt-BR"
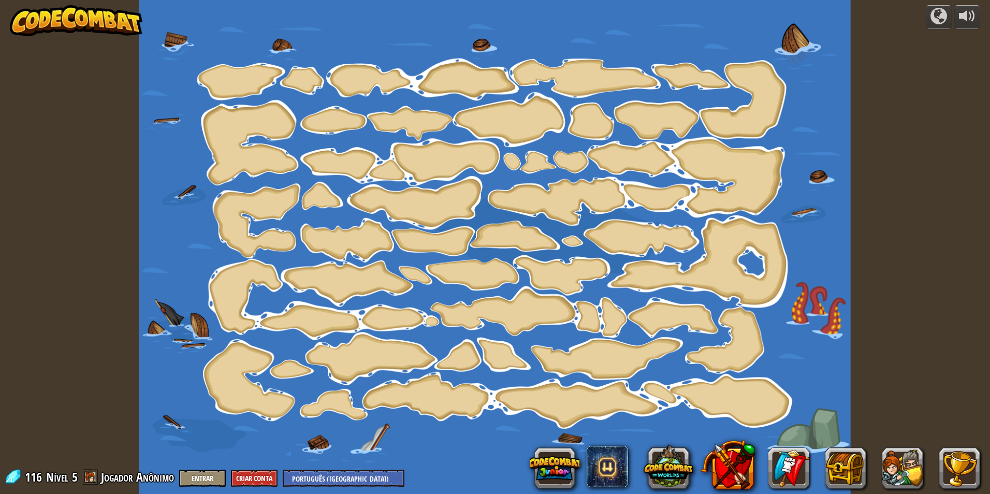
select select "pt-BR"
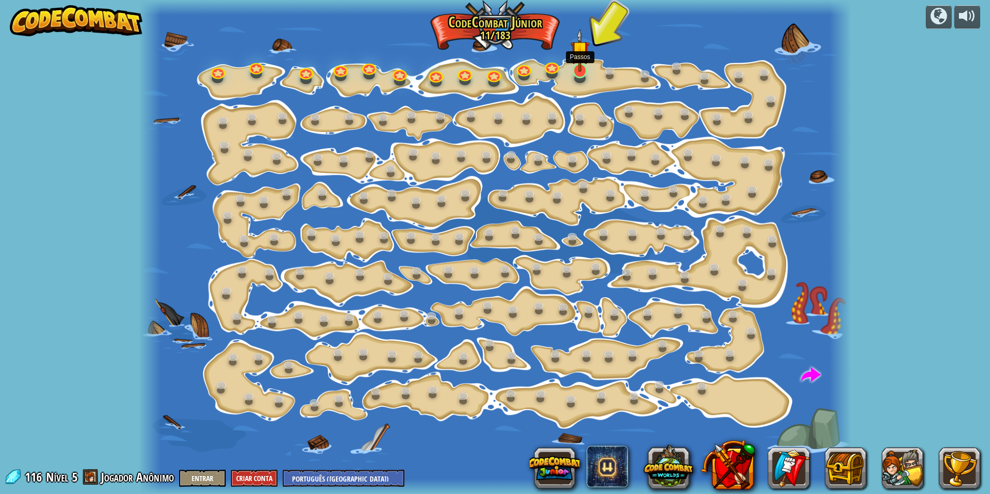
drag, startPoint x: 586, startPoint y: 63, endPoint x: 574, endPoint y: 53, distance: 15.8
drag, startPoint x: 574, startPoint y: 53, endPoint x: 482, endPoint y: 213, distance: 185.2
click at [484, 212] on div at bounding box center [495, 247] width 712 height 494
click at [215, 81] on div at bounding box center [217, 78] width 11 height 9
drag, startPoint x: 387, startPoint y: 83, endPoint x: 454, endPoint y: 61, distance: 70.9
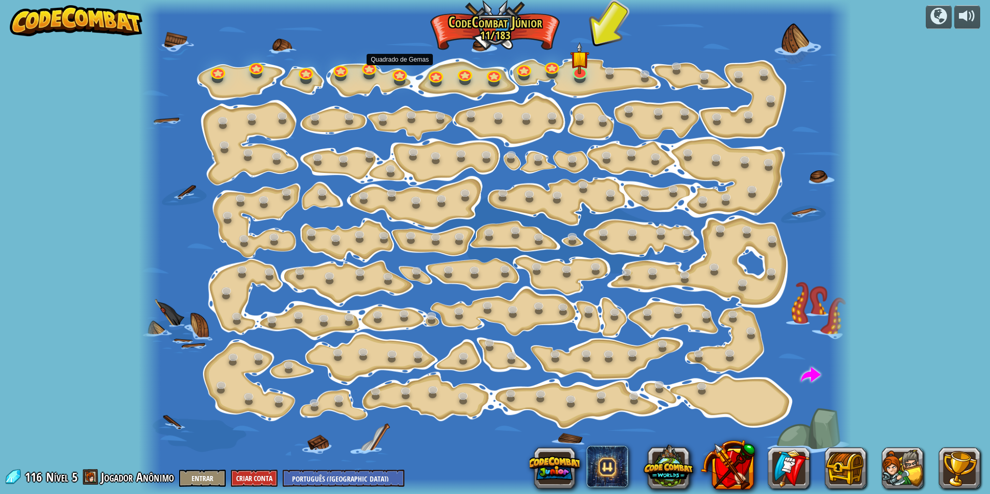
click at [423, 72] on div at bounding box center [495, 247] width 712 height 494
drag, startPoint x: 455, startPoint y: 60, endPoint x: 502, endPoint y: 48, distance: 49.3
click at [497, 48] on div at bounding box center [495, 247] width 712 height 494
drag, startPoint x: 567, startPoint y: 82, endPoint x: 615, endPoint y: 61, distance: 53.1
click at [603, 84] on div at bounding box center [495, 247] width 712 height 494
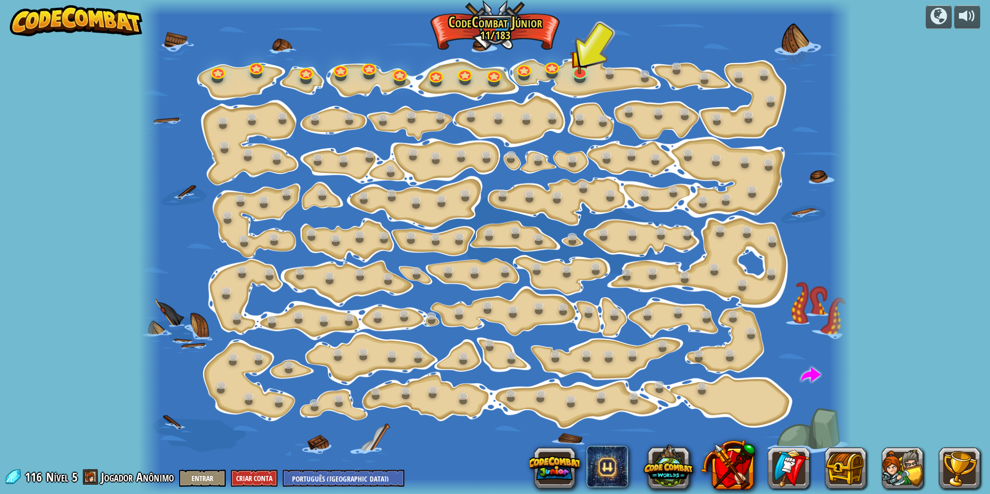
click at [599, 67] on div at bounding box center [495, 247] width 712 height 494
click at [549, 64] on link at bounding box center [551, 64] width 21 height 21
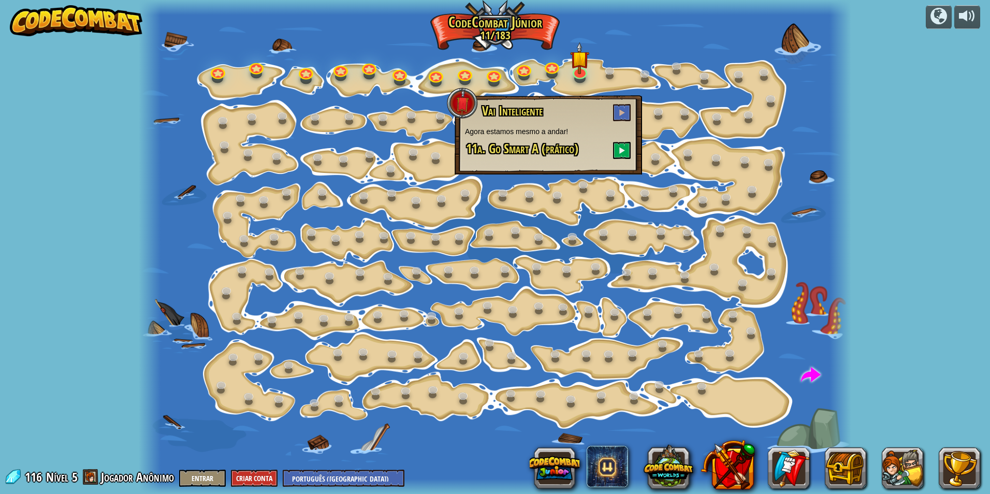
click at [700, 119] on div at bounding box center [495, 247] width 712 height 494
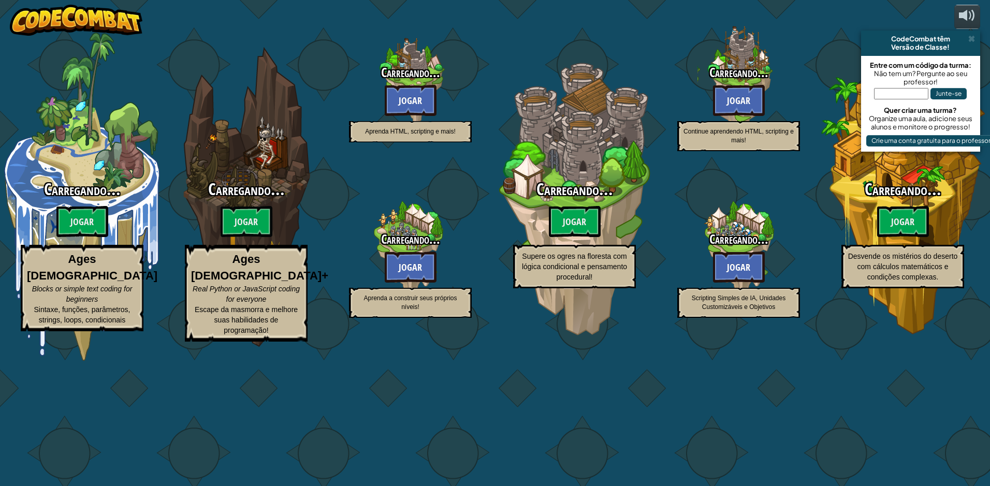
select select "pt-BR"
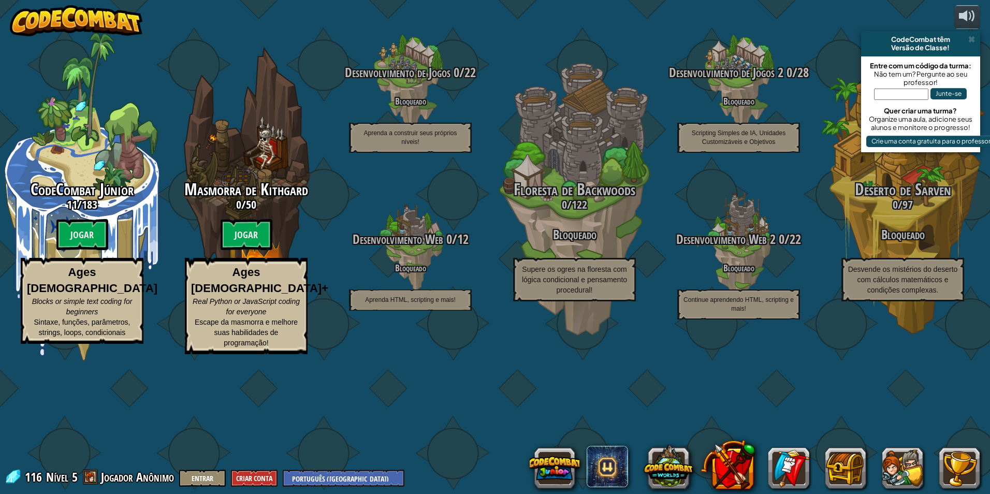
select select "pt-BR"
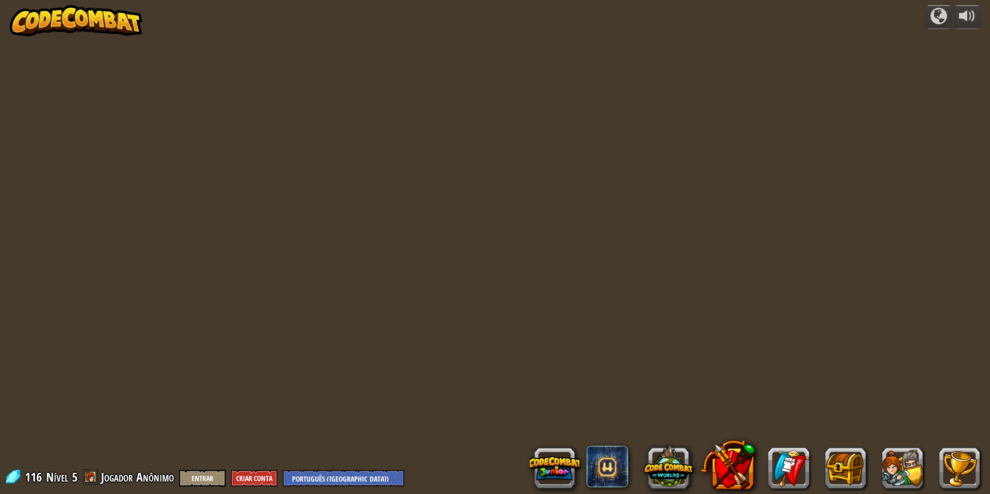
select select "pt-BR"
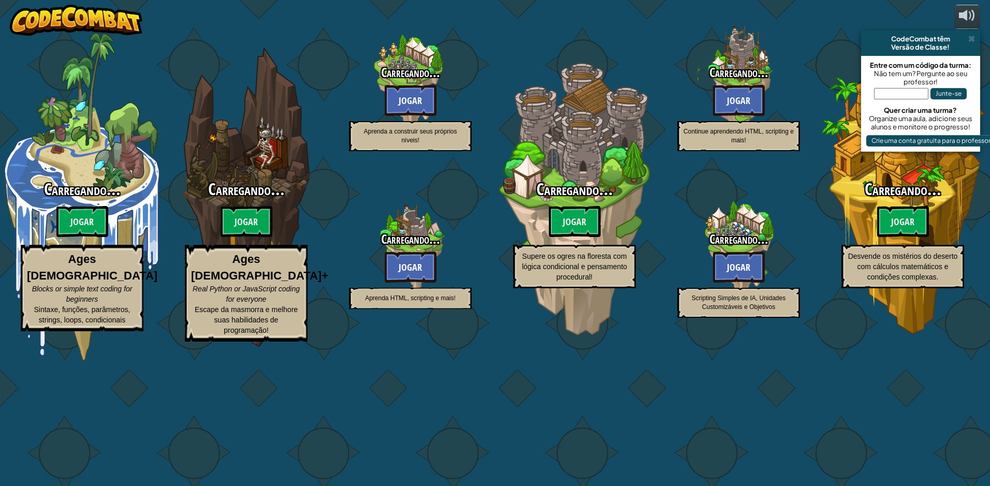
select select "pt-BR"
